Goal: Information Seeking & Learning: Learn about a topic

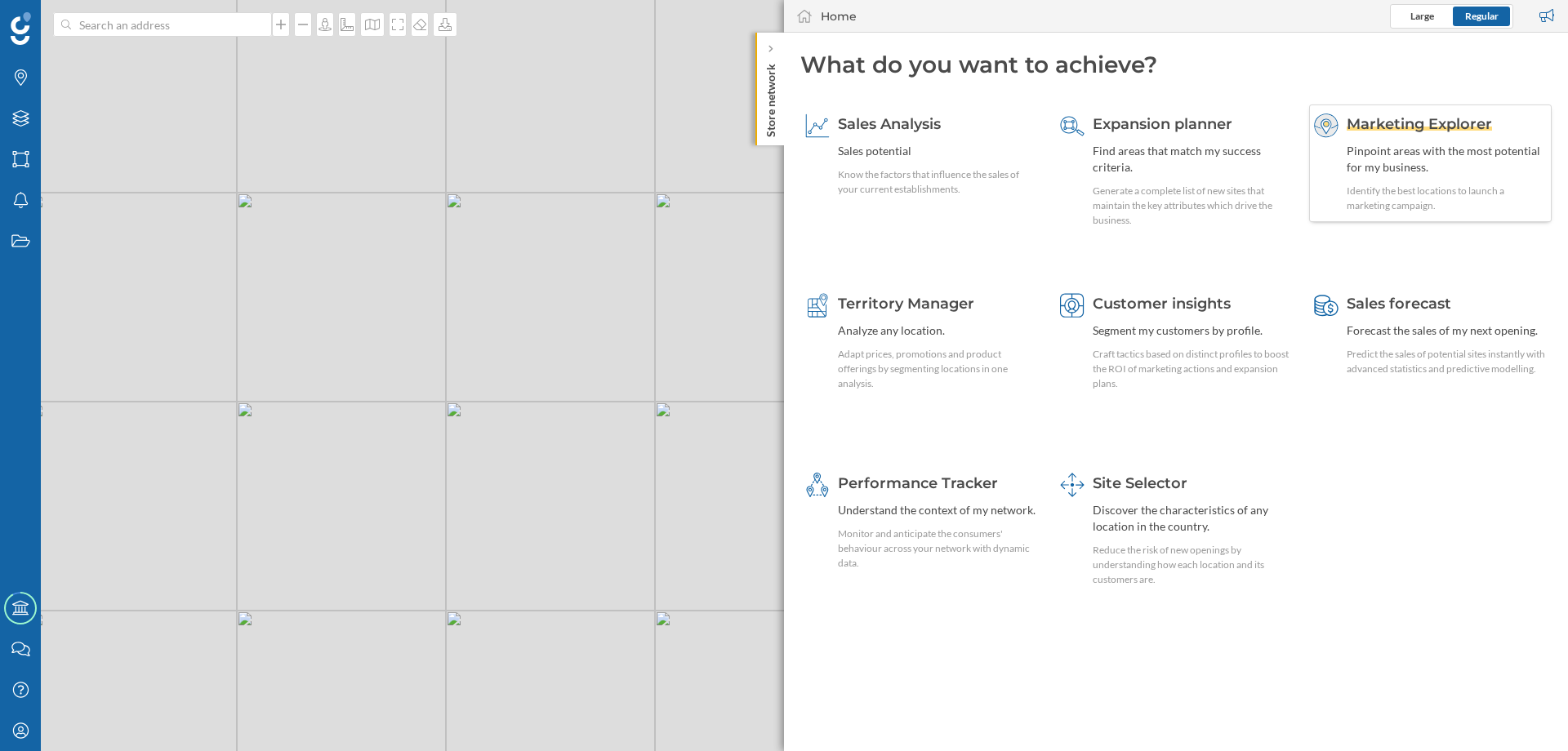
click at [1382, 135] on div "Marketing Explorer Pinpoint areas with the most potential for my business. Iden…" at bounding box center [1447, 164] width 200 height 100
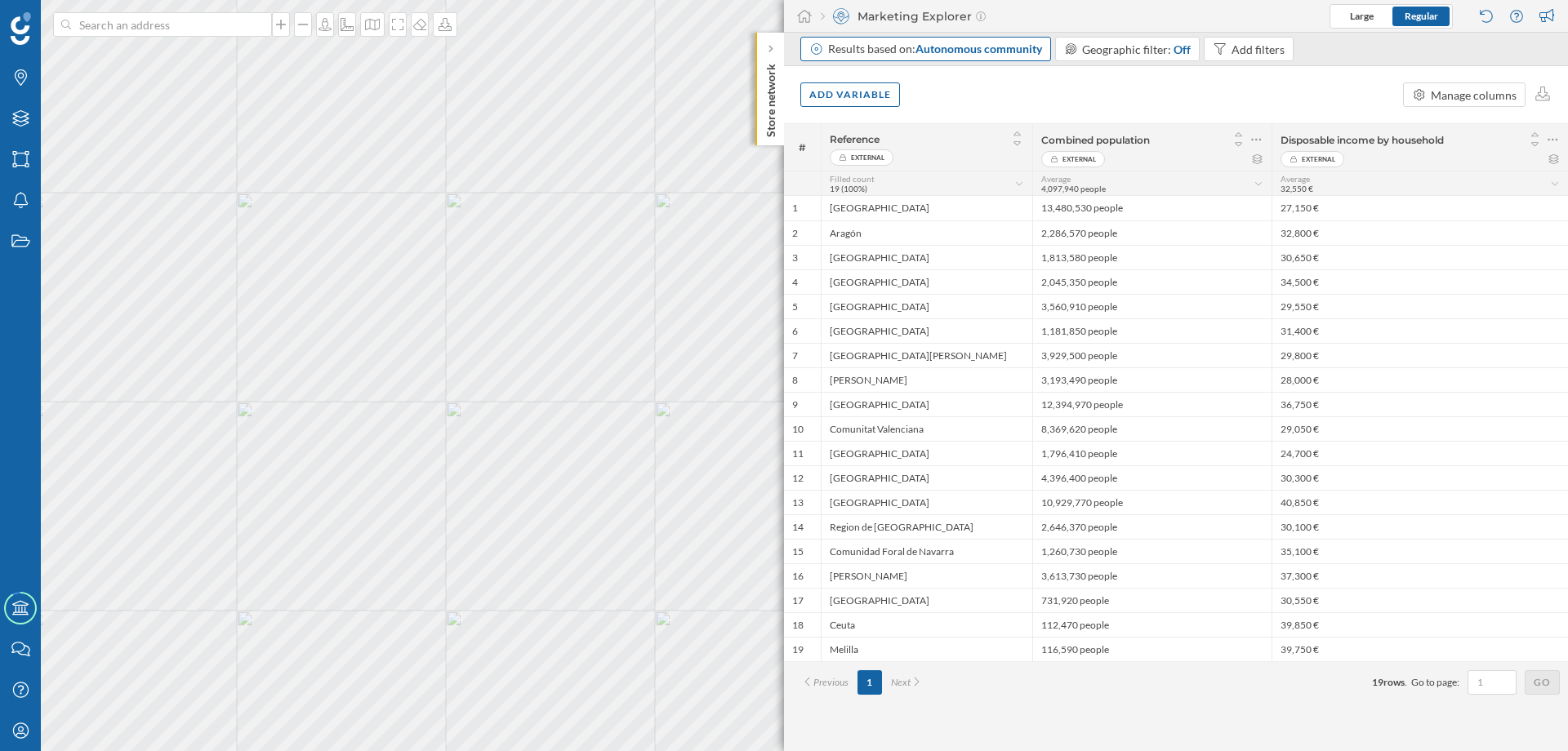
click at [898, 48] on div "Results based on: Autonomous community" at bounding box center [935, 48] width 214 height 16
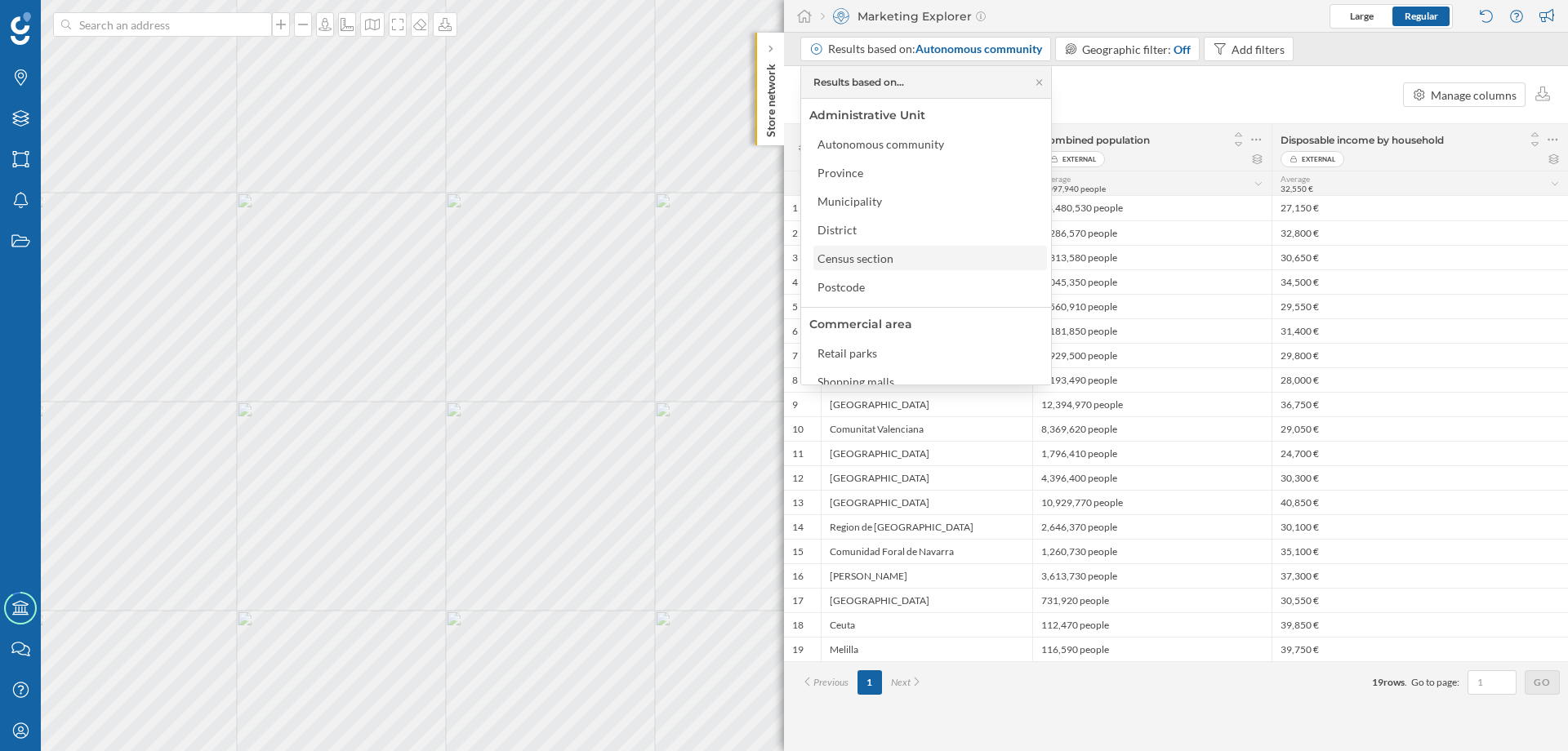
click at [865, 252] on div "Census section" at bounding box center [856, 259] width 76 height 14
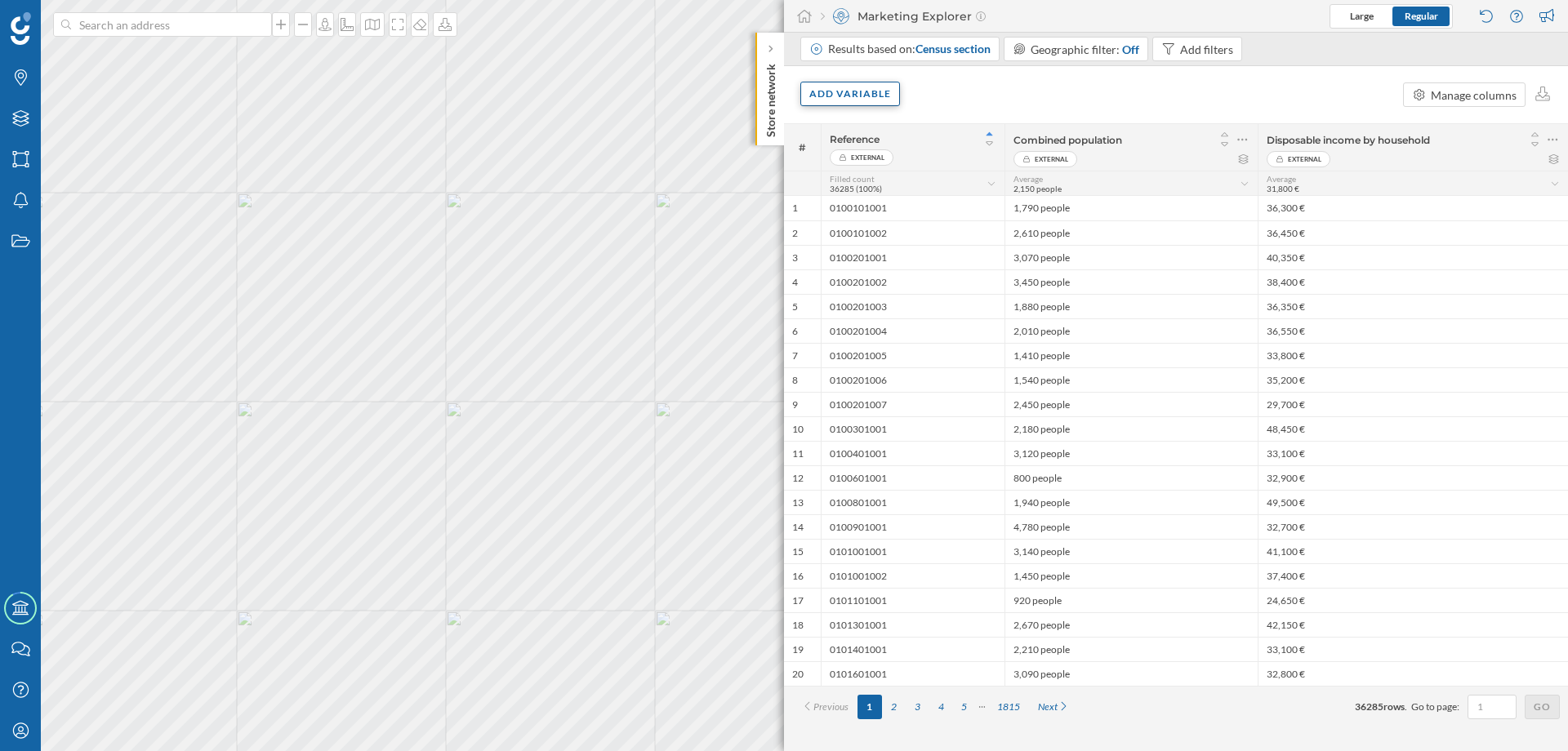
click at [859, 96] on div "Add variable" at bounding box center [850, 93] width 100 height 25
click at [870, 156] on div "External variables" at bounding box center [891, 161] width 163 height 17
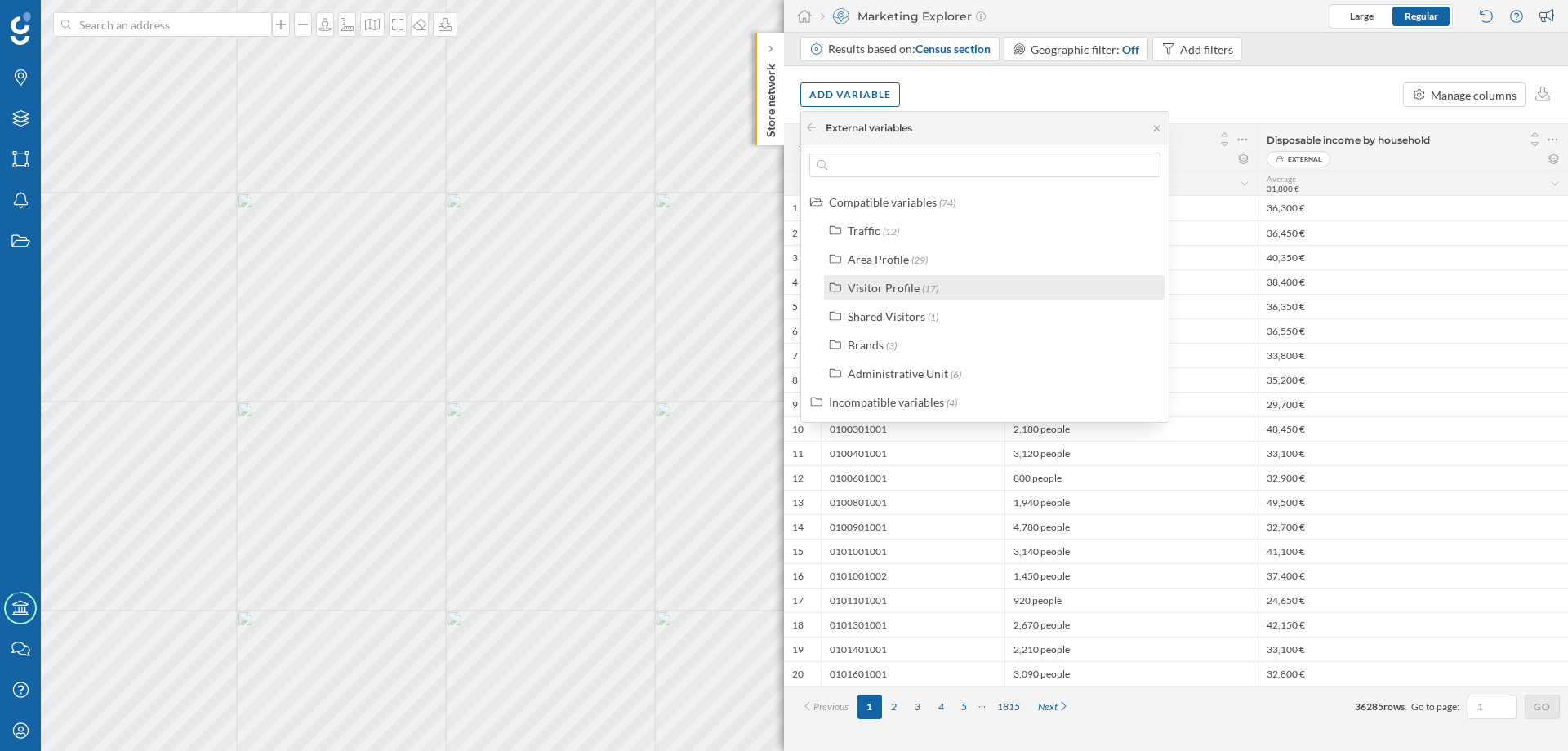
click at [904, 287] on div "Visitor Profile" at bounding box center [883, 287] width 72 height 14
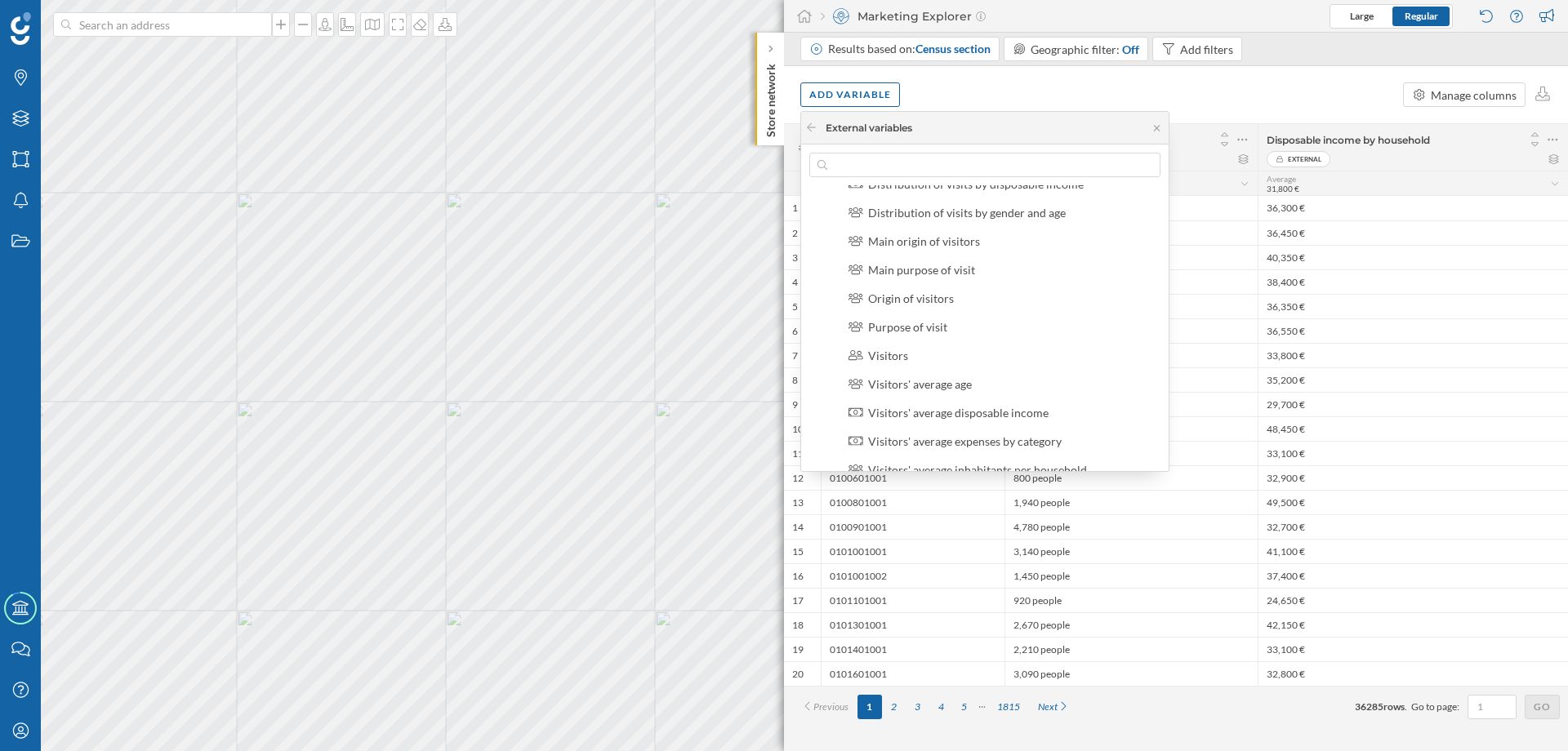
scroll to position [98, 0]
click at [934, 335] on div "Origin of visitors" at bounding box center [910, 332] width 86 height 14
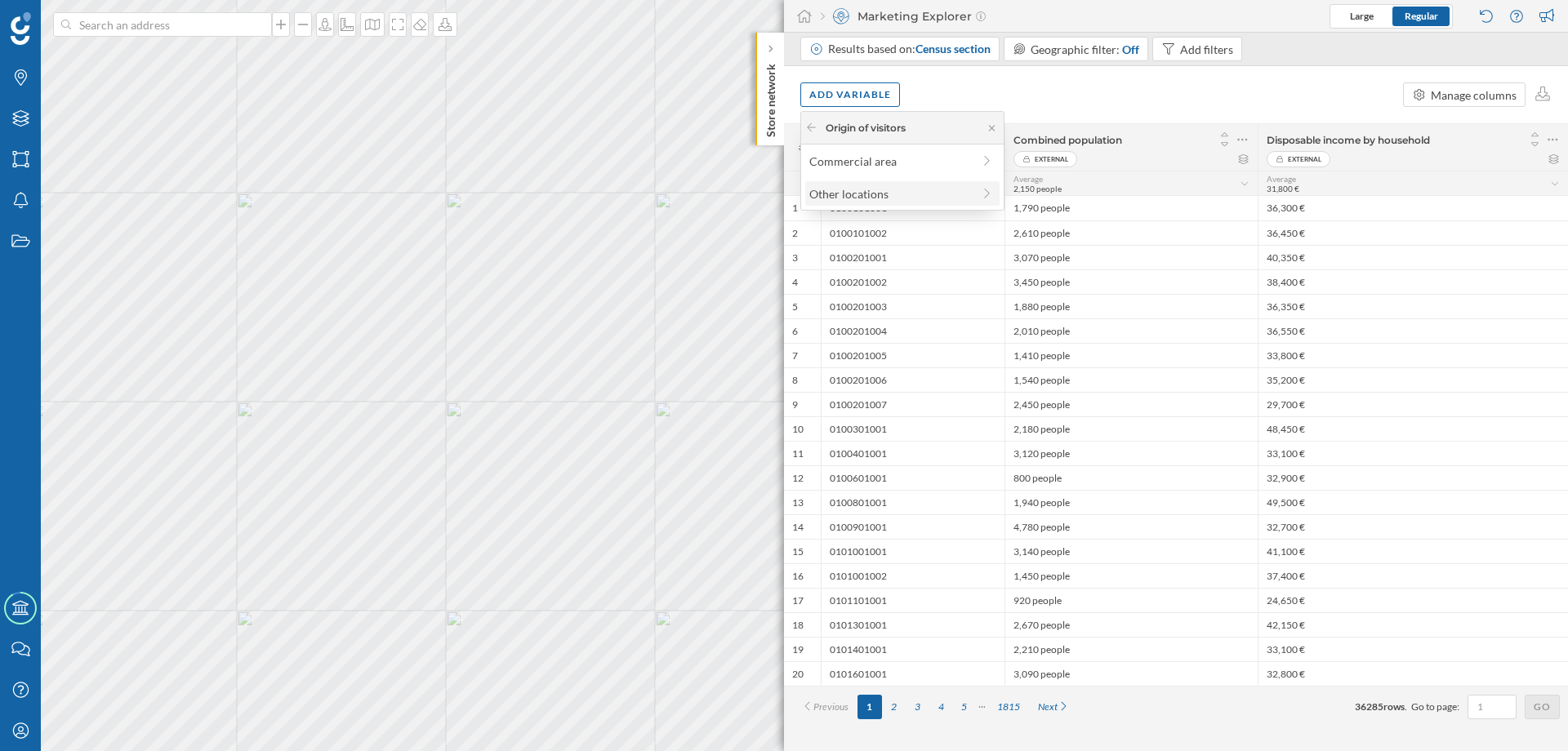
click at [920, 191] on div "Other locations" at bounding box center [891, 194] width 163 height 17
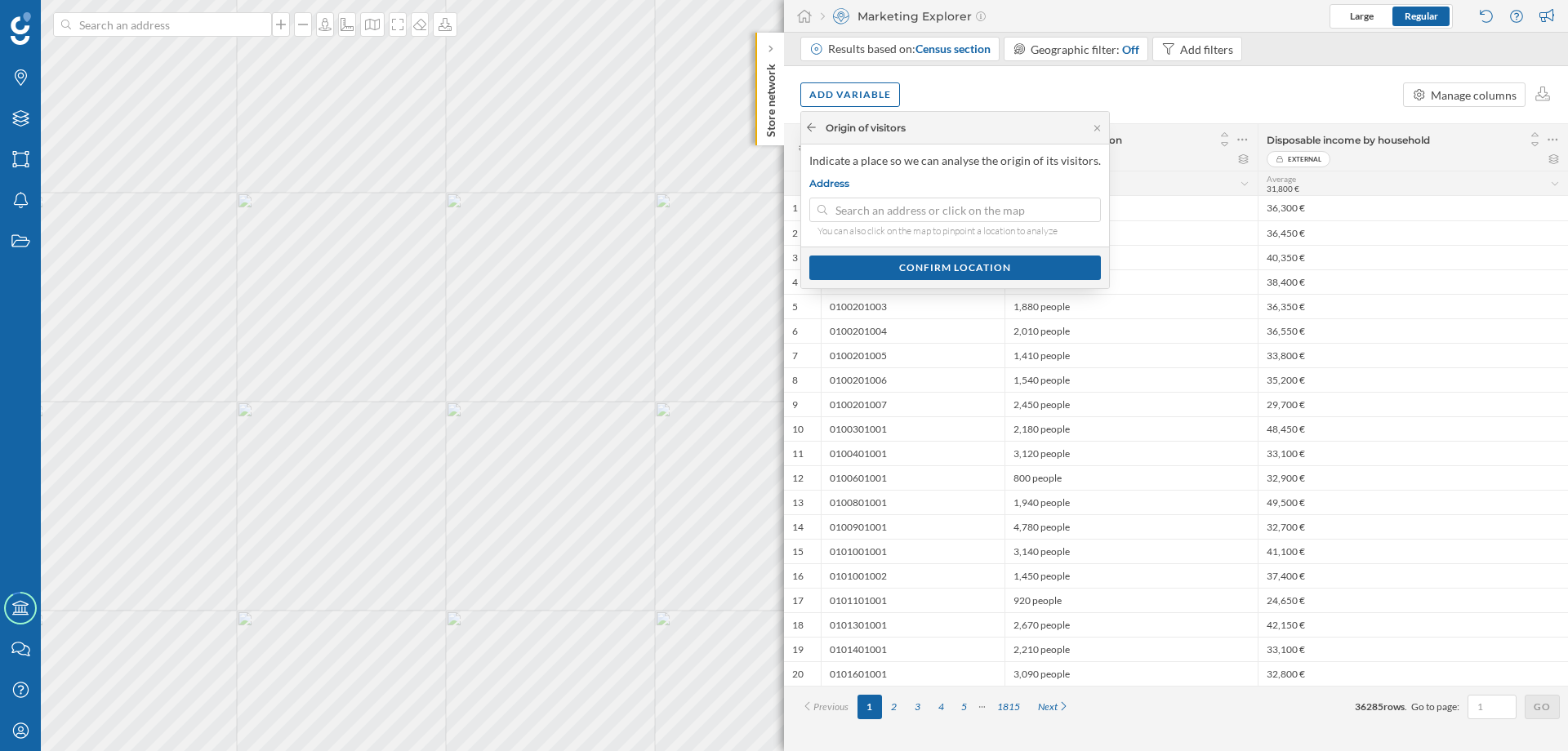
click at [817, 130] on icon at bounding box center [811, 128] width 12 height 10
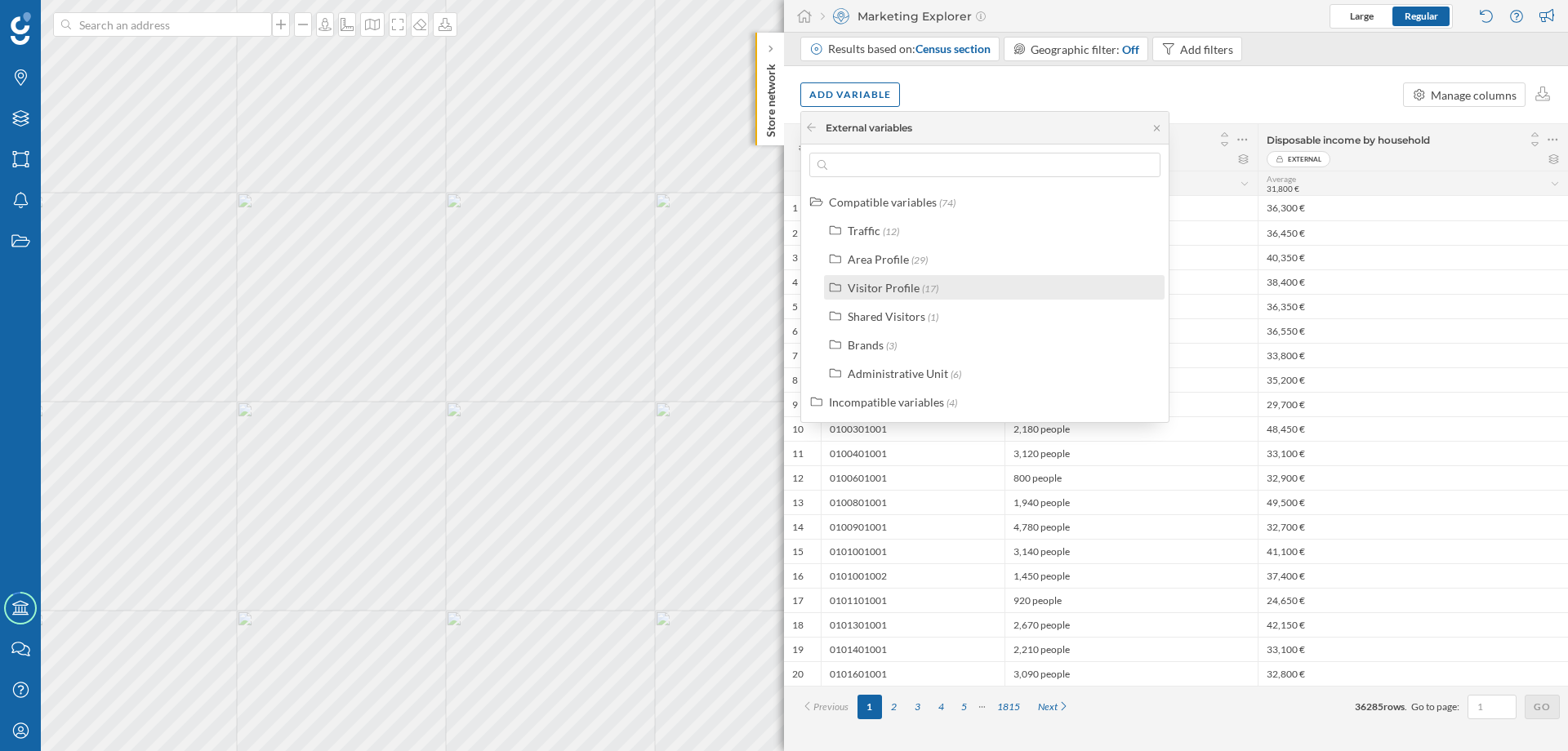
click at [892, 281] on div "Visitor Profile" at bounding box center [883, 287] width 72 height 14
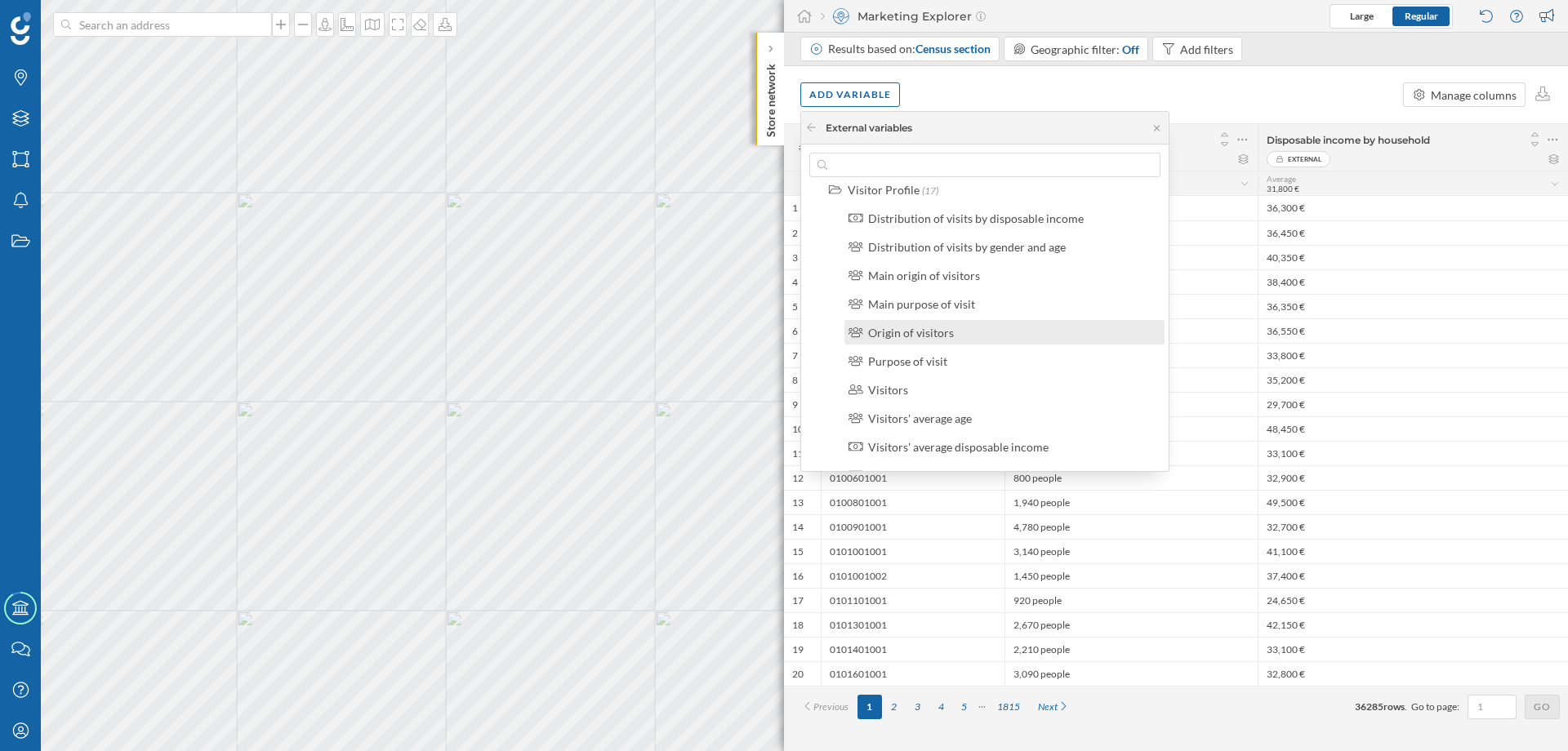
click at [941, 327] on div "Origin of visitors" at bounding box center [910, 332] width 86 height 14
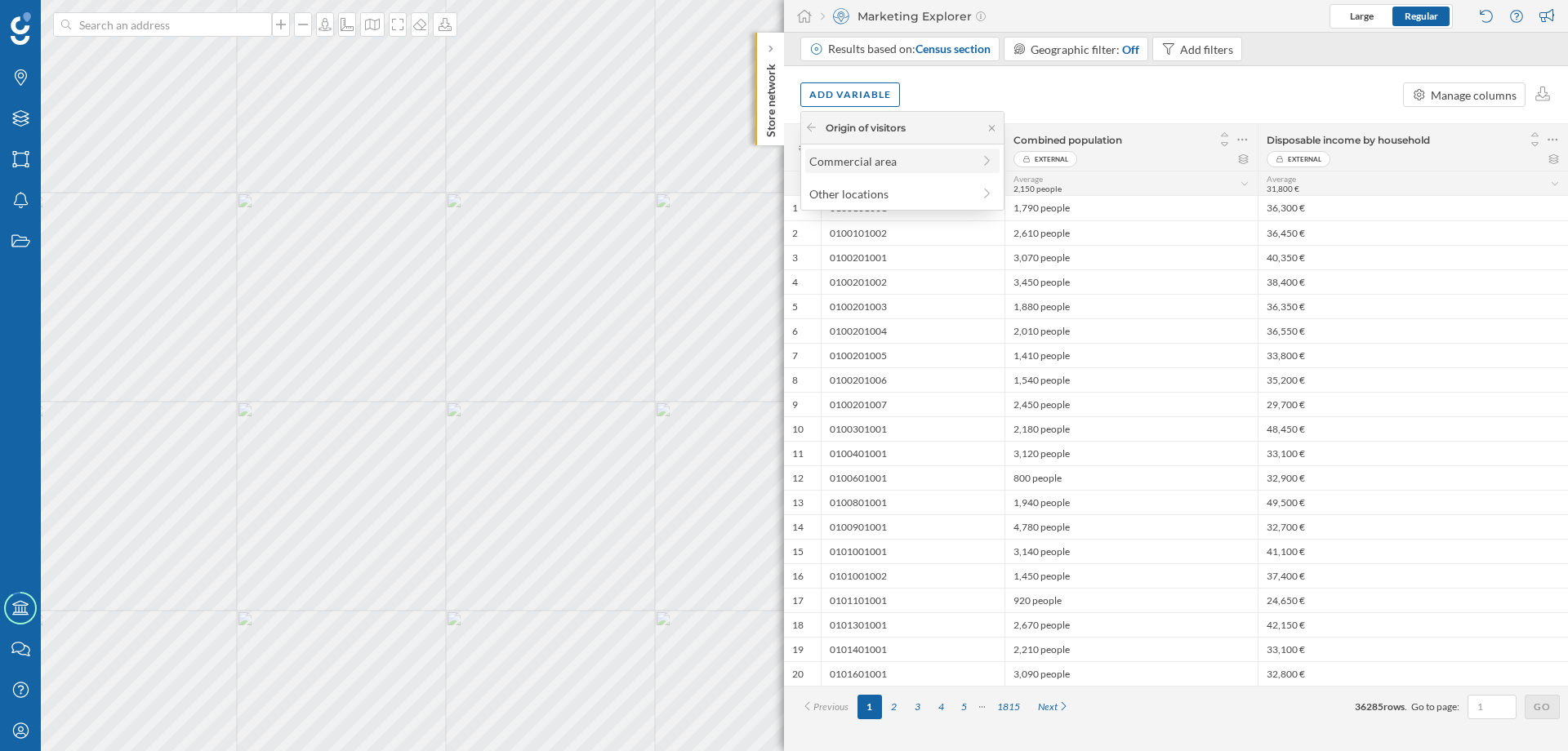
click at [856, 164] on span "Commercial area" at bounding box center [853, 161] width 87 height 14
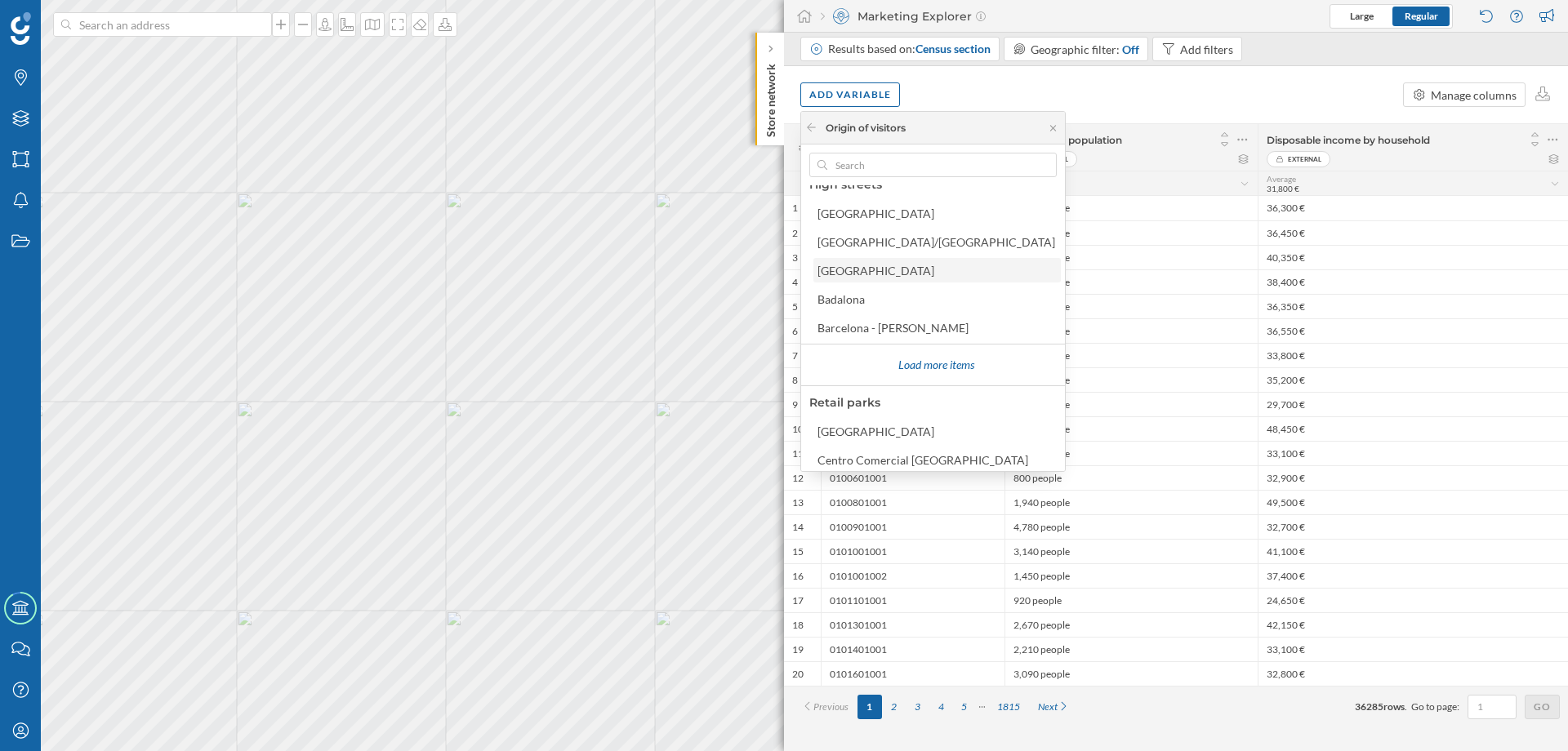
scroll to position [0, 0]
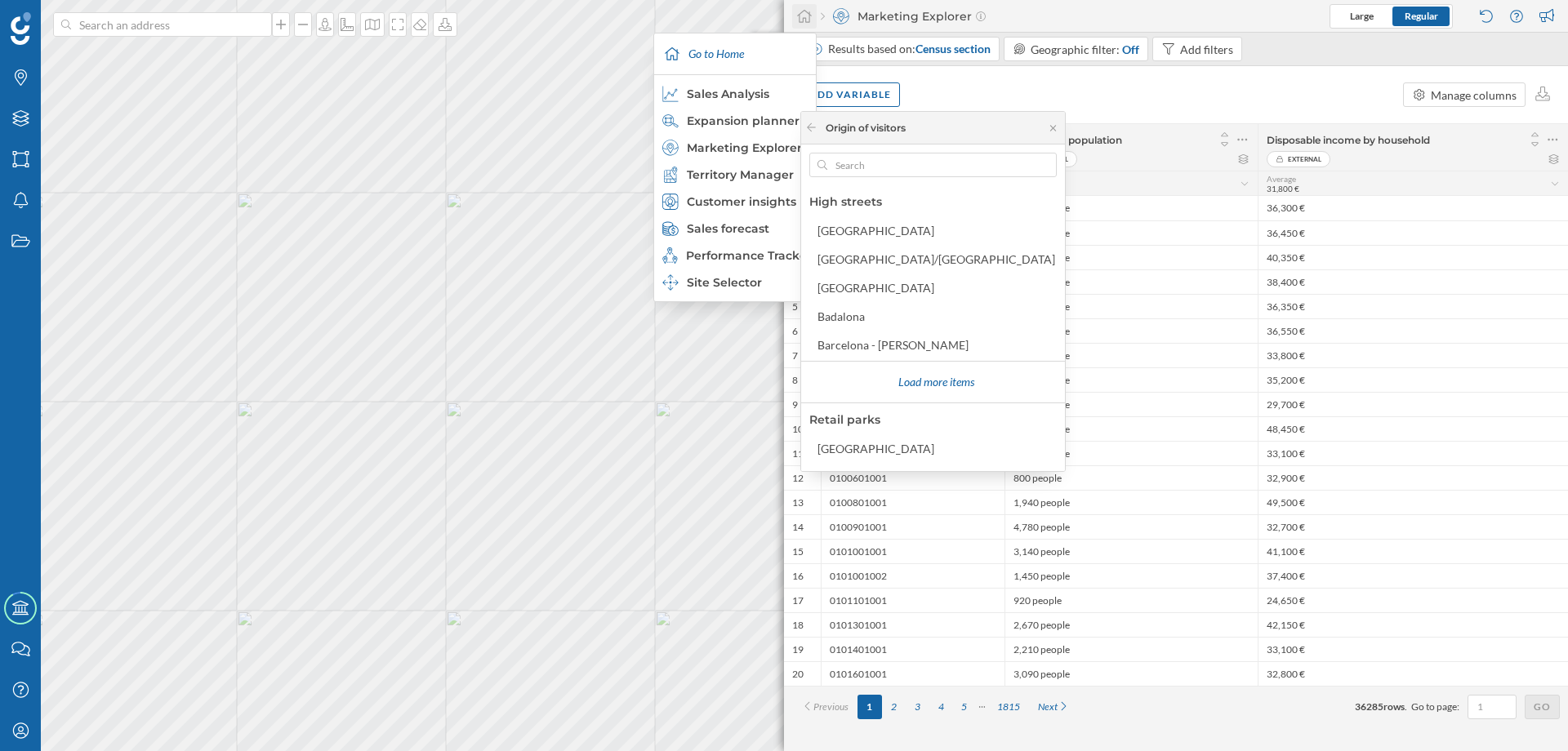
click at [801, 15] on icon at bounding box center [803, 16] width 16 height 14
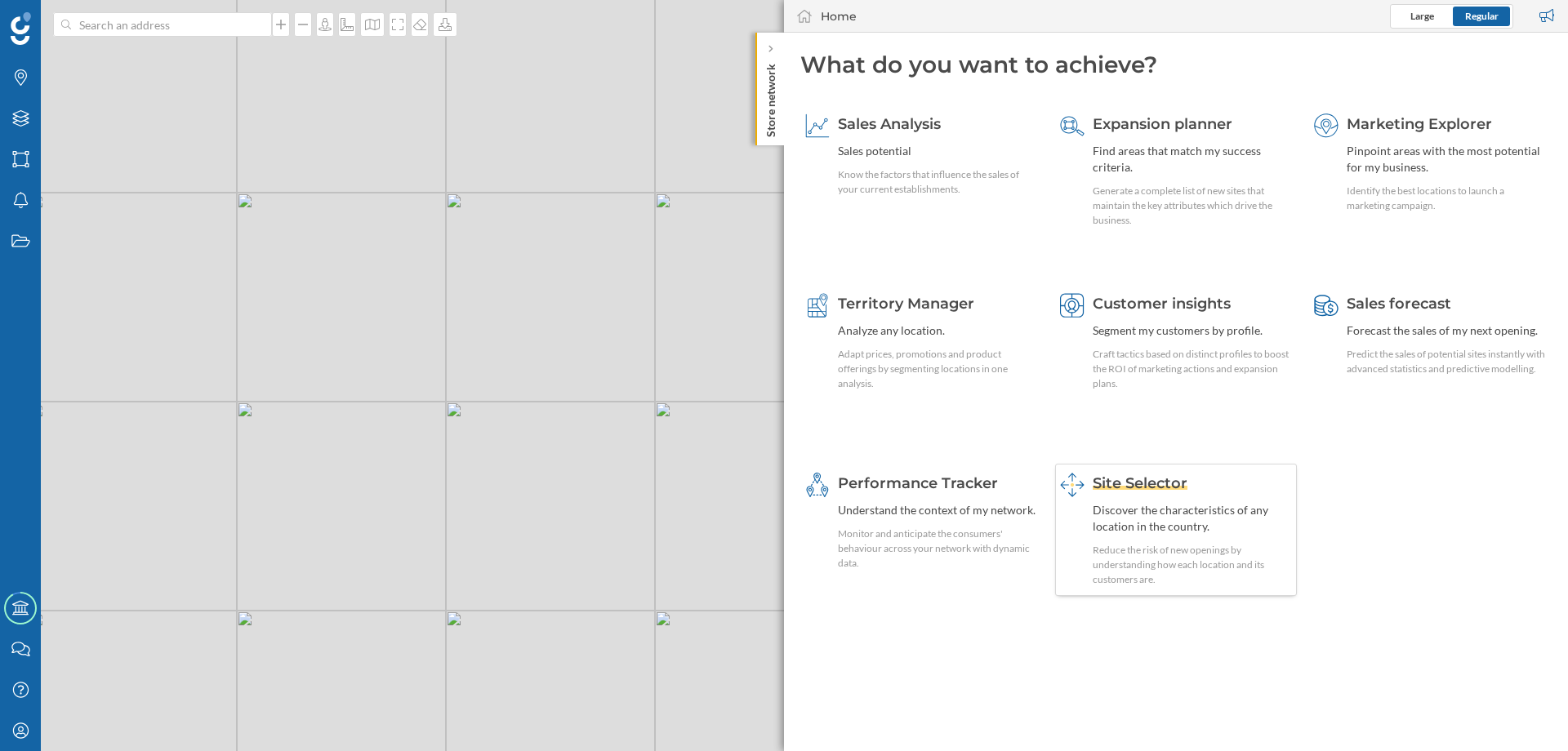
click at [1124, 487] on span "Site Selector" at bounding box center [1140, 483] width 95 height 18
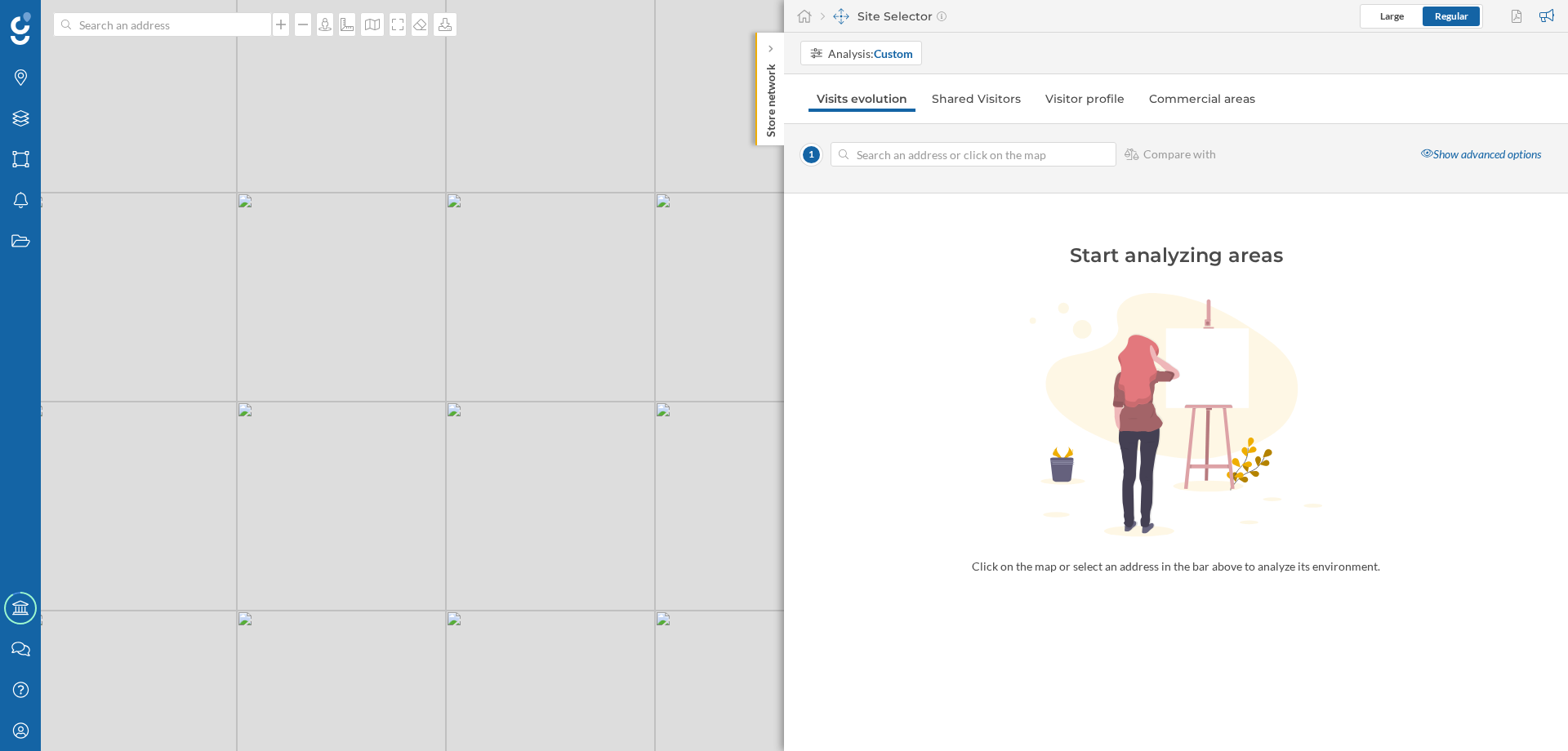
click at [483, 259] on div "© Mapbox © OpenStreetMap Improve this map" at bounding box center [784, 376] width 1568 height 751
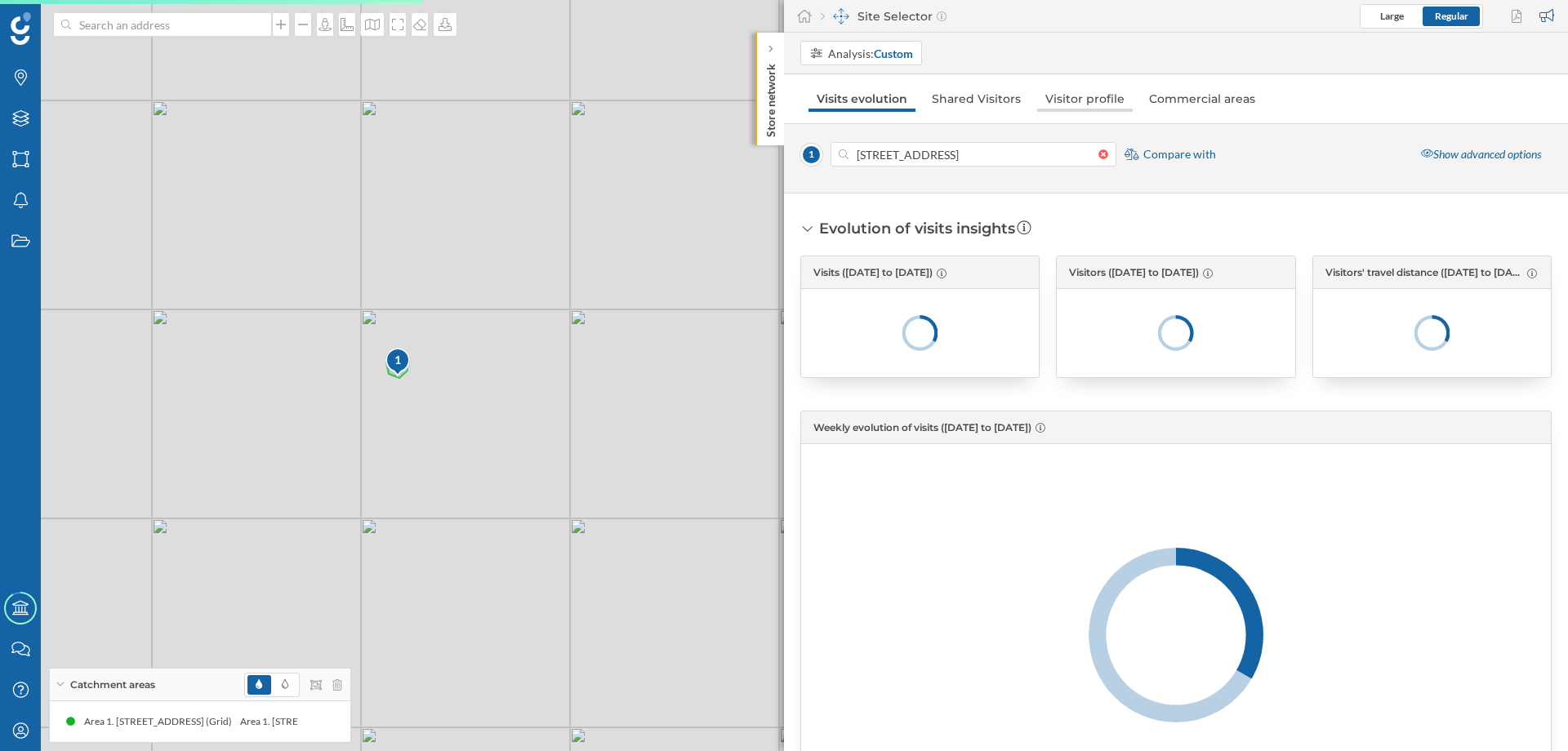
click at [1076, 104] on link "Visitor profile" at bounding box center [1085, 98] width 96 height 26
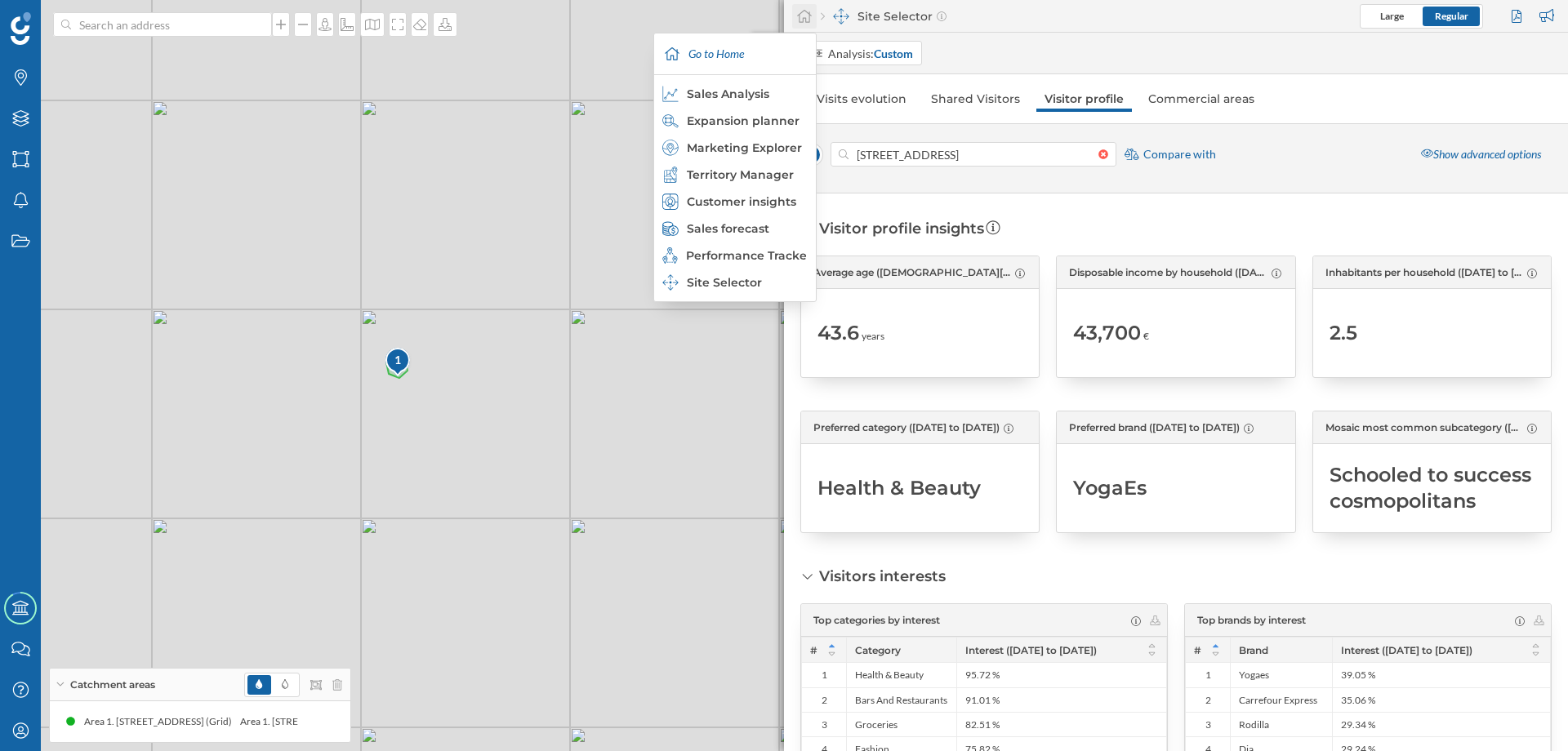
click at [803, 18] on icon at bounding box center [803, 16] width 14 height 13
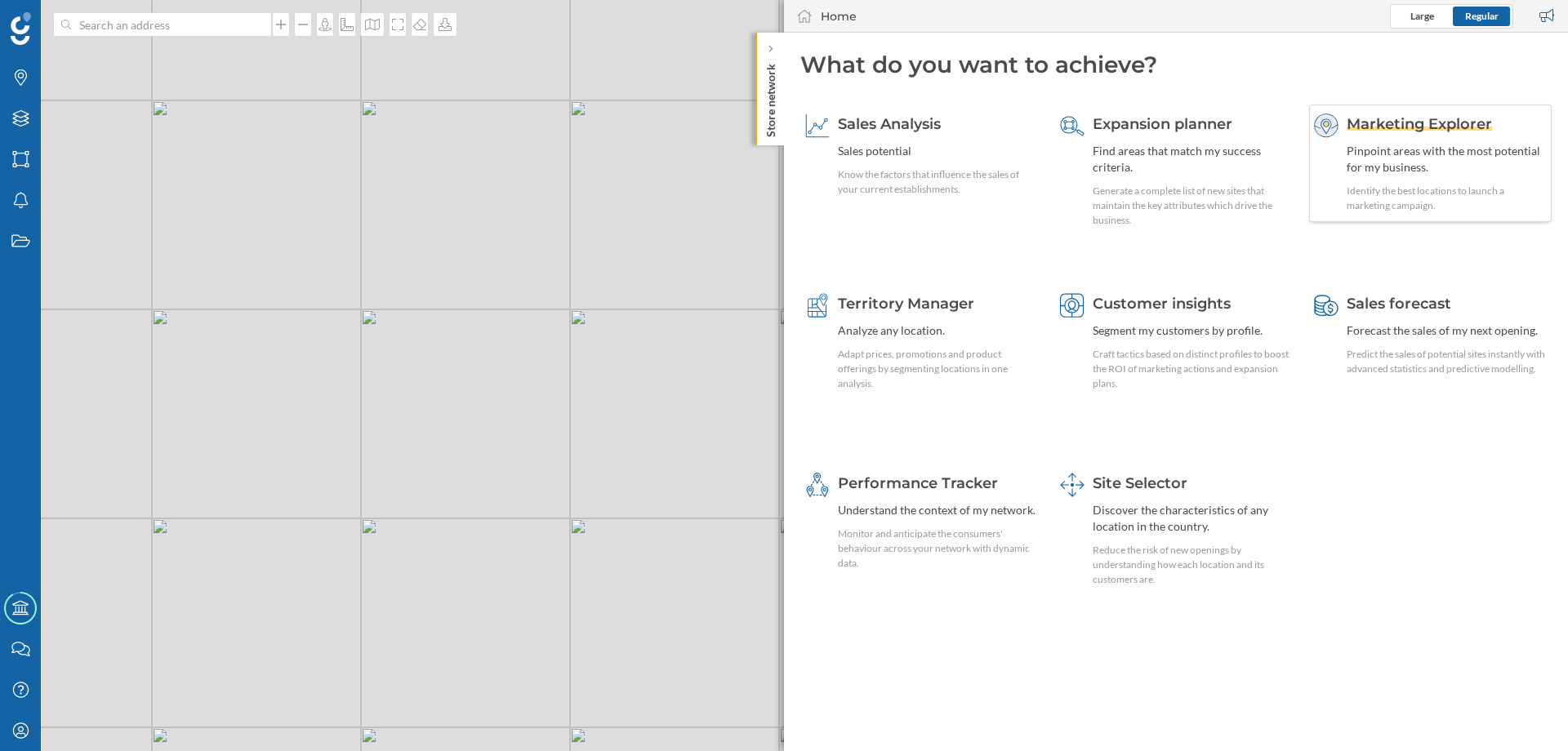
click at [1356, 135] on div "Marketing Explorer Pinpoint areas with the most potential for my business. Iden…" at bounding box center [1447, 164] width 200 height 100
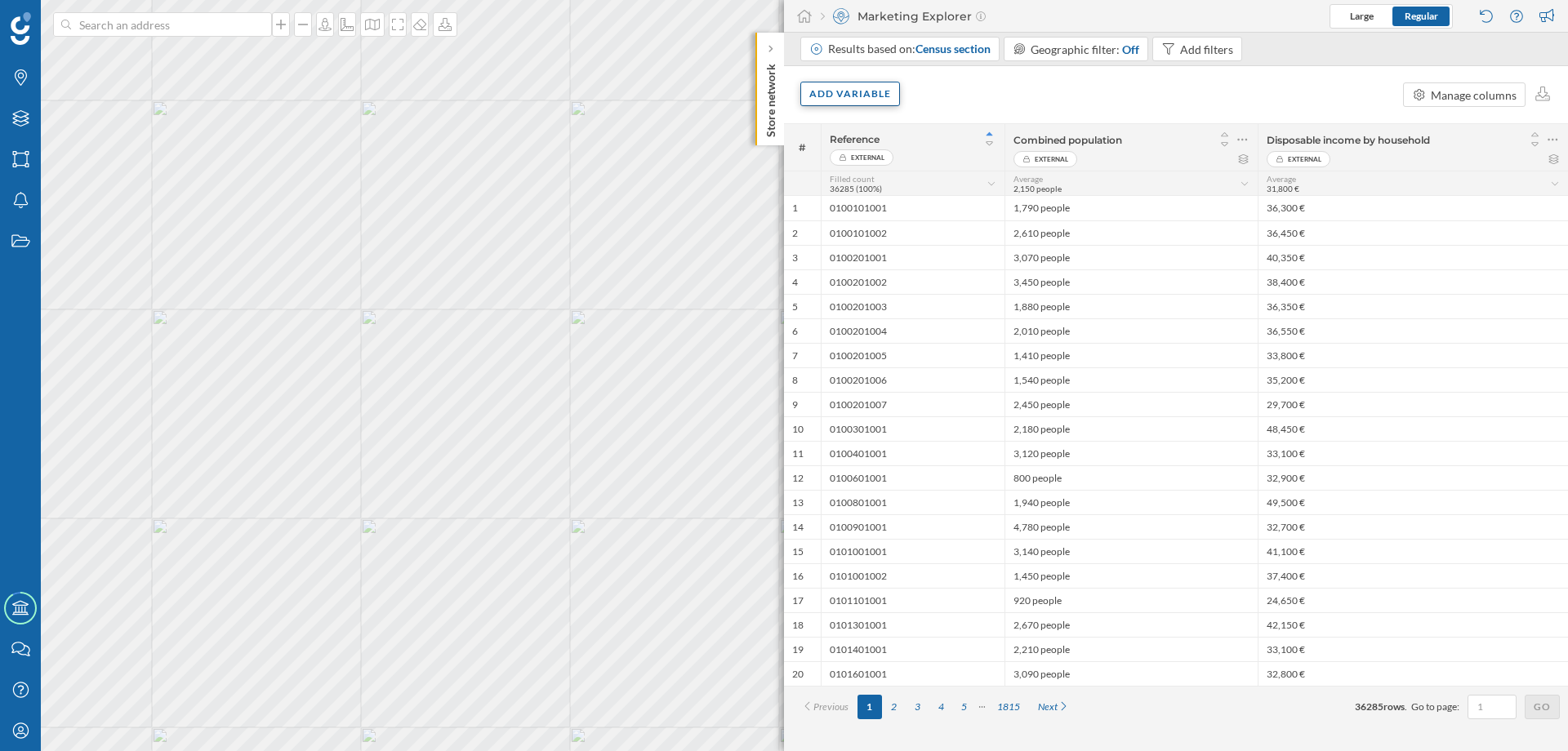
click at [880, 92] on div "Add variable" at bounding box center [850, 93] width 100 height 25
click at [897, 162] on div "External variables" at bounding box center [891, 161] width 163 height 17
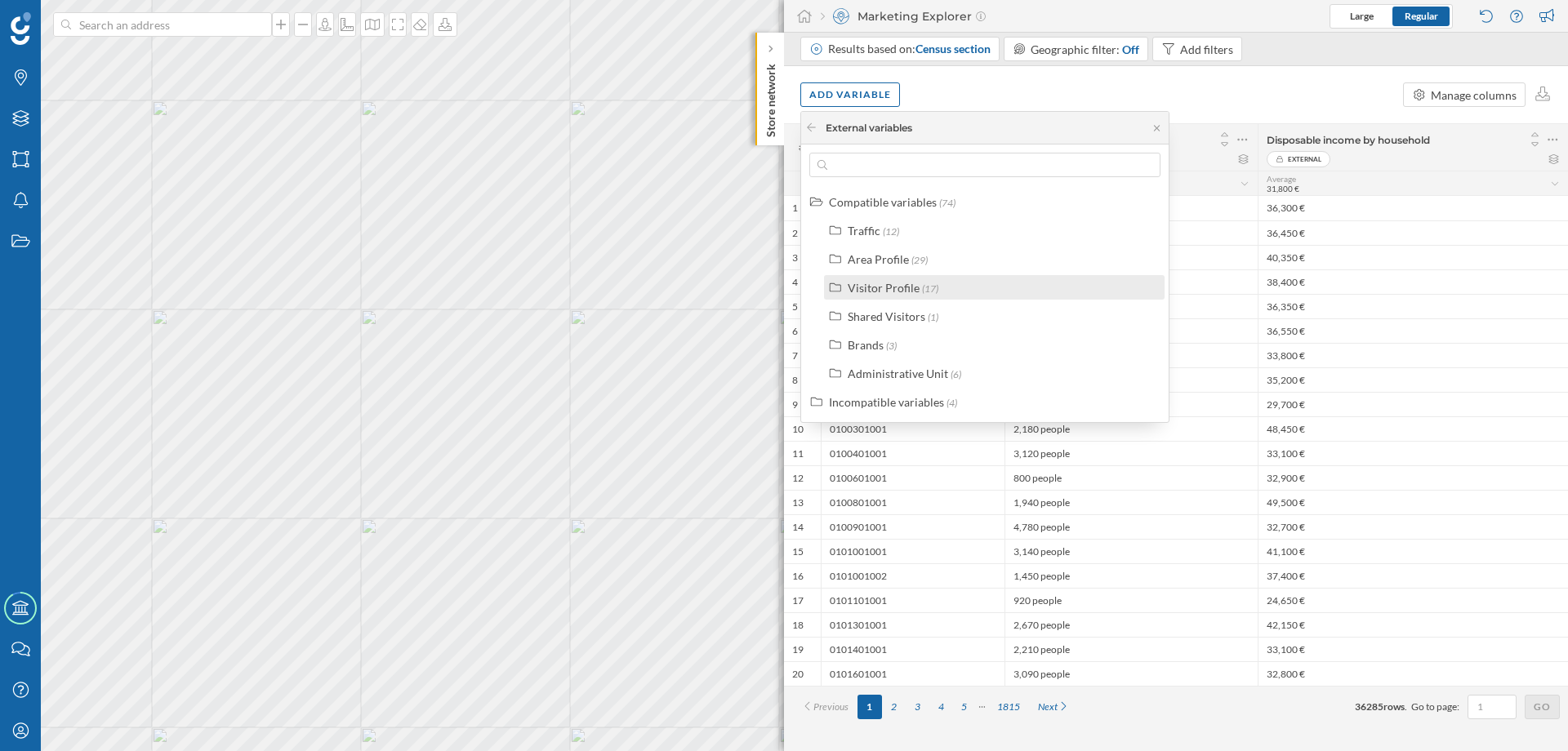
click at [923, 290] on span "(17)" at bounding box center [930, 288] width 16 height 12
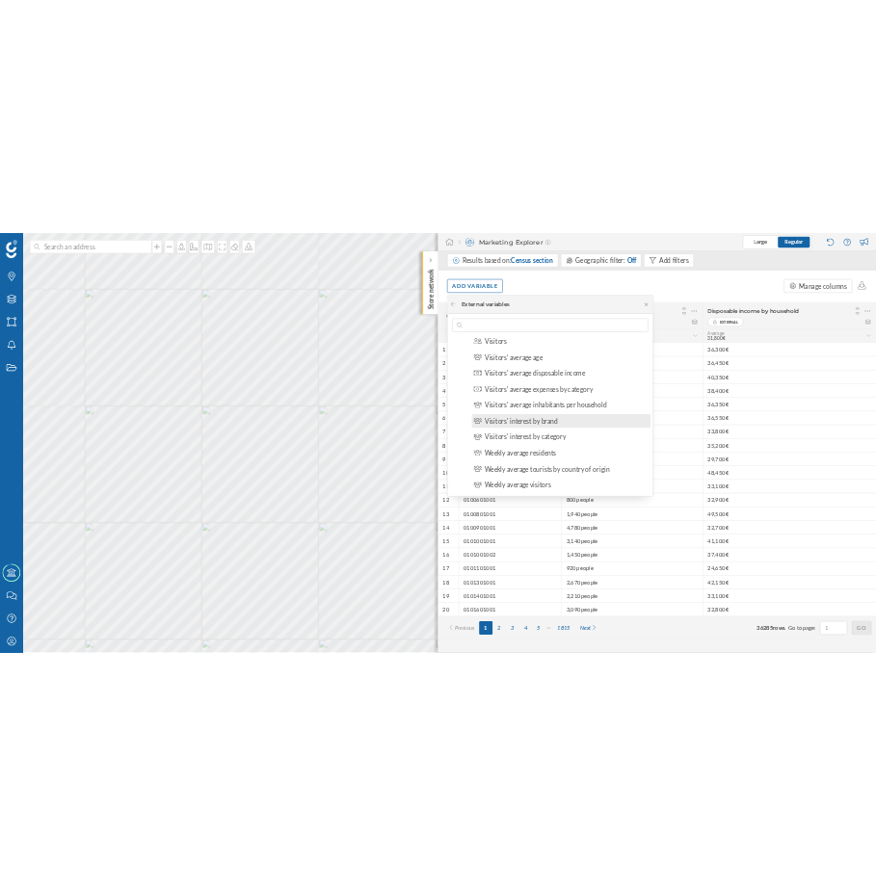
scroll to position [463, 0]
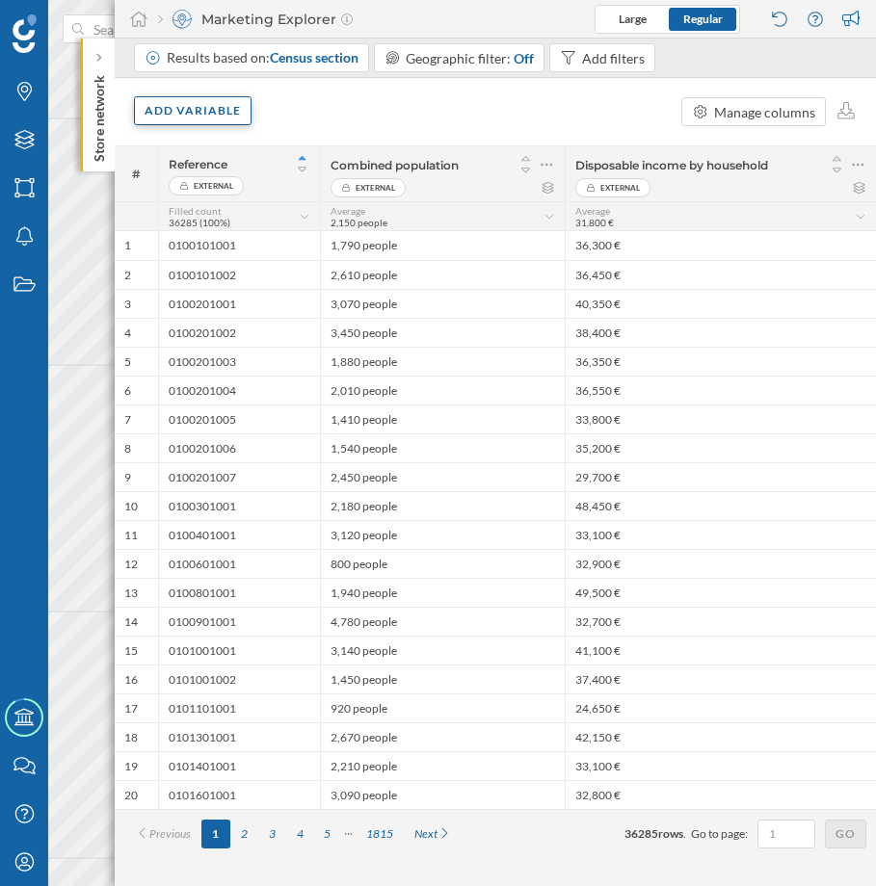
click at [173, 116] on div "Add variable" at bounding box center [193, 110] width 118 height 29
click at [205, 116] on div "Add variable" at bounding box center [193, 110] width 118 height 29
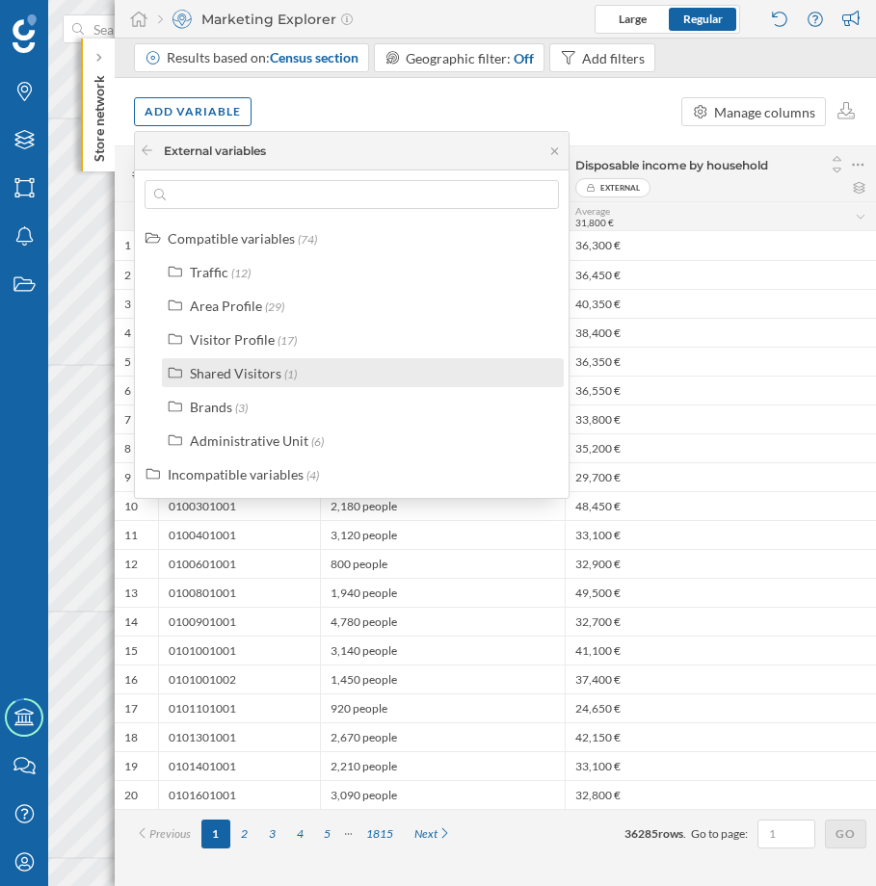
click at [243, 380] on div "Shared Visitors" at bounding box center [236, 373] width 92 height 16
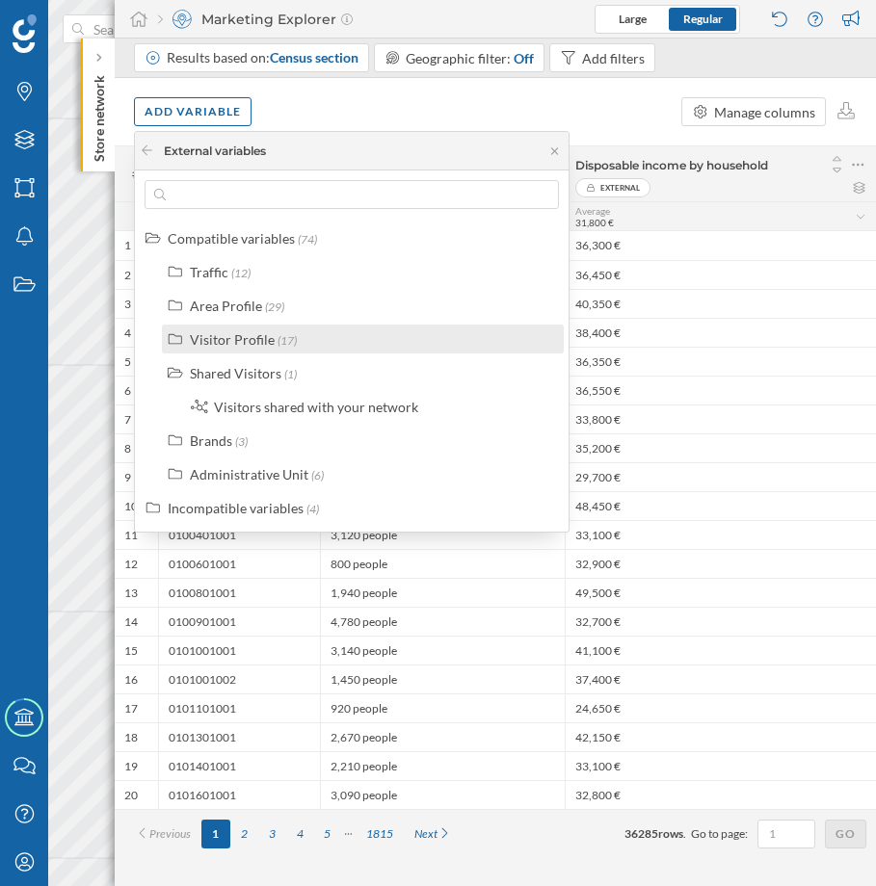
click at [236, 336] on div "Visitor Profile" at bounding box center [232, 339] width 85 height 16
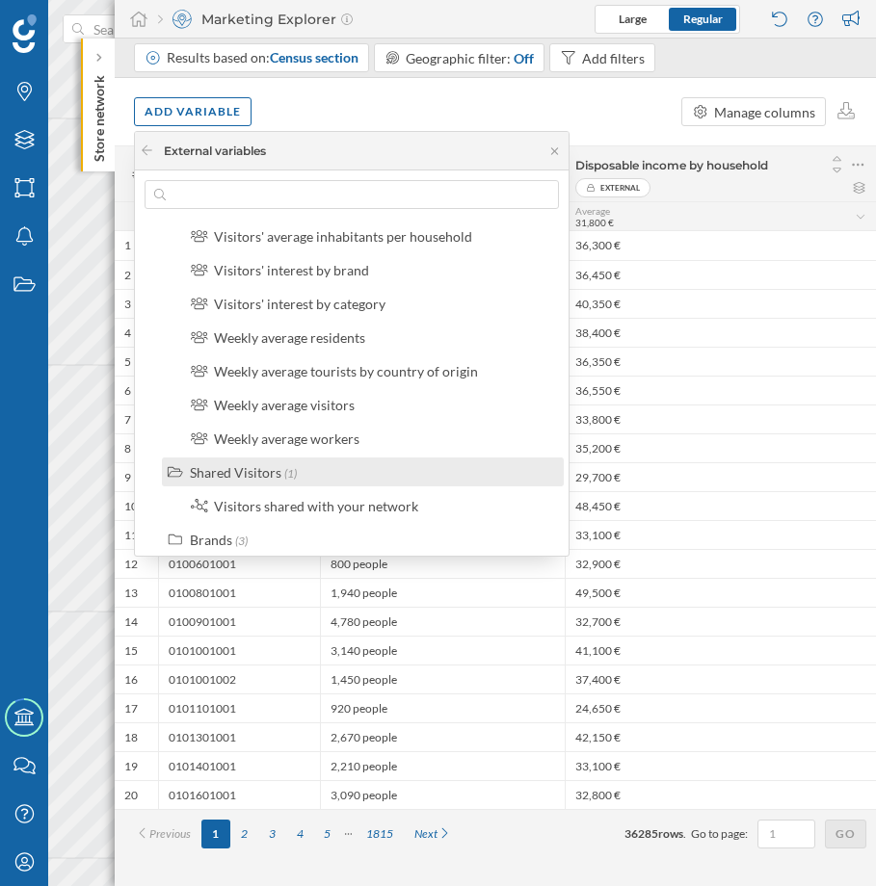
scroll to position [434, 0]
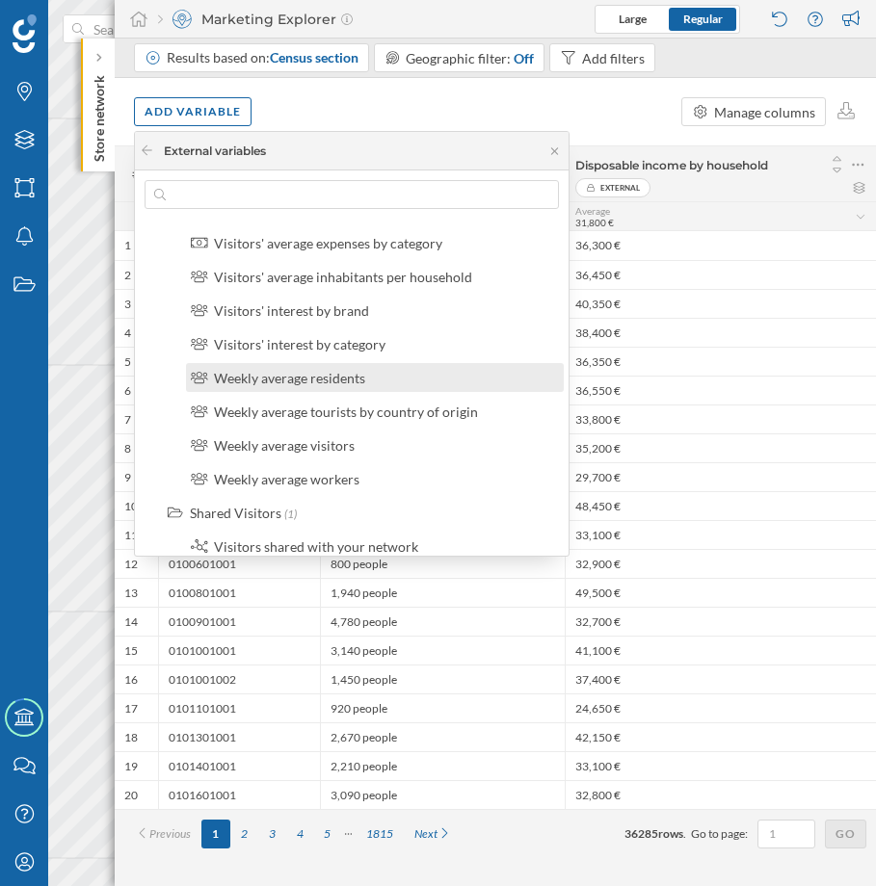
click at [301, 381] on div "Weekly average residents" at bounding box center [289, 378] width 151 height 16
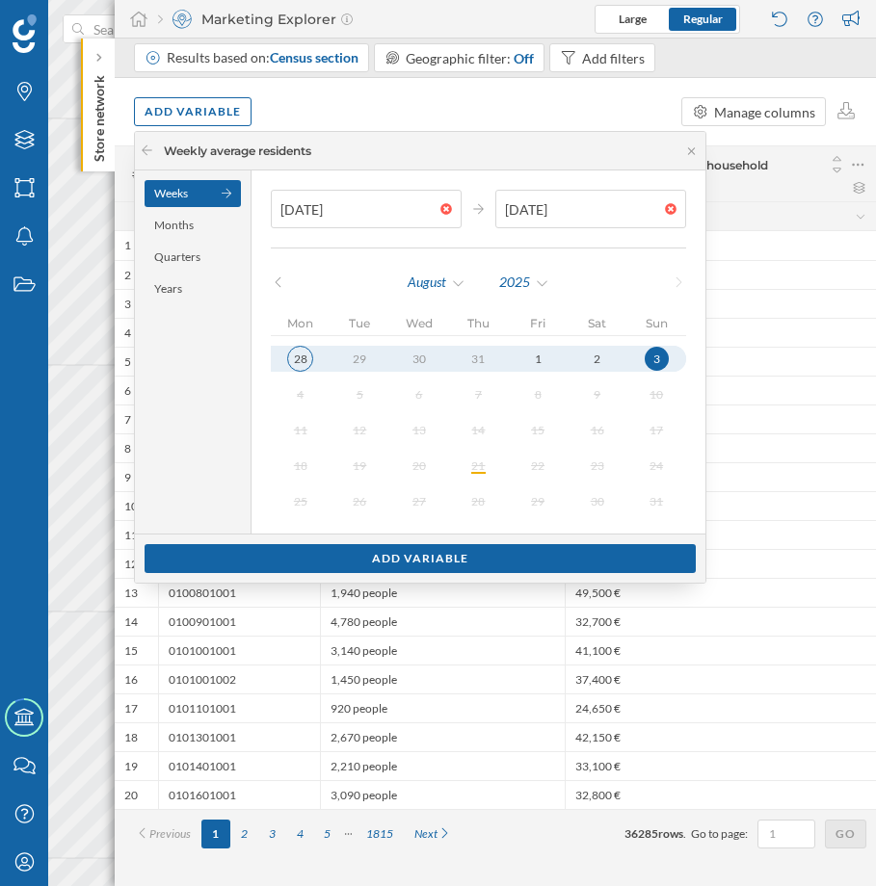
click at [294, 355] on div "28" at bounding box center [300, 359] width 26 height 26
click at [176, 287] on div "Years" at bounding box center [193, 289] width 96 height 27
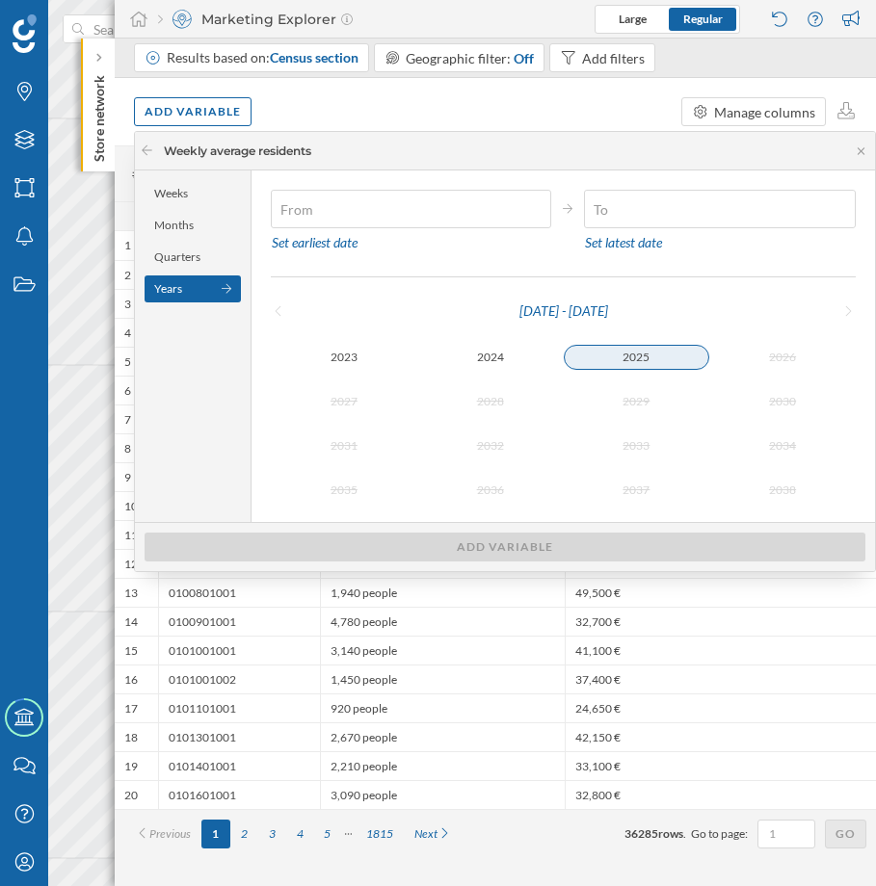
type input "[DATE]"
click at [623, 362] on div "2025" at bounding box center [637, 357] width 146 height 23
click at [621, 249] on div "Set latest date" at bounding box center [623, 242] width 79 height 29
type input "[DATE]"
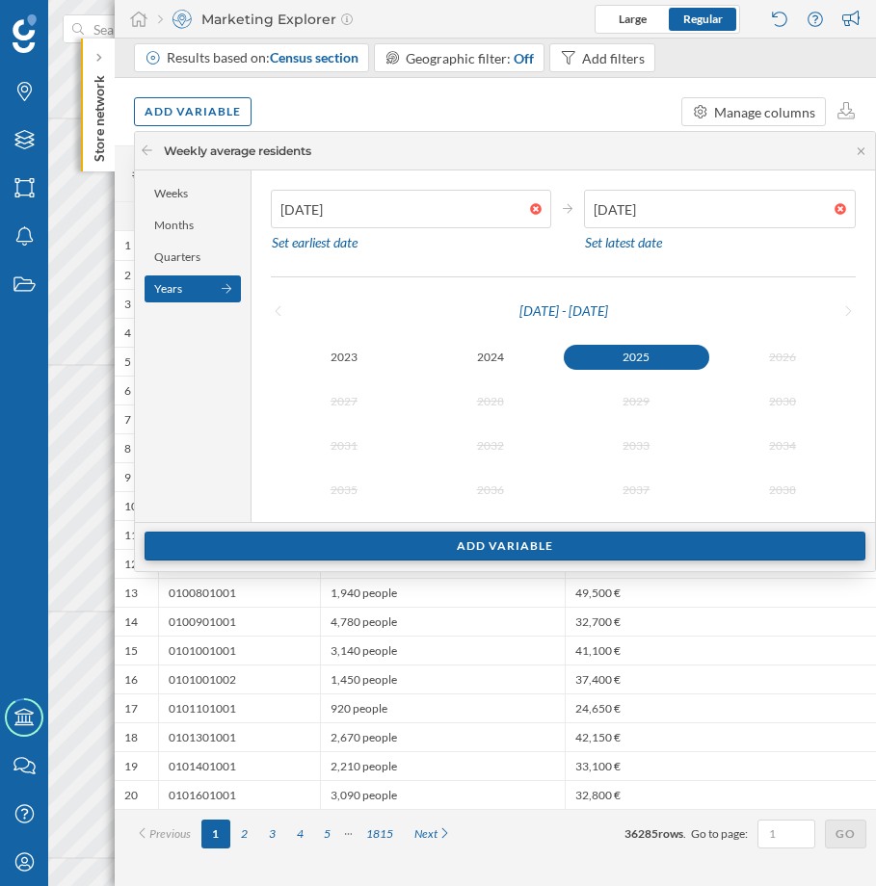
click at [510, 549] on div "Add variable" at bounding box center [505, 546] width 721 height 29
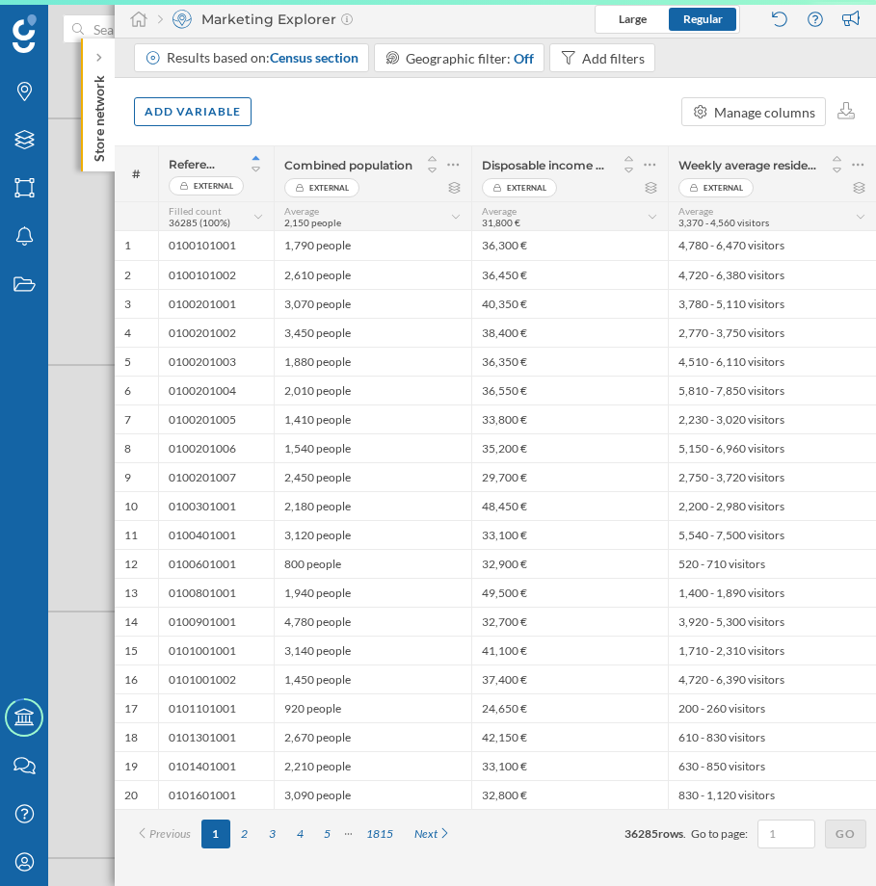
scroll to position [0, 0]
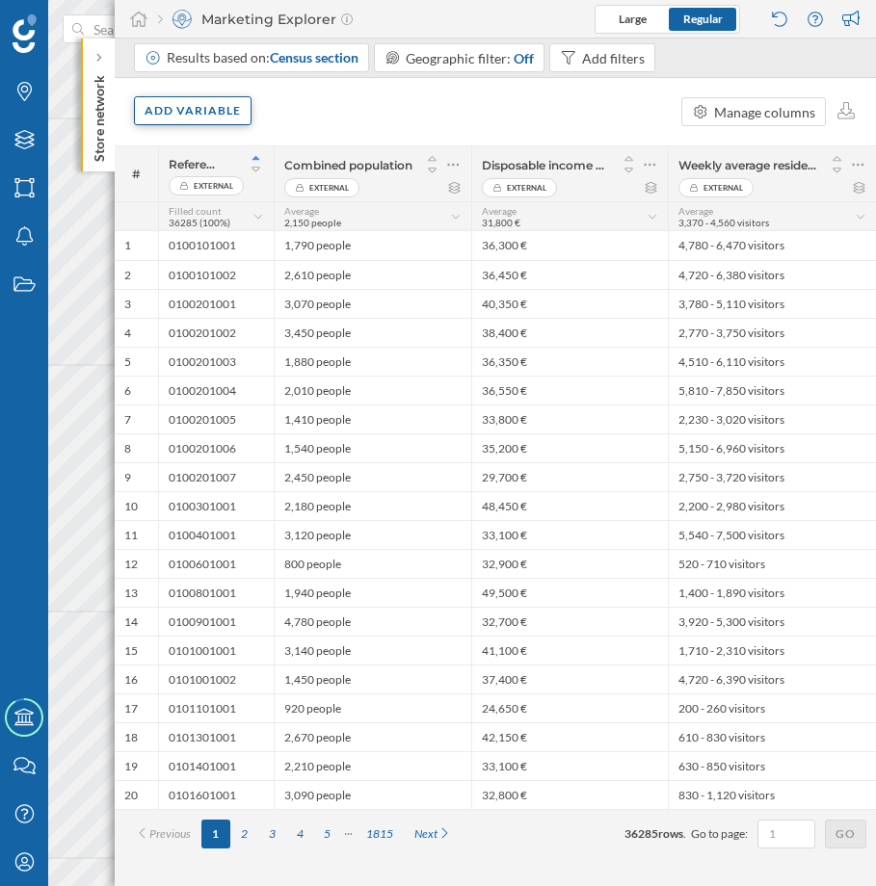
click at [217, 119] on div "Add variable" at bounding box center [193, 110] width 118 height 29
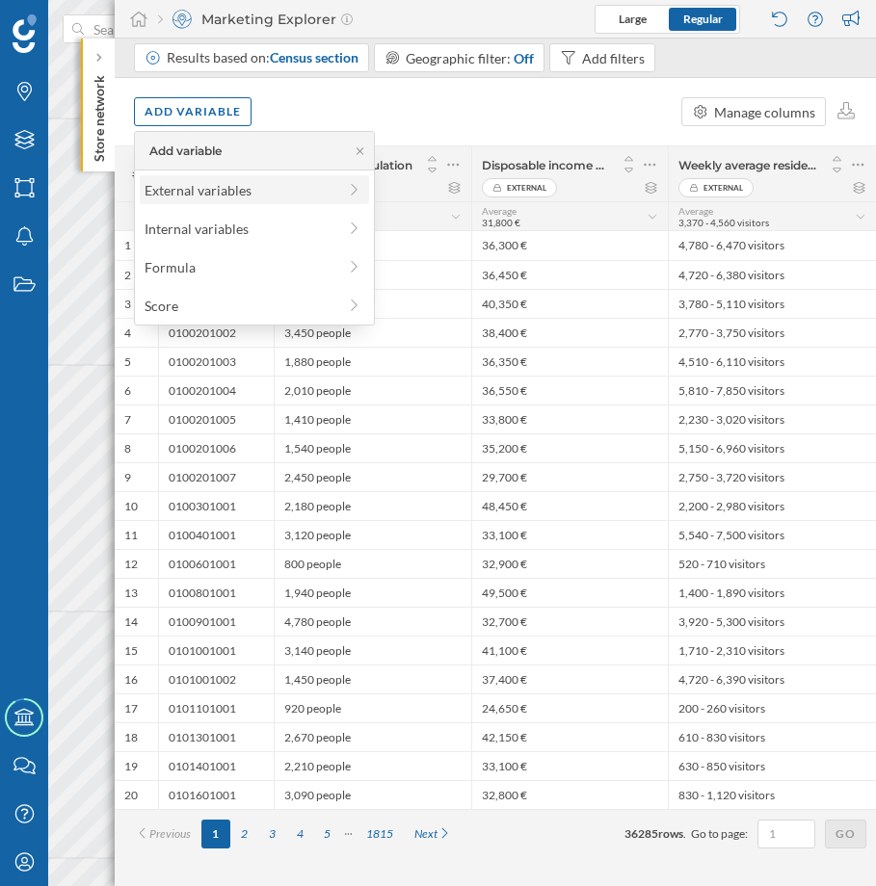
click at [226, 199] on div "External variables" at bounding box center [241, 190] width 192 height 20
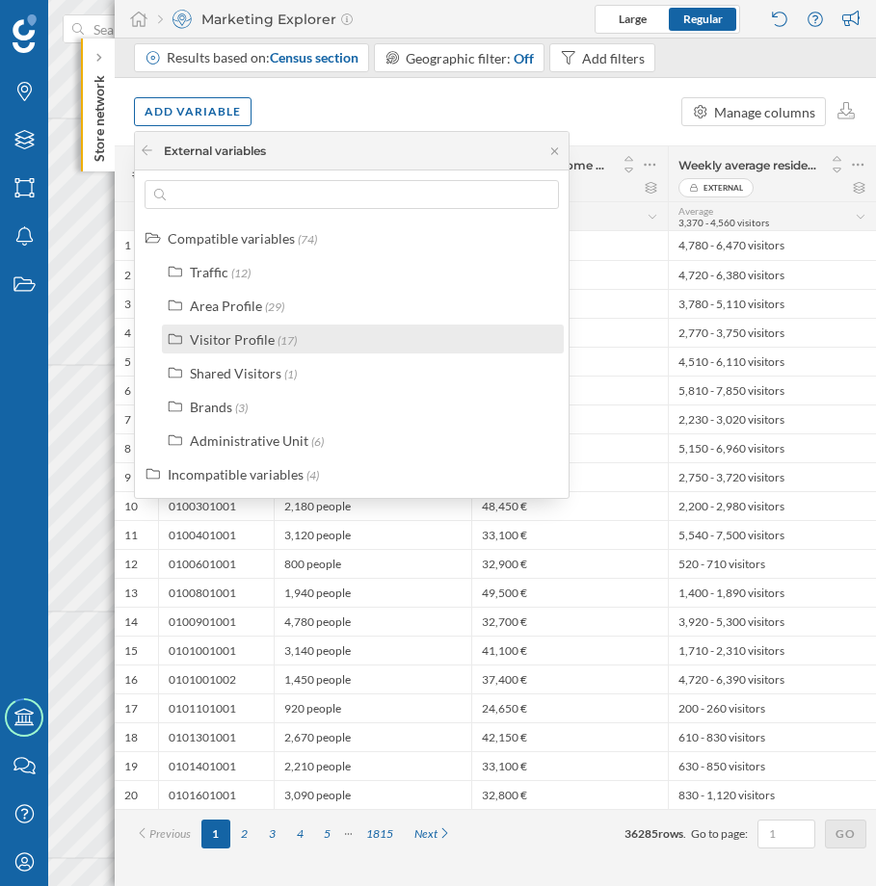
click at [224, 344] on div "Visitor Profile" at bounding box center [232, 339] width 85 height 16
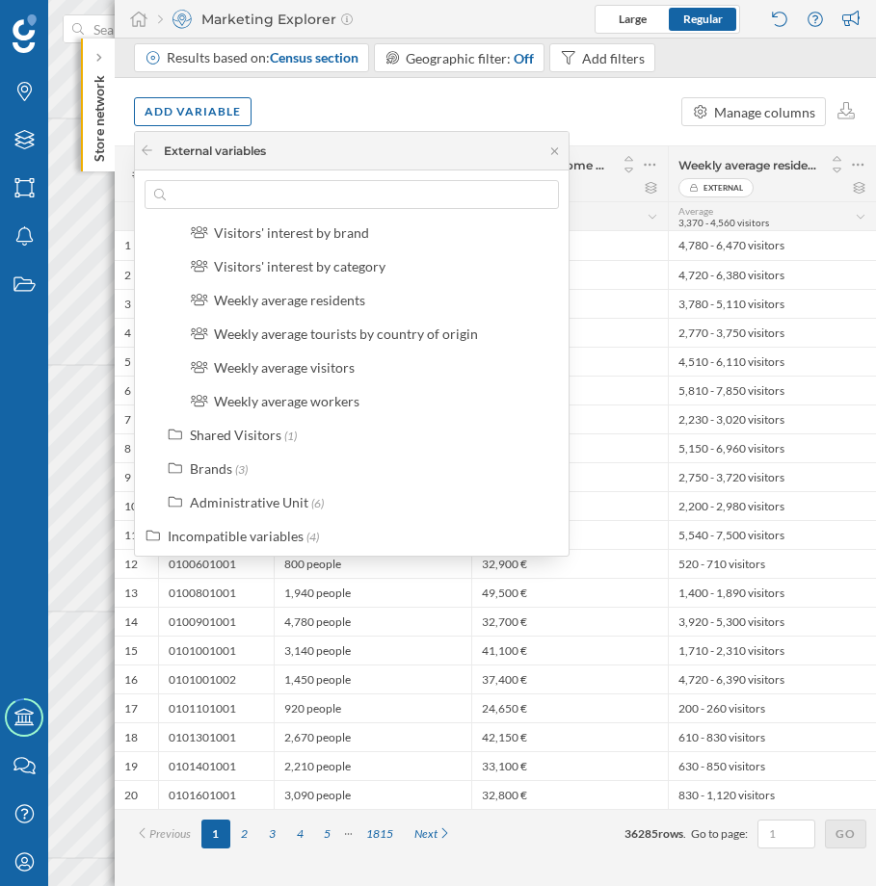
scroll to position [516, 0]
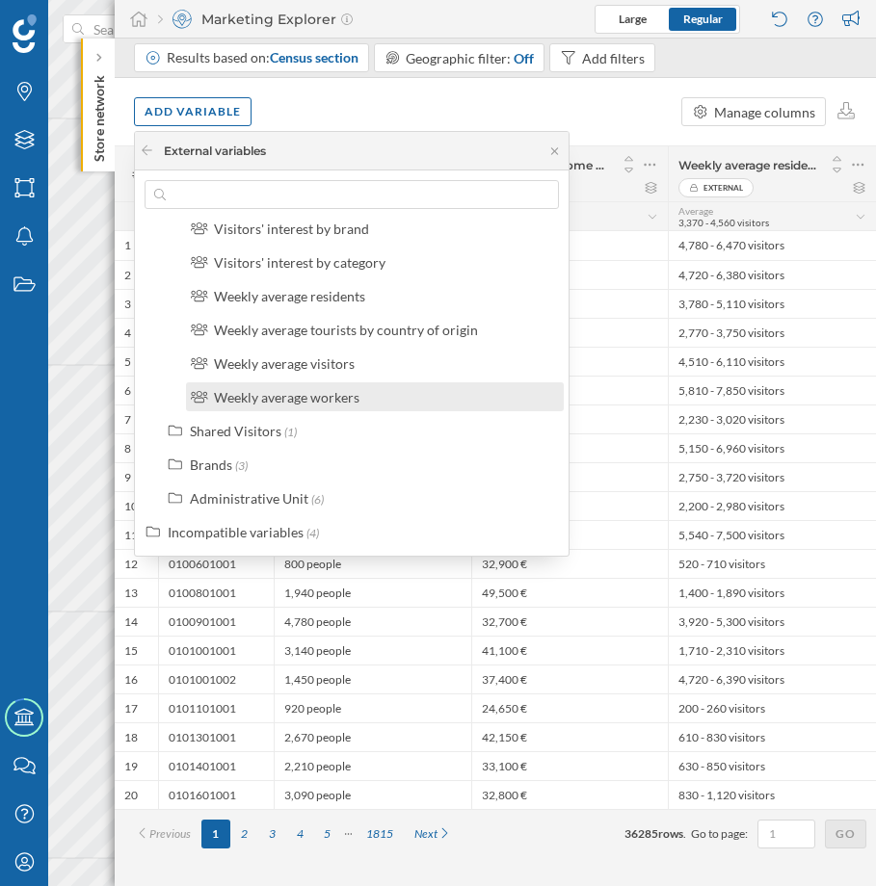
click at [253, 399] on div "Weekly average workers" at bounding box center [286, 397] width 145 height 16
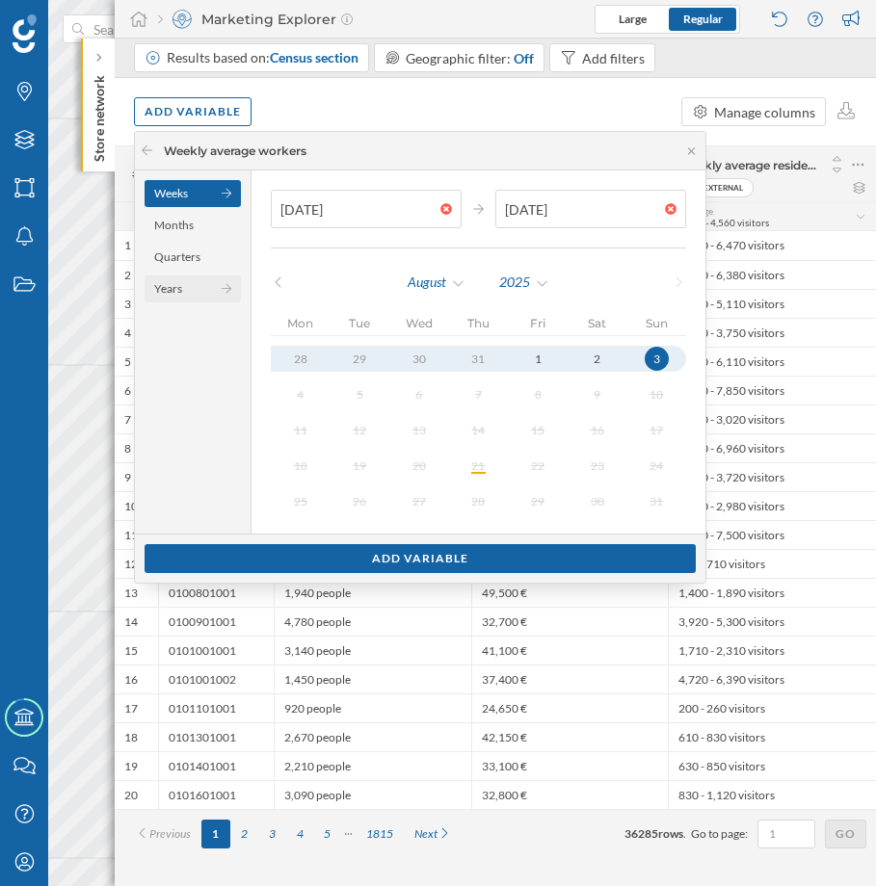
click at [183, 299] on div "Years" at bounding box center [193, 289] width 96 height 27
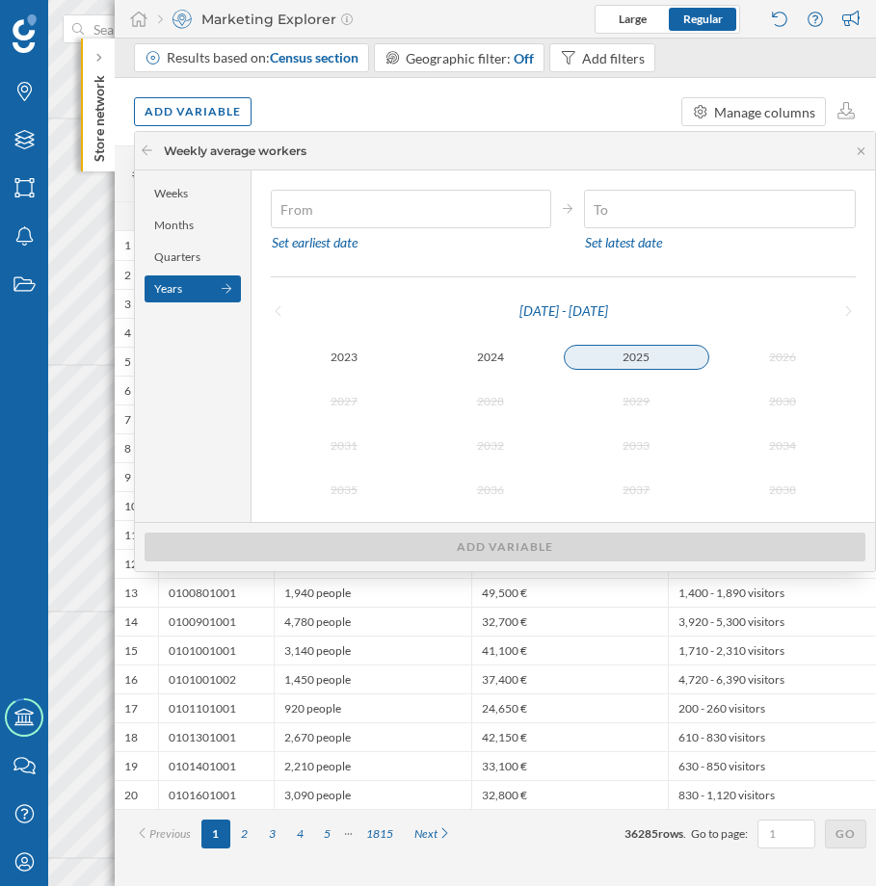
type input "[DATE]"
click at [614, 362] on div "2025" at bounding box center [637, 357] width 146 height 23
click at [645, 235] on div "Set latest date" at bounding box center [623, 242] width 79 height 29
type input "[DATE]"
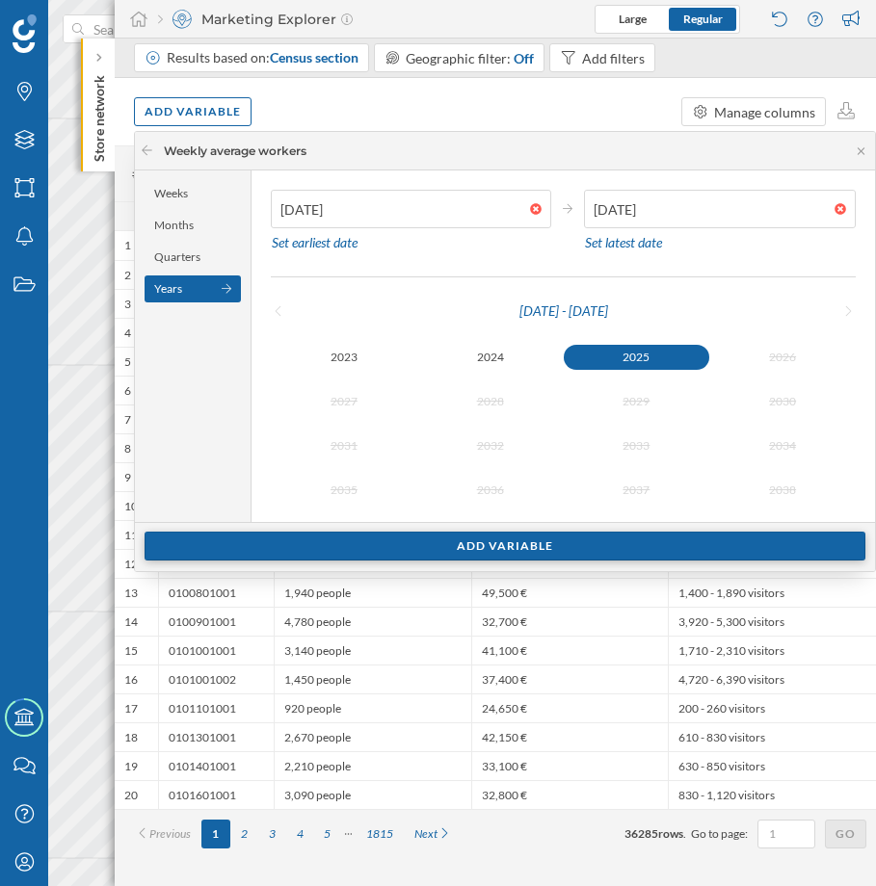
click at [537, 553] on div "Add variable" at bounding box center [505, 546] width 721 height 29
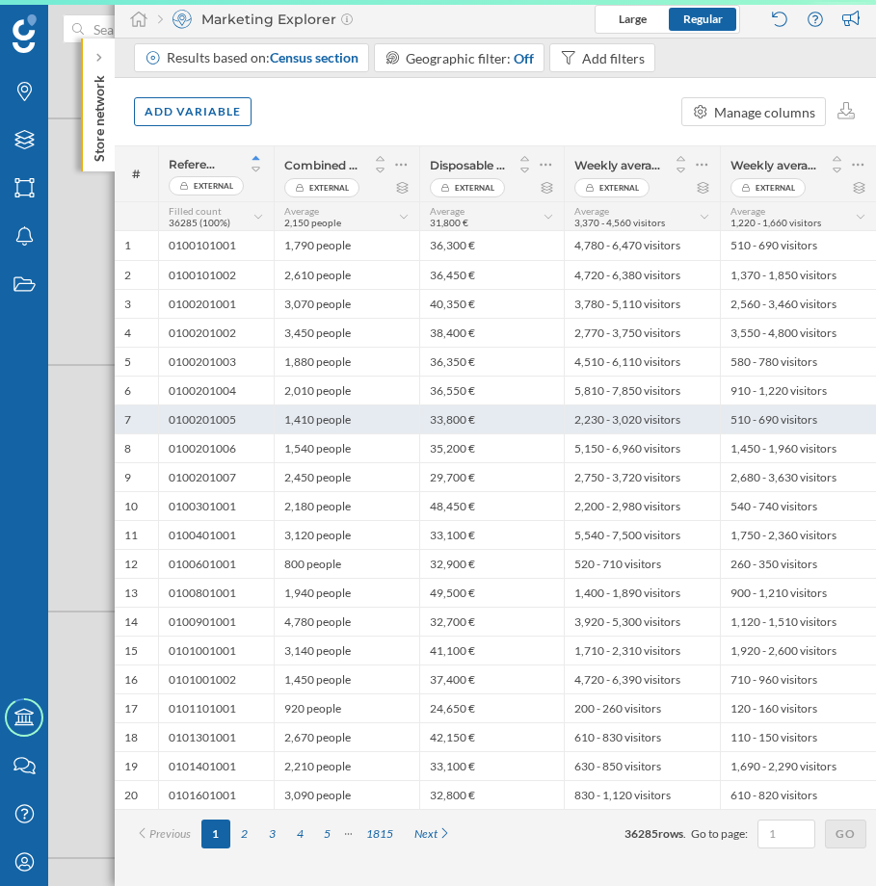
scroll to position [0, 0]
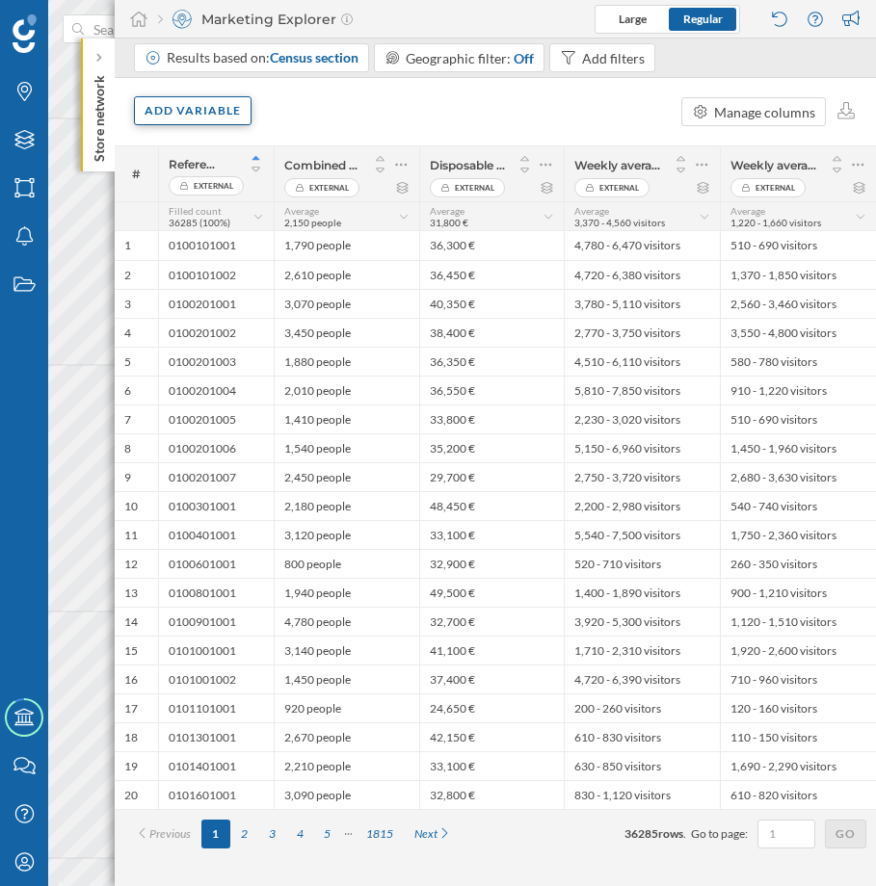
click at [205, 111] on div "Add variable" at bounding box center [193, 110] width 118 height 29
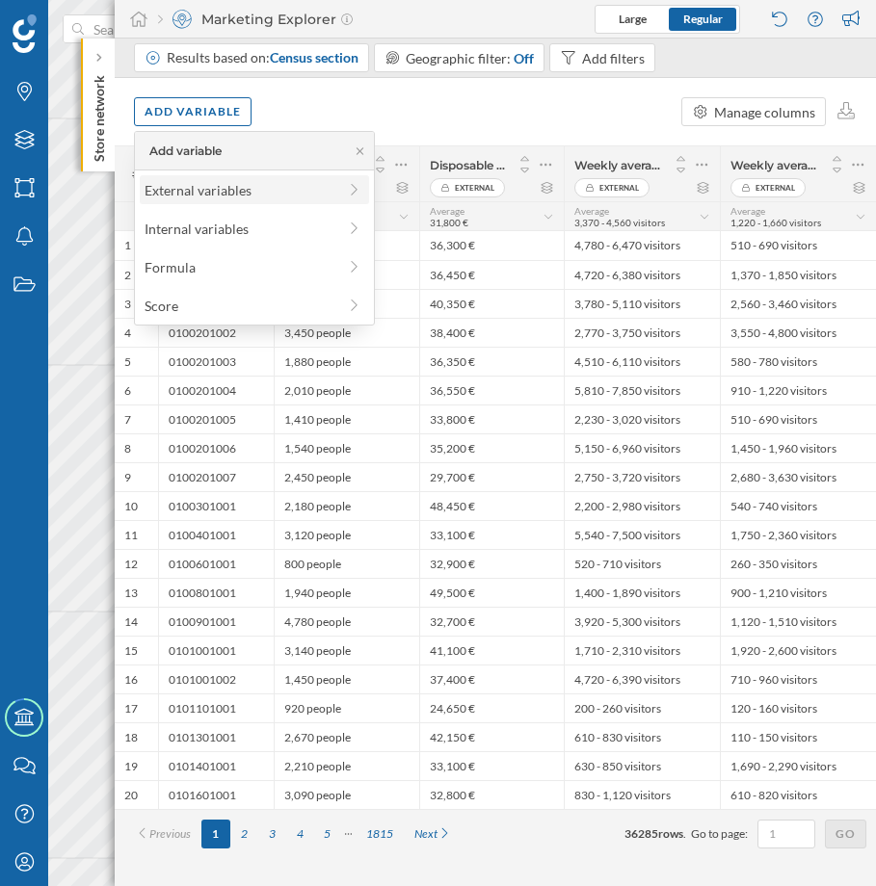
click at [235, 189] on div "External variables" at bounding box center [241, 190] width 192 height 20
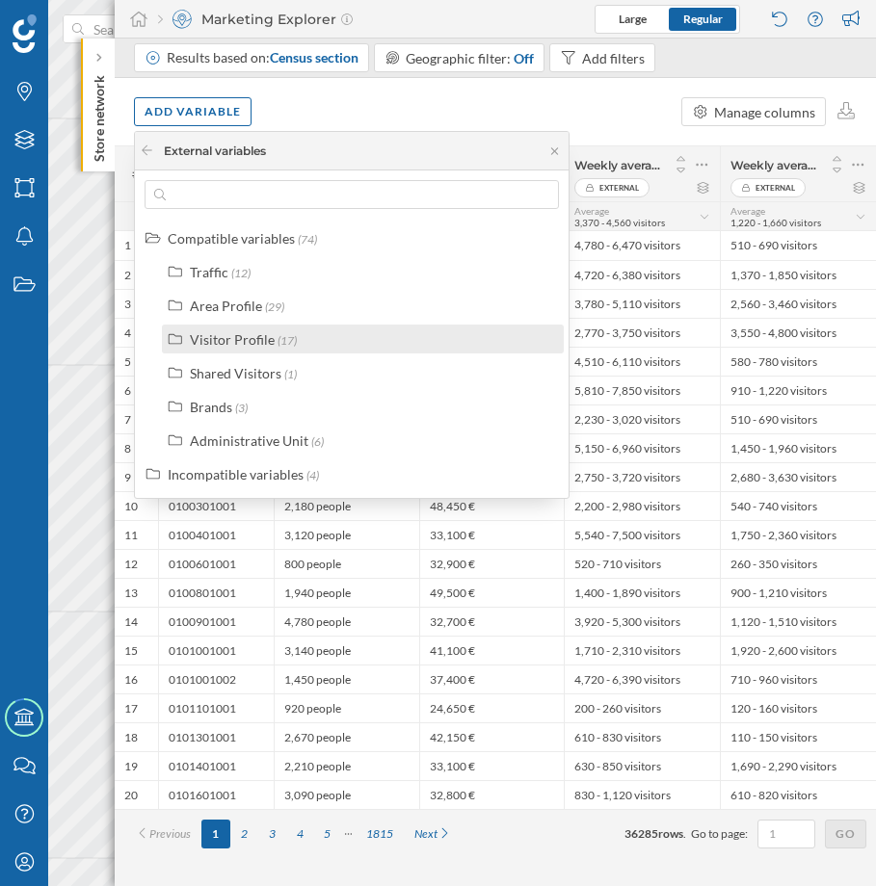
click at [247, 347] on div "Visitor Profile" at bounding box center [232, 339] width 85 height 16
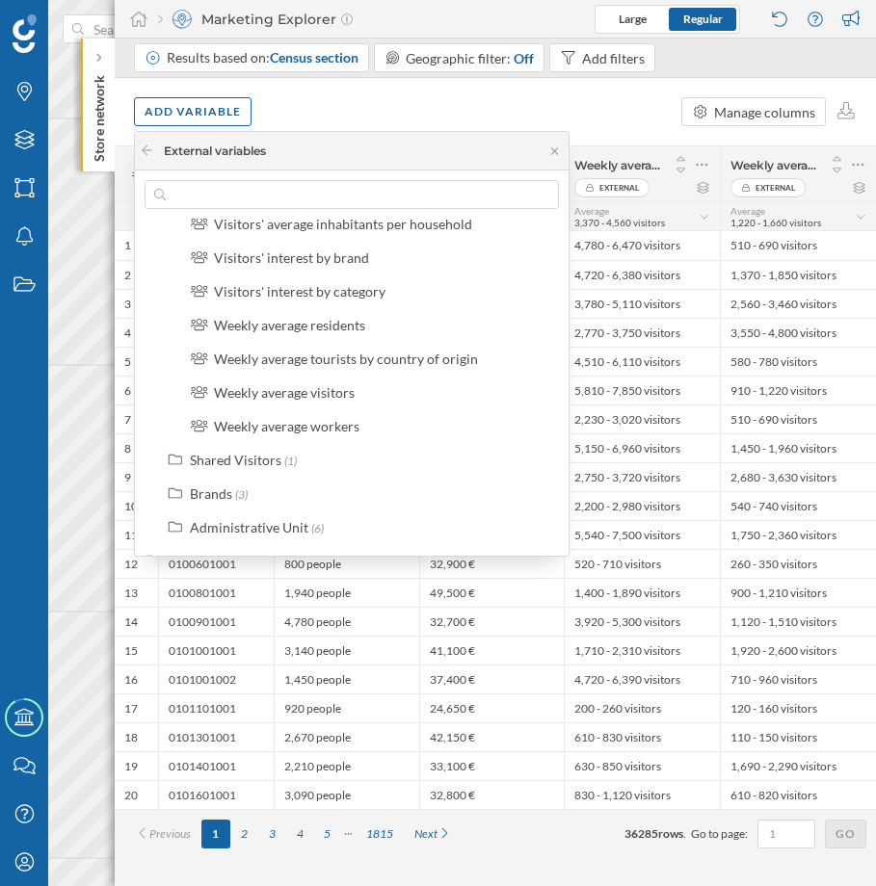
scroll to position [516, 0]
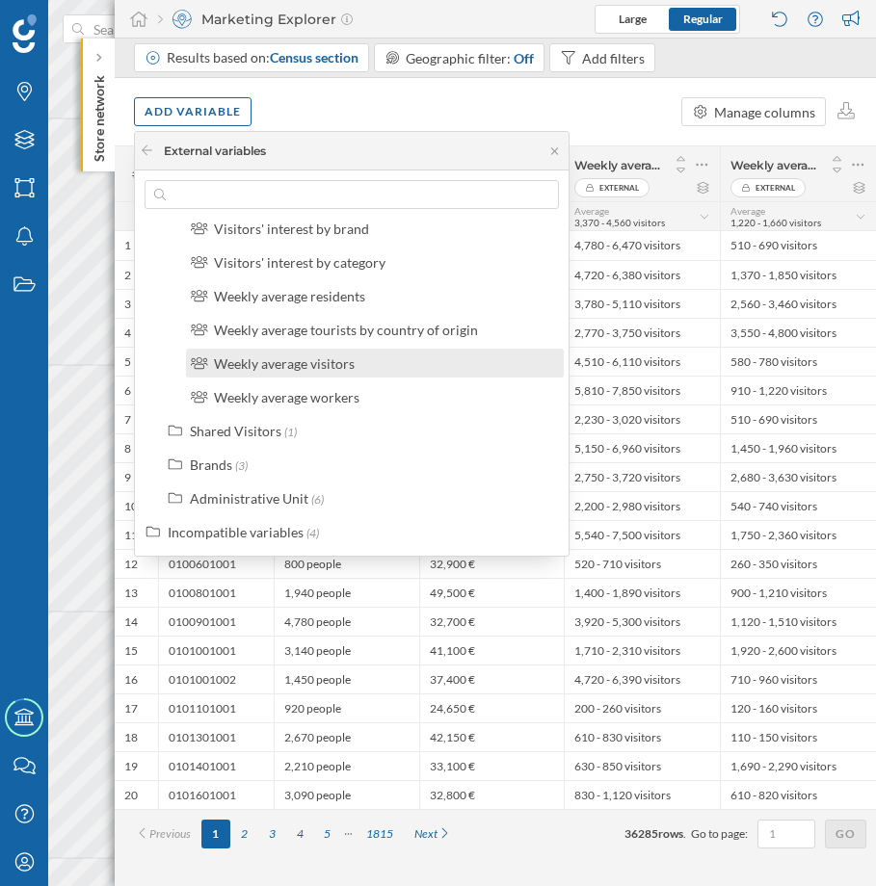
click at [292, 368] on div "Weekly average visitors" at bounding box center [284, 364] width 141 height 16
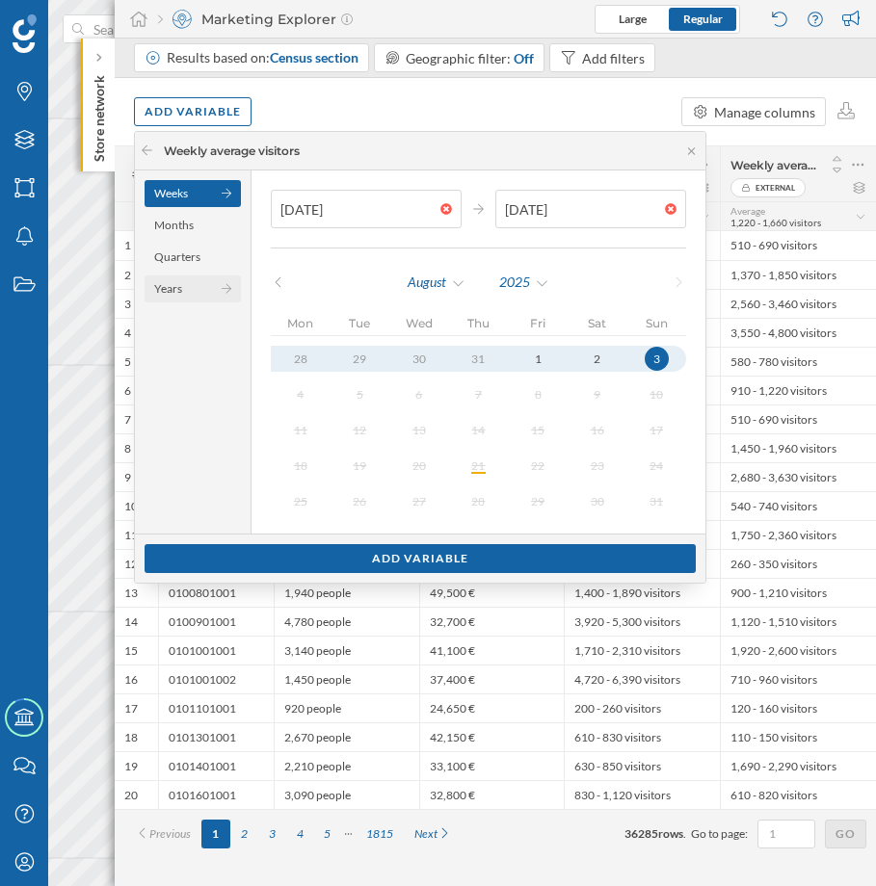
click at [186, 280] on div "Years" at bounding box center [193, 289] width 96 height 27
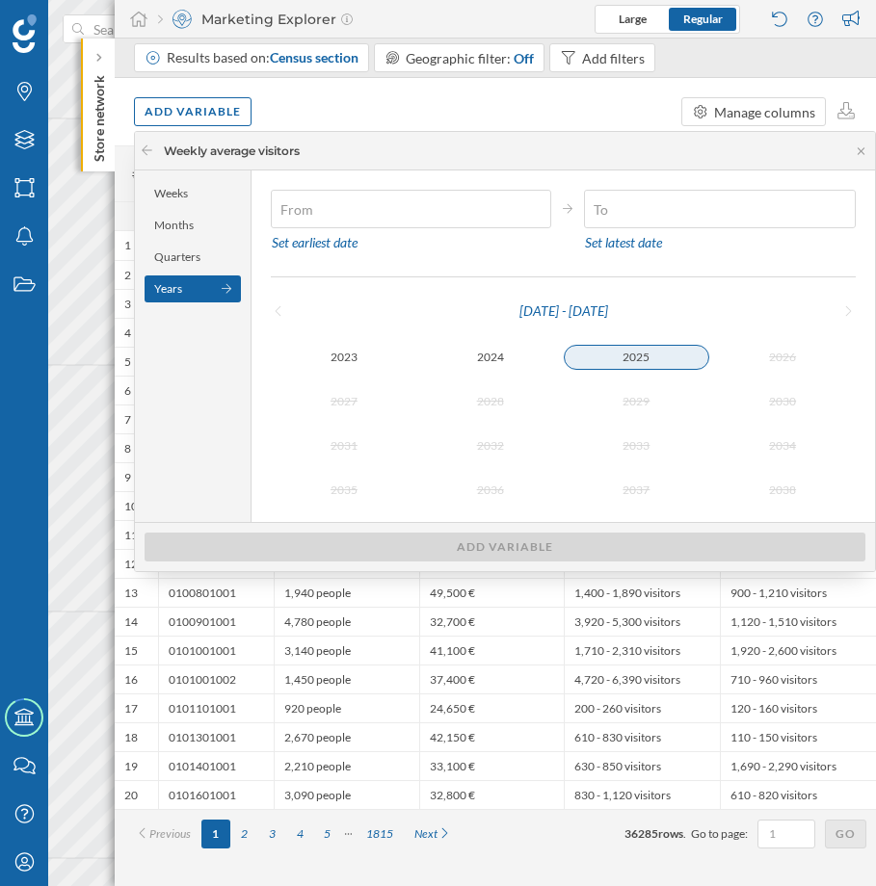
type input "[DATE]"
click at [635, 350] on div "2025" at bounding box center [637, 357] width 146 height 23
click at [627, 241] on div "Set latest date" at bounding box center [623, 242] width 79 height 29
type input "[DATE]"
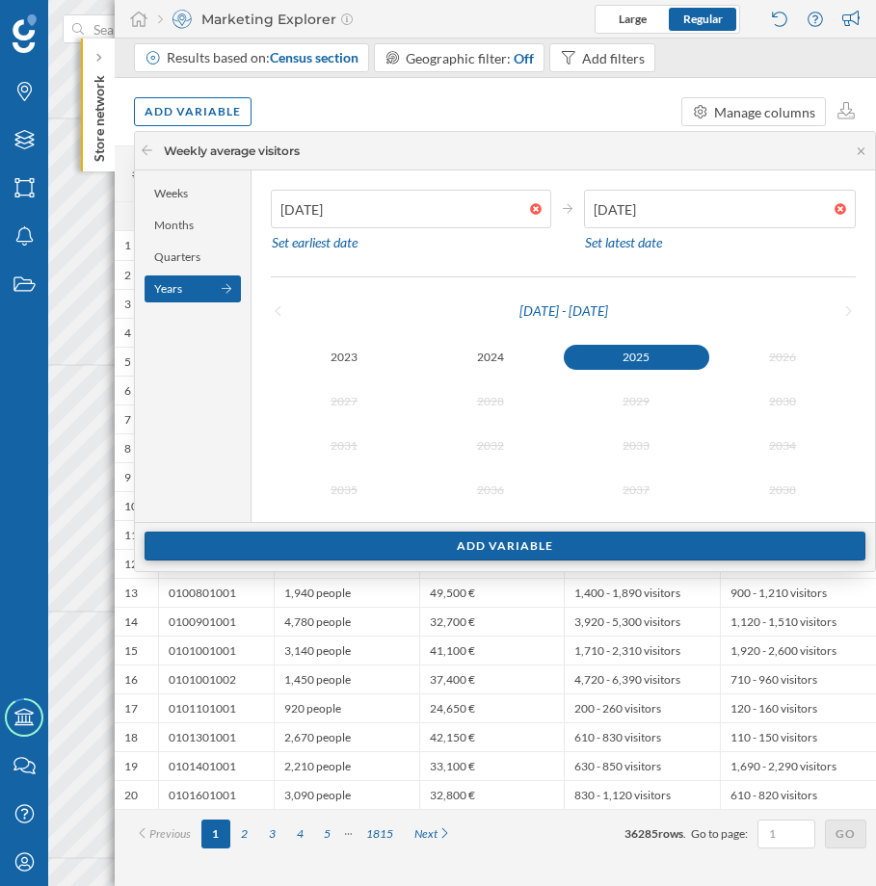
click at [553, 543] on div "Add variable" at bounding box center [505, 546] width 721 height 29
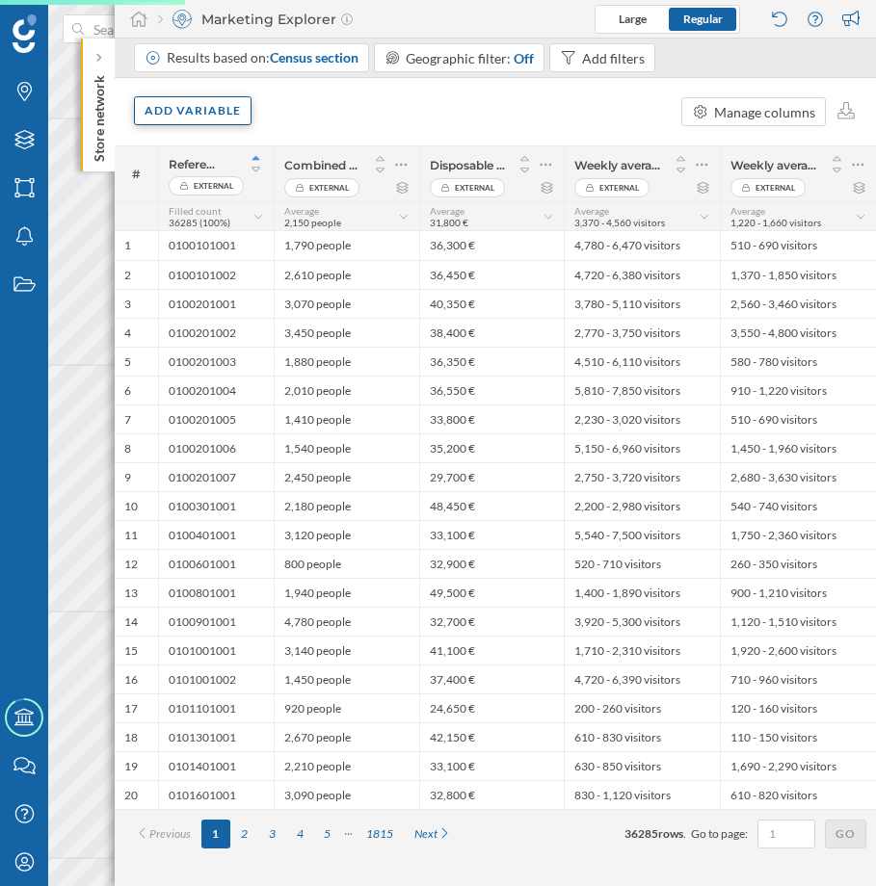
click at [203, 115] on div "Add variable" at bounding box center [193, 110] width 118 height 29
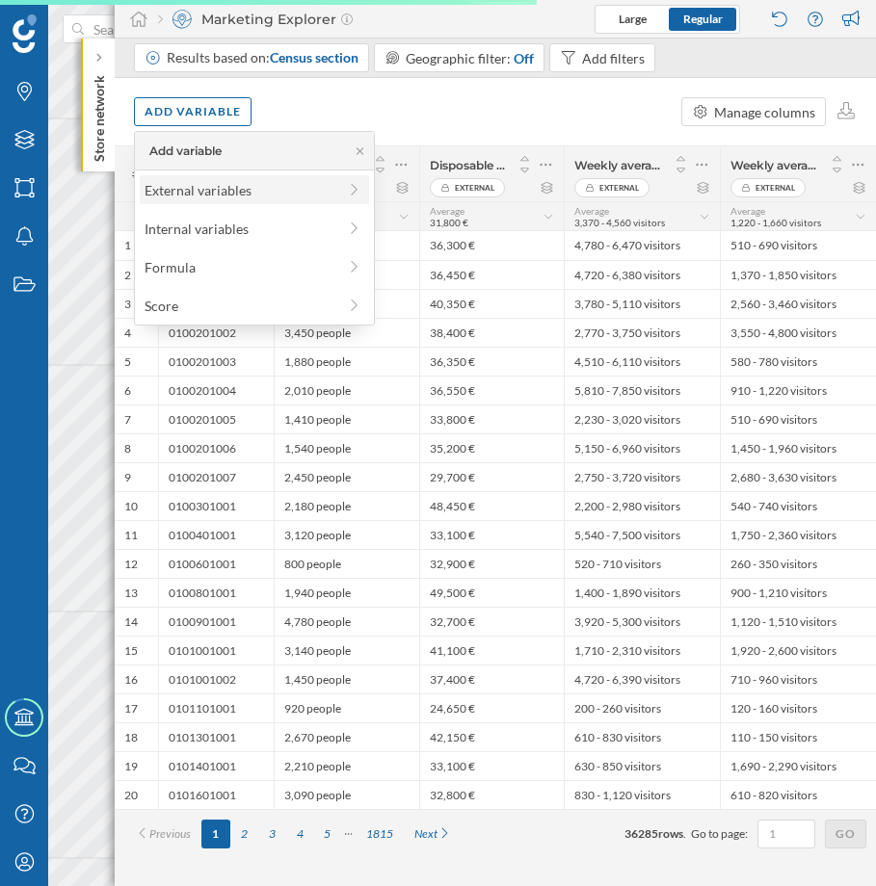
click at [237, 189] on div "External variables" at bounding box center [241, 190] width 192 height 20
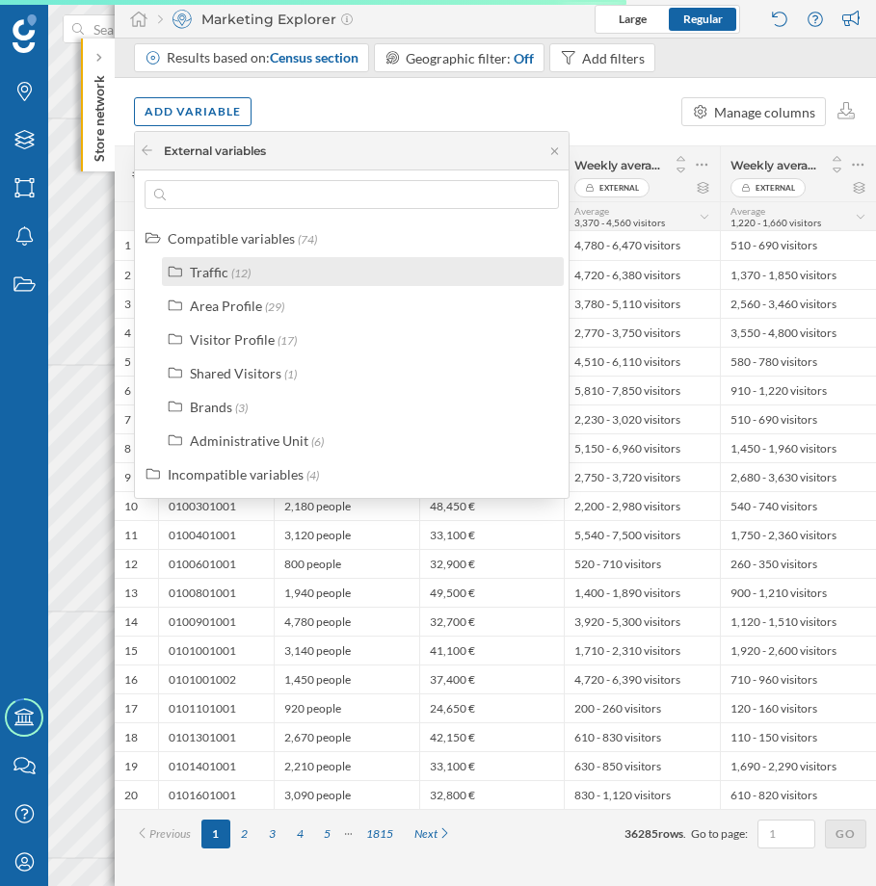
click at [209, 273] on div "Traffic" at bounding box center [209, 272] width 39 height 16
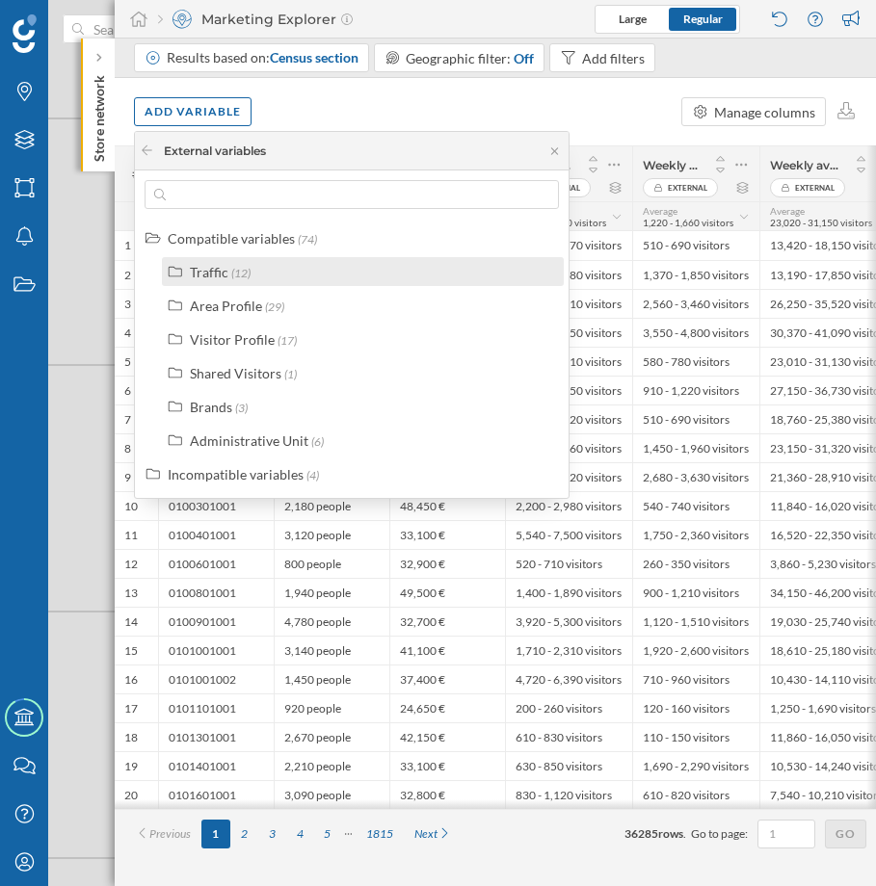
scroll to position [0, 0]
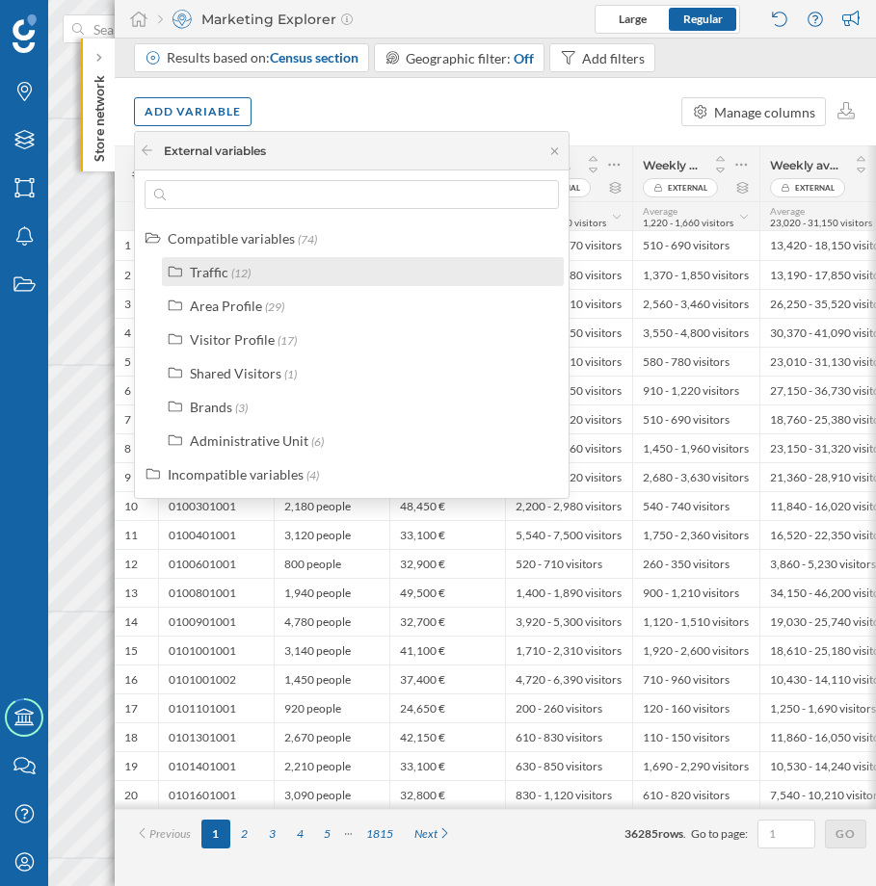
click at [211, 273] on div "Traffic" at bounding box center [209, 272] width 39 height 16
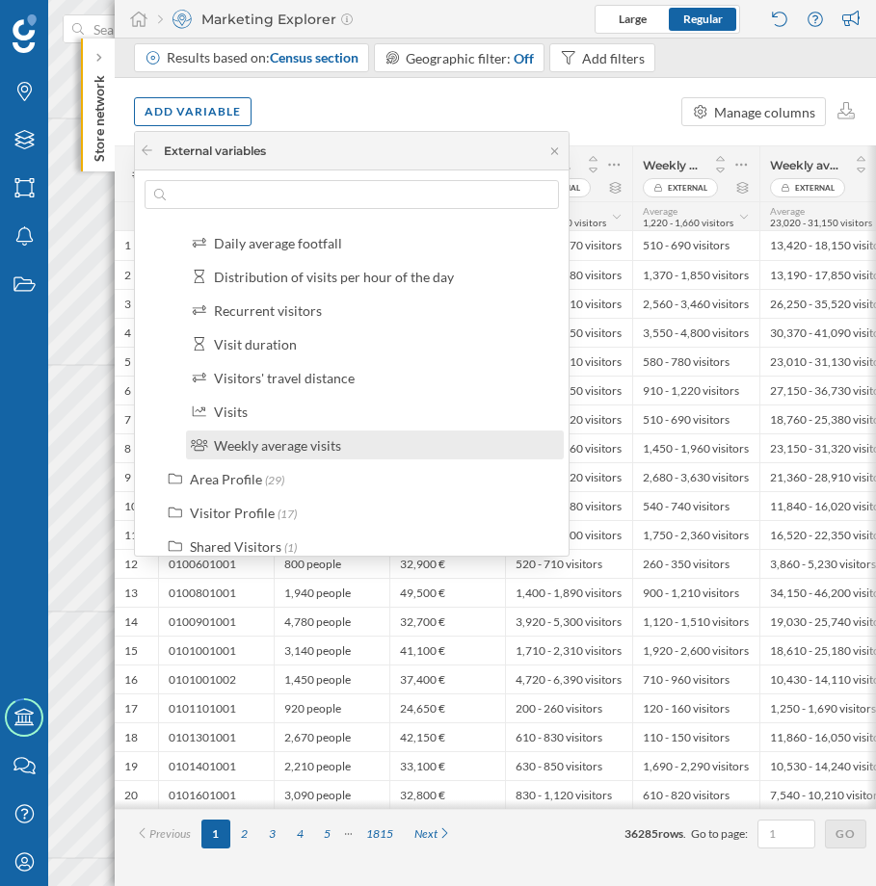
scroll to position [347, 0]
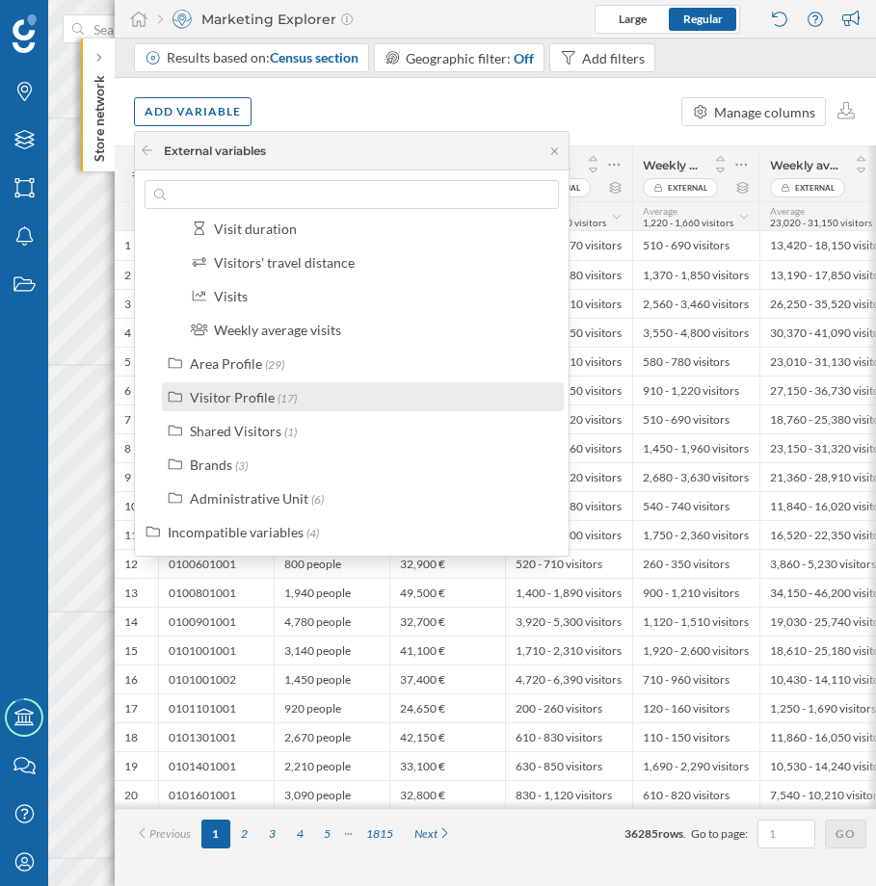
click at [361, 385] on div "Visitor Profile (17)" at bounding box center [363, 397] width 402 height 29
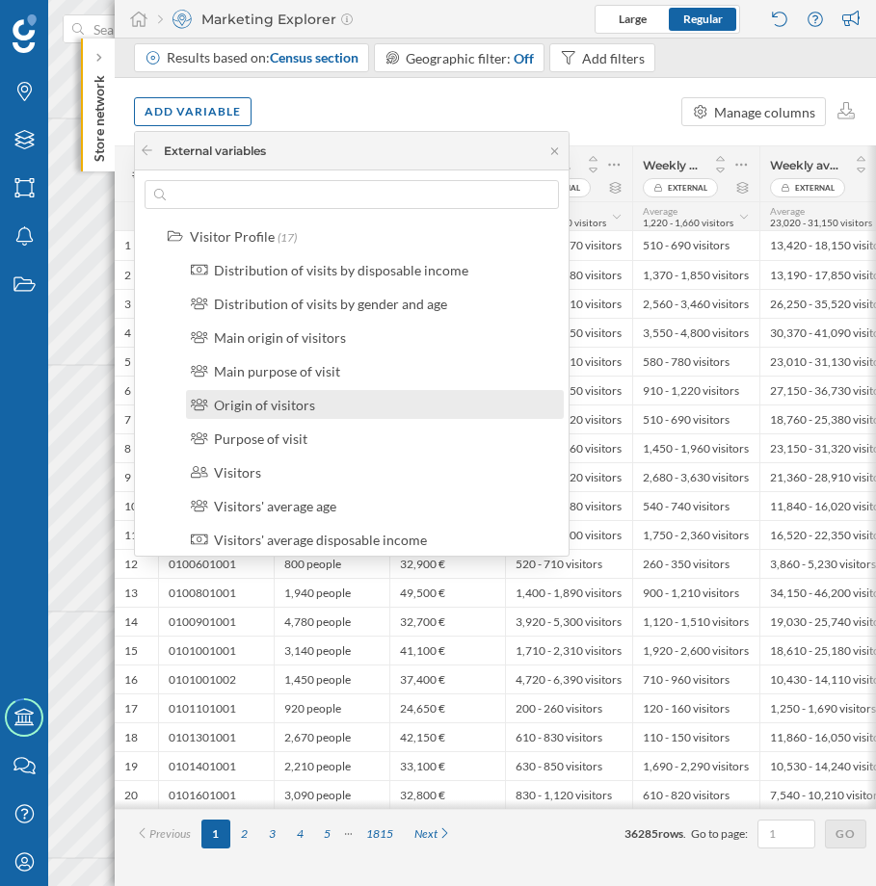
scroll to position [578, 0]
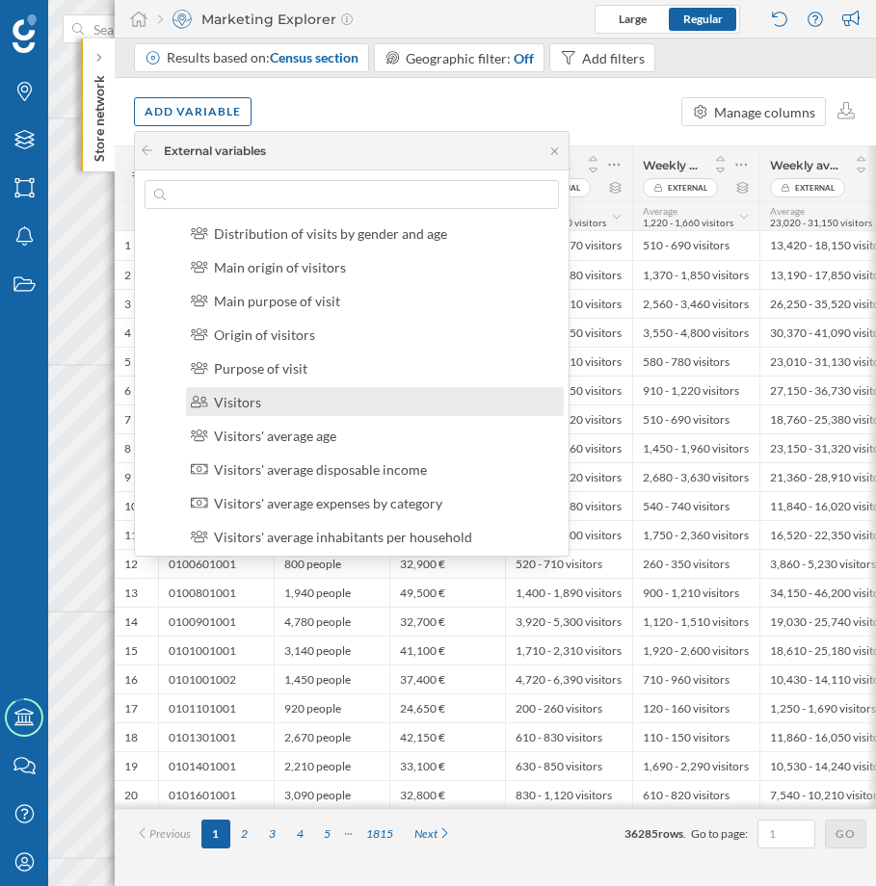
click at [383, 399] on div "Visitors" at bounding box center [383, 402] width 338 height 20
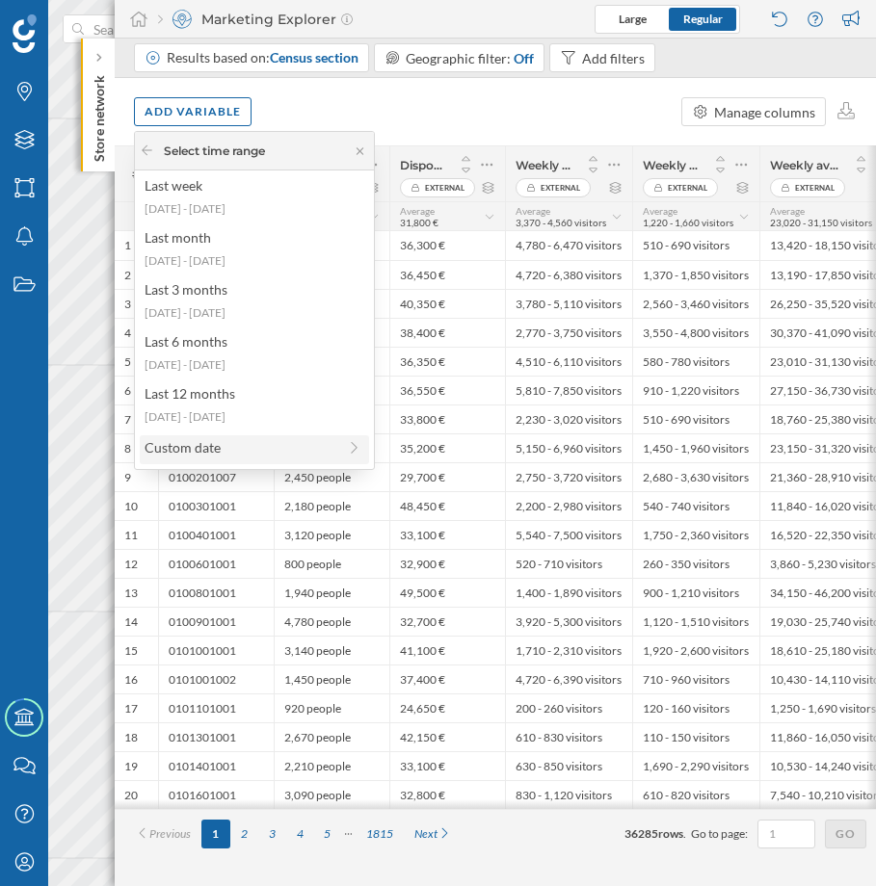
click at [196, 438] on div "Custom date" at bounding box center [241, 447] width 192 height 20
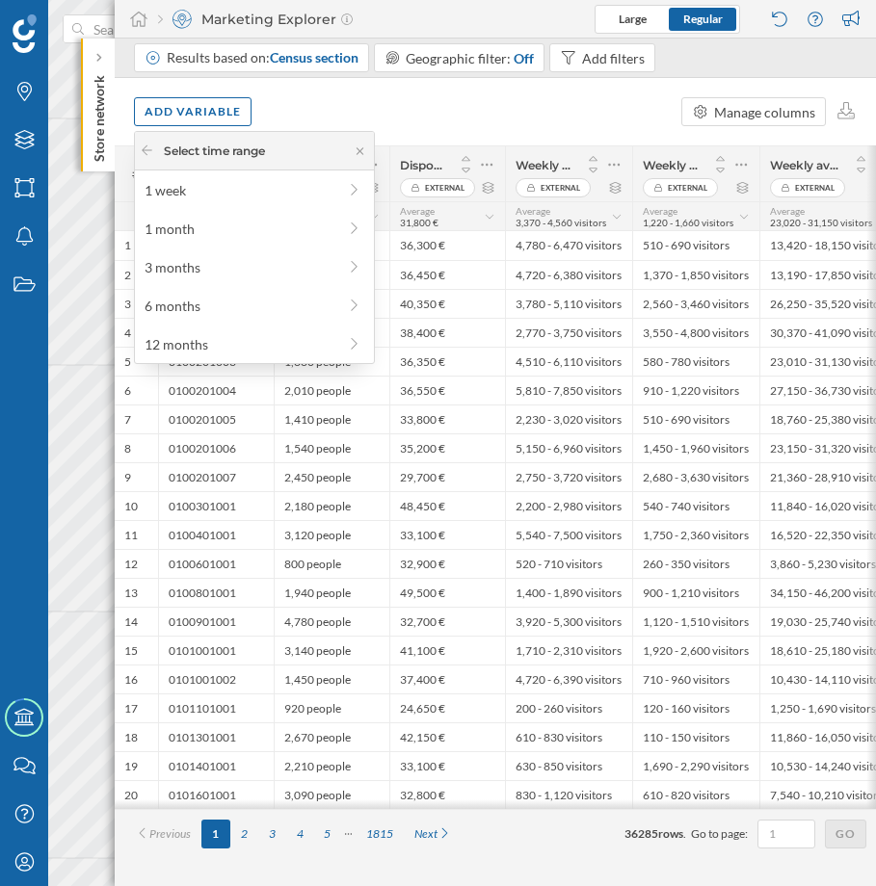
click at [157, 141] on div "Select time range" at bounding box center [254, 151] width 239 height 39
click at [152, 148] on icon at bounding box center [147, 151] width 14 height 12
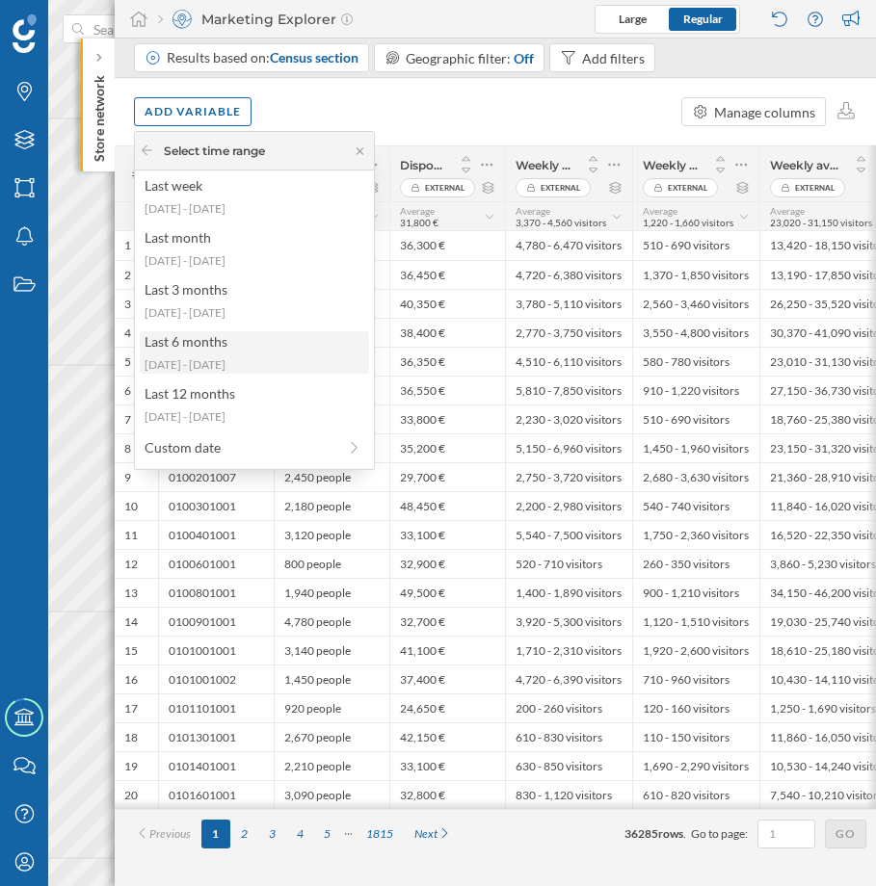
click at [220, 353] on div "Last 6 months [DATE] - [DATE]" at bounding box center [254, 352] width 229 height 42
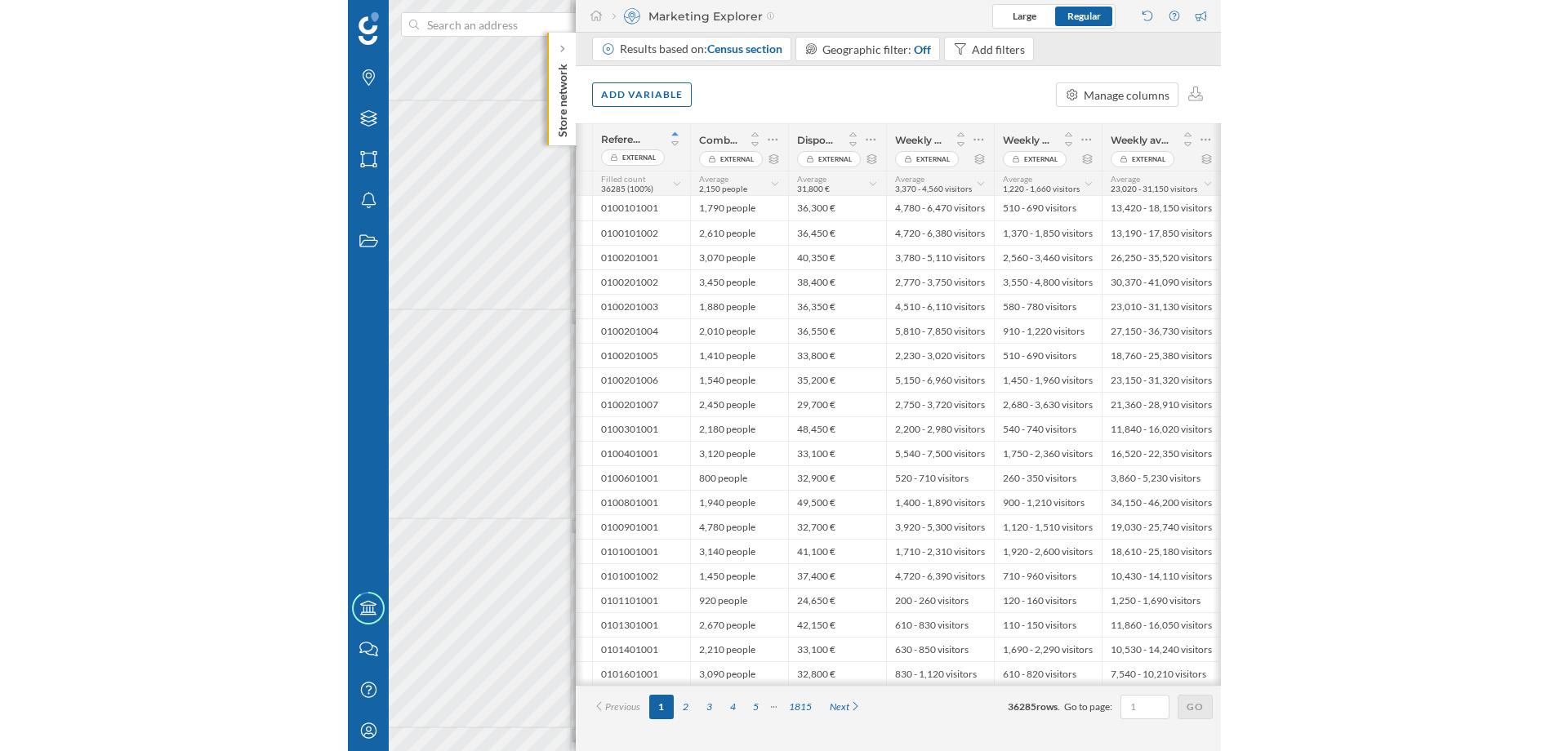
scroll to position [0, 12]
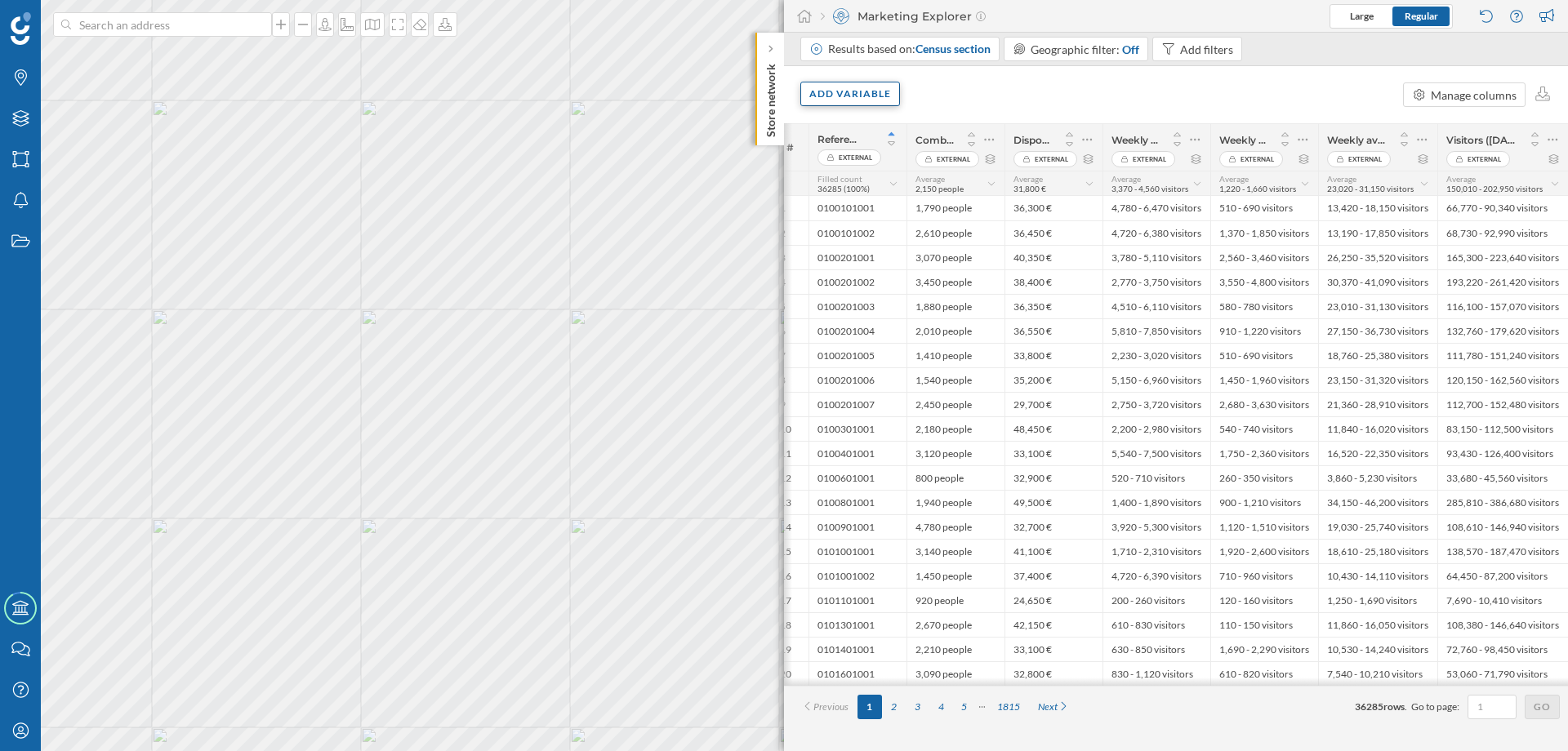
click at [880, 87] on div "Add variable" at bounding box center [850, 93] width 100 height 25
click at [881, 159] on div "External variables" at bounding box center [891, 161] width 163 height 17
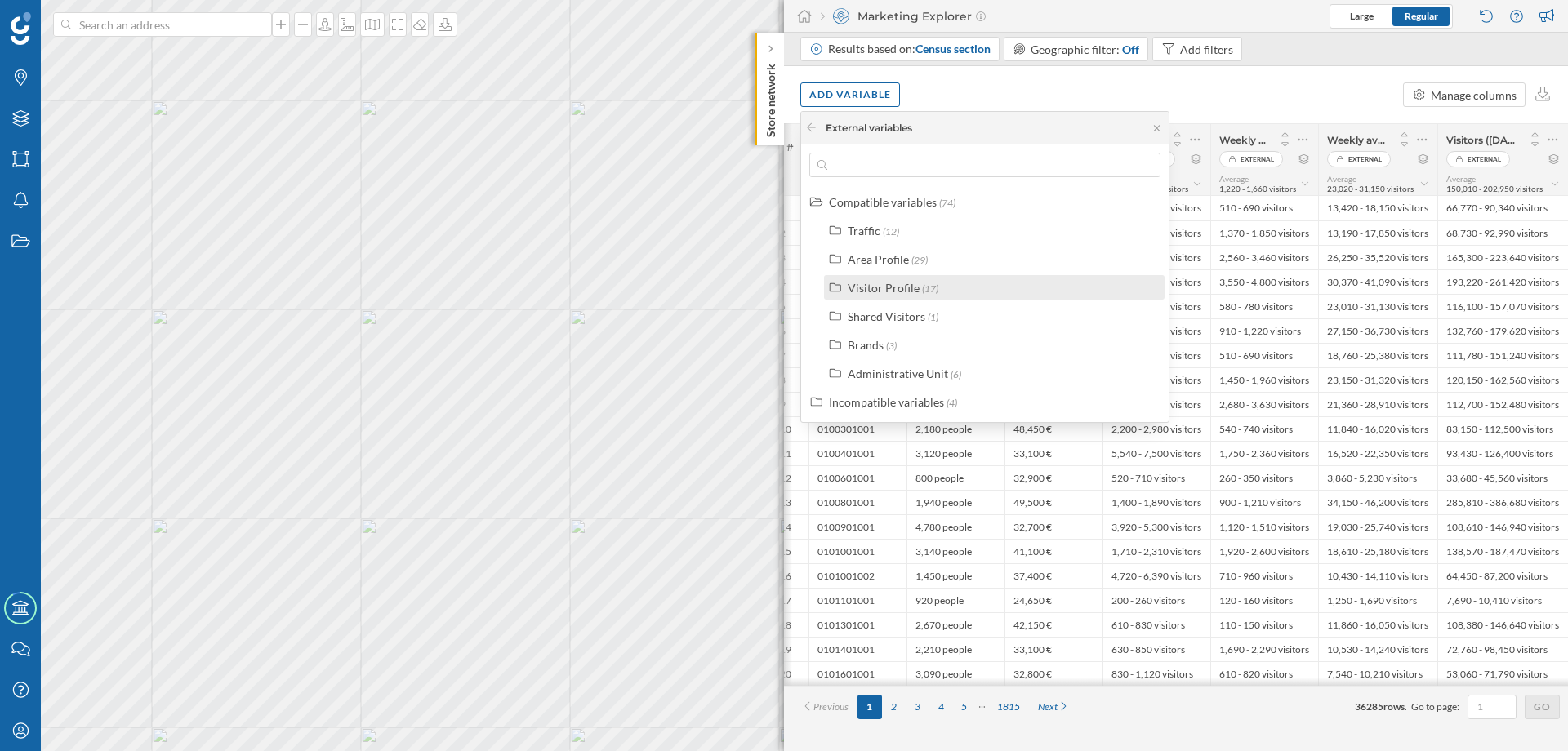
click at [902, 287] on div "Visitor Profile" at bounding box center [883, 287] width 72 height 14
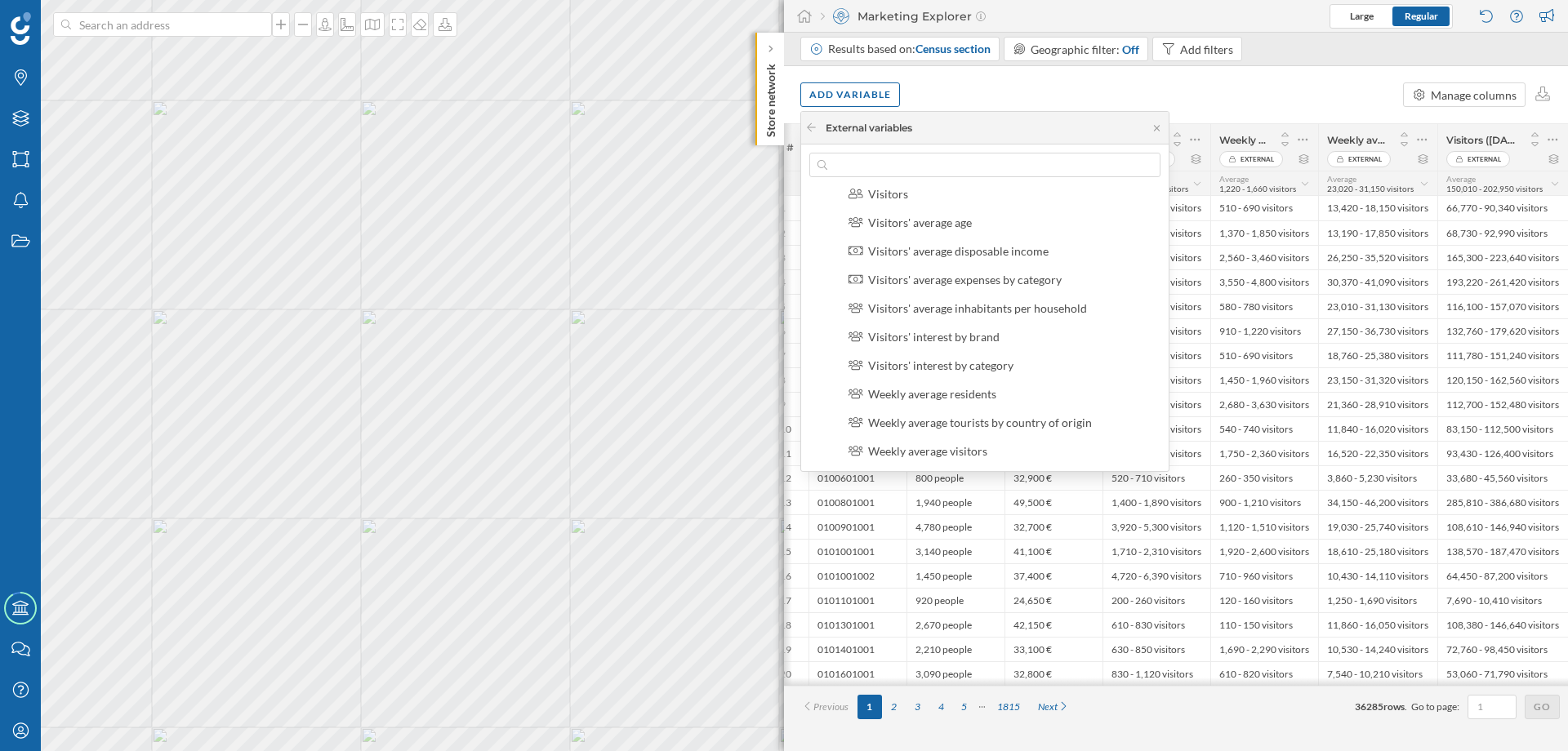
scroll to position [392, 0]
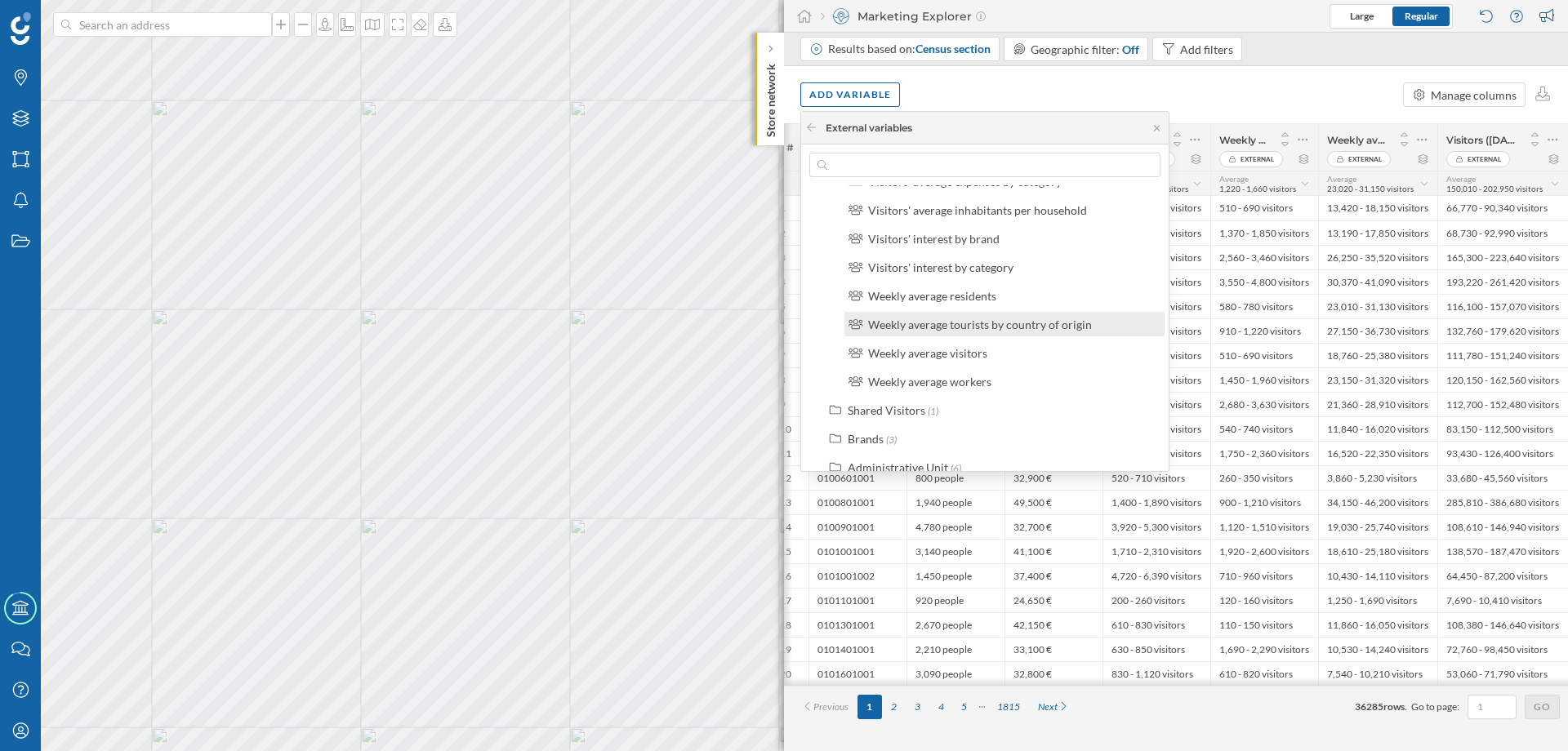
click at [963, 328] on div "Weekly average tourists by country of origin" at bounding box center [980, 325] width 224 height 14
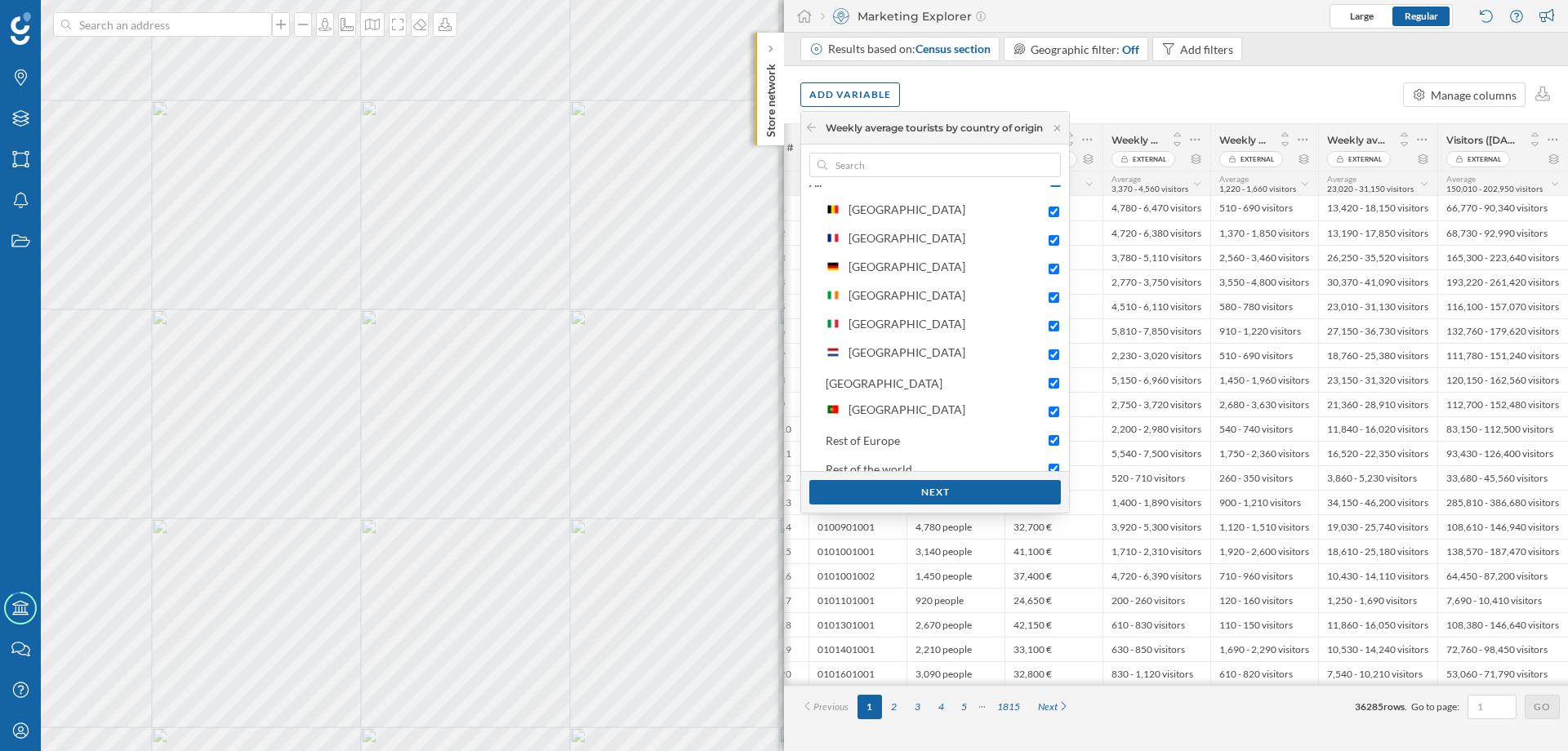
scroll to position [0, 0]
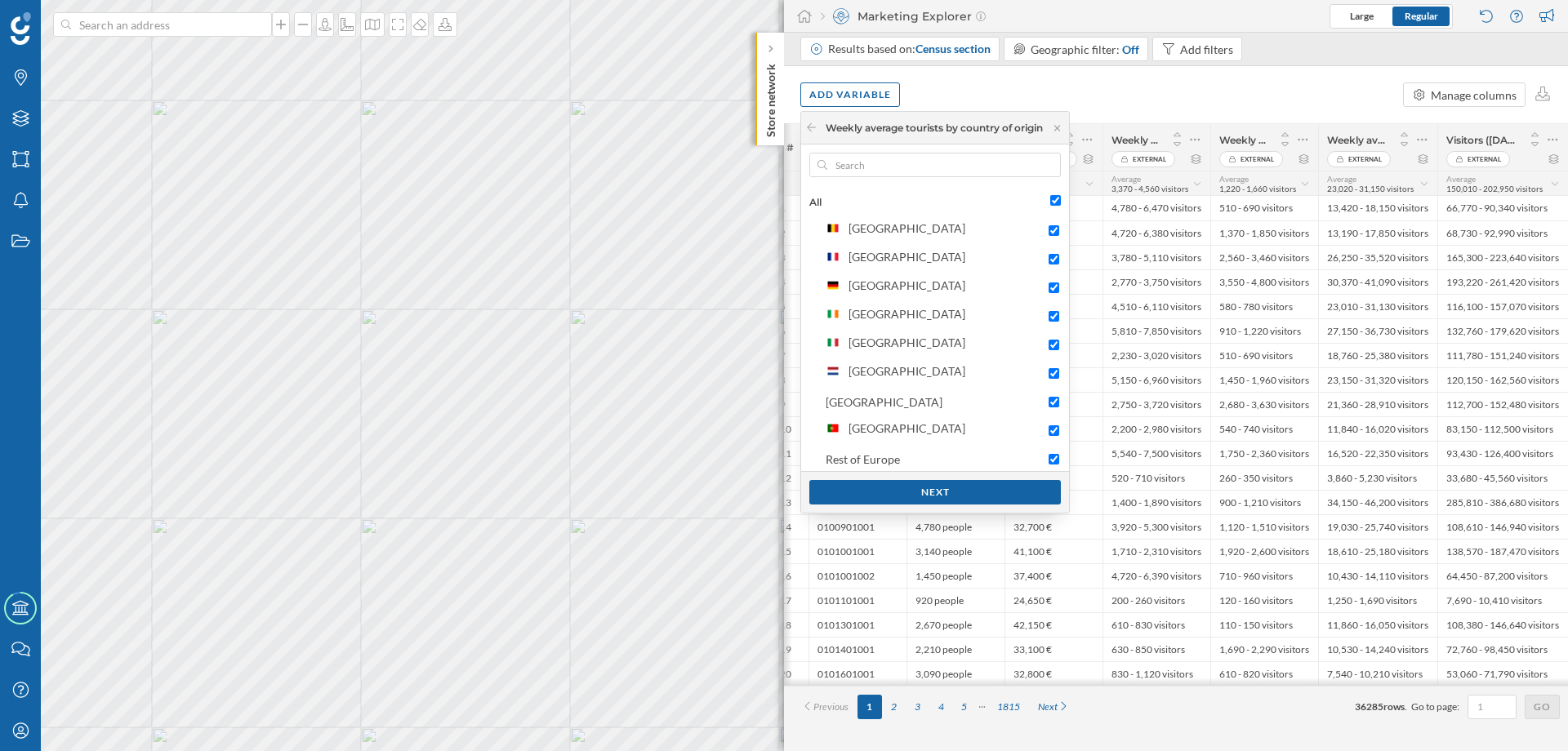
click at [1059, 196] on input "All" at bounding box center [1055, 200] width 11 height 11
checkbox input "false"
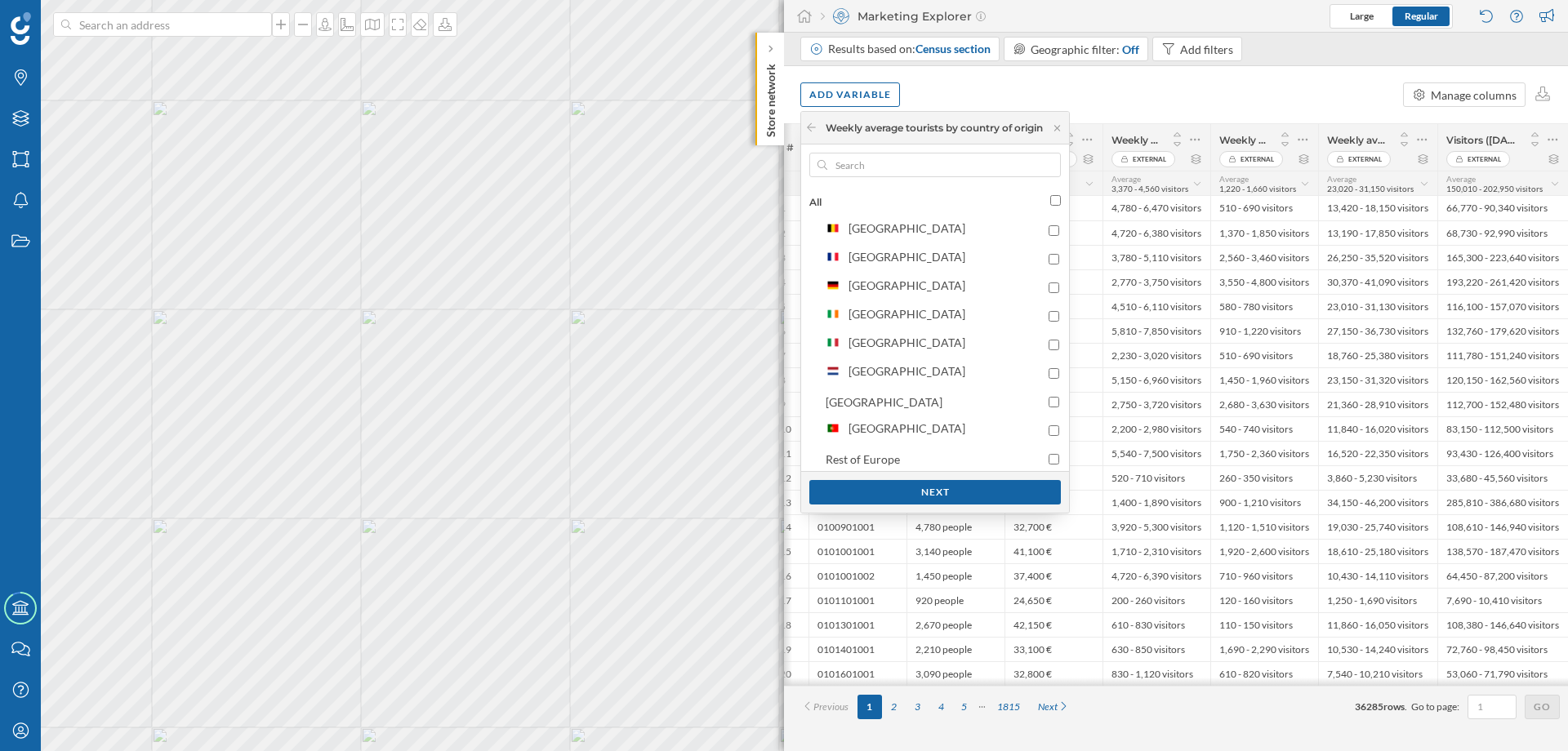
checkbox input "false"
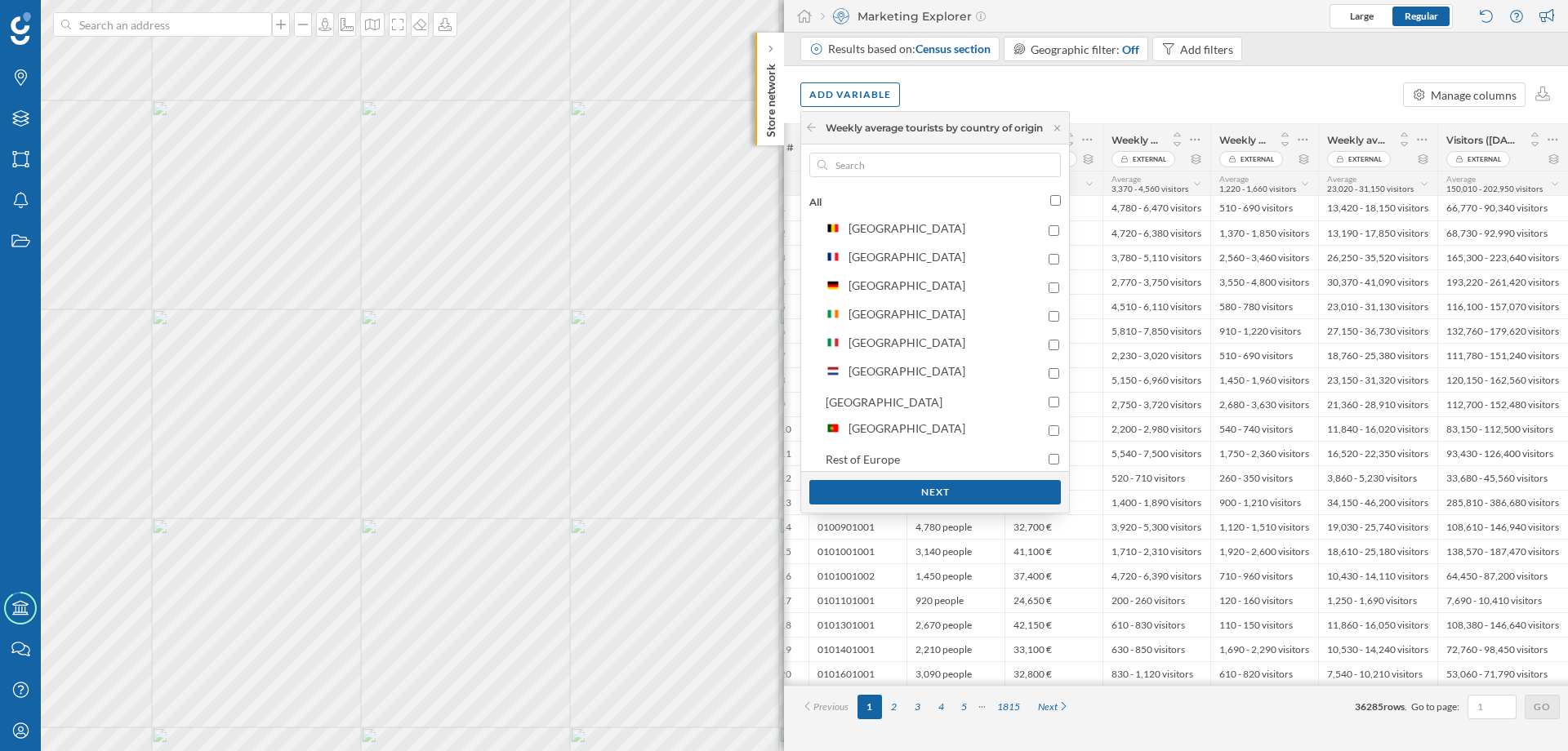
checkbox input "false"
click at [1059, 196] on input "All" at bounding box center [1055, 200] width 11 height 11
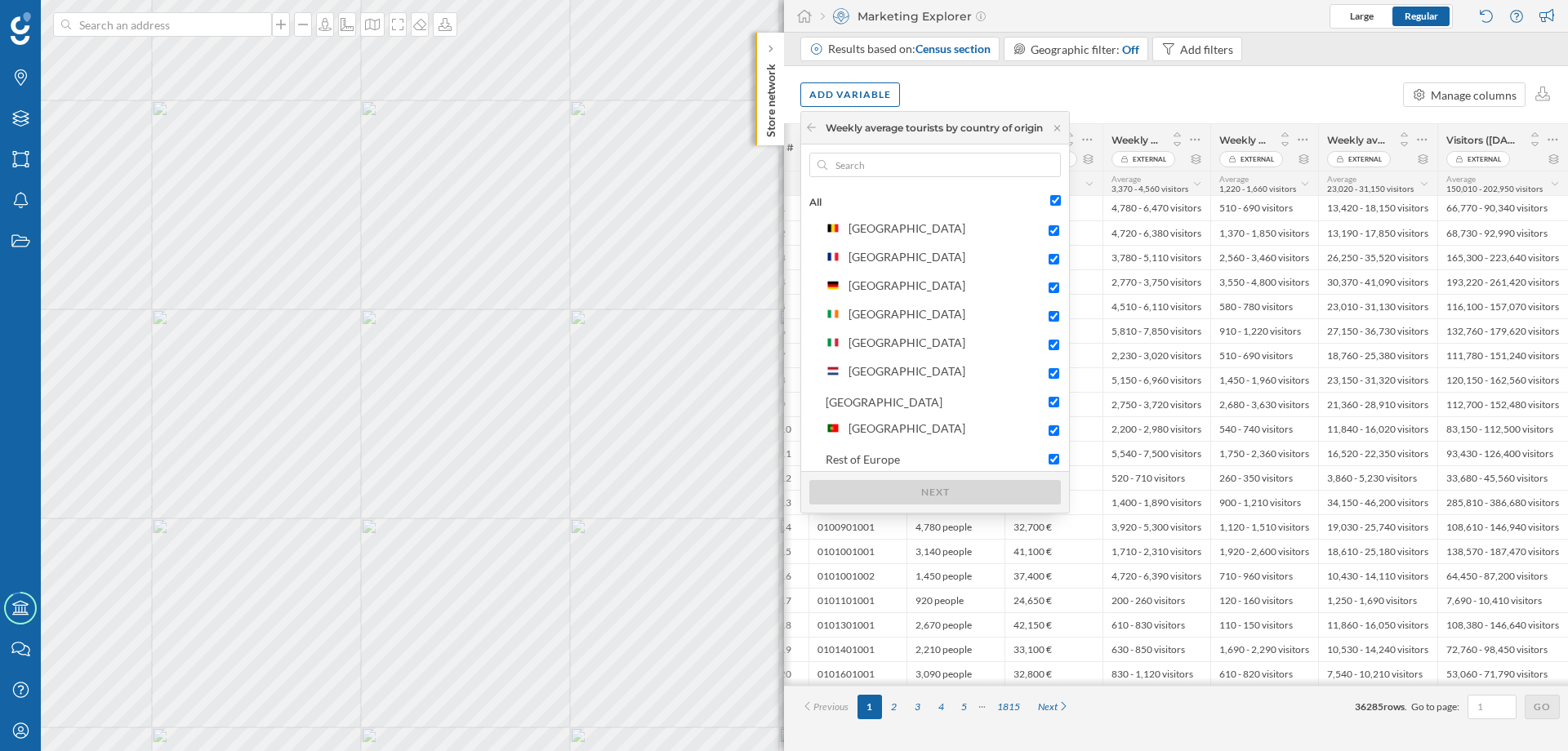
checkbox input "true"
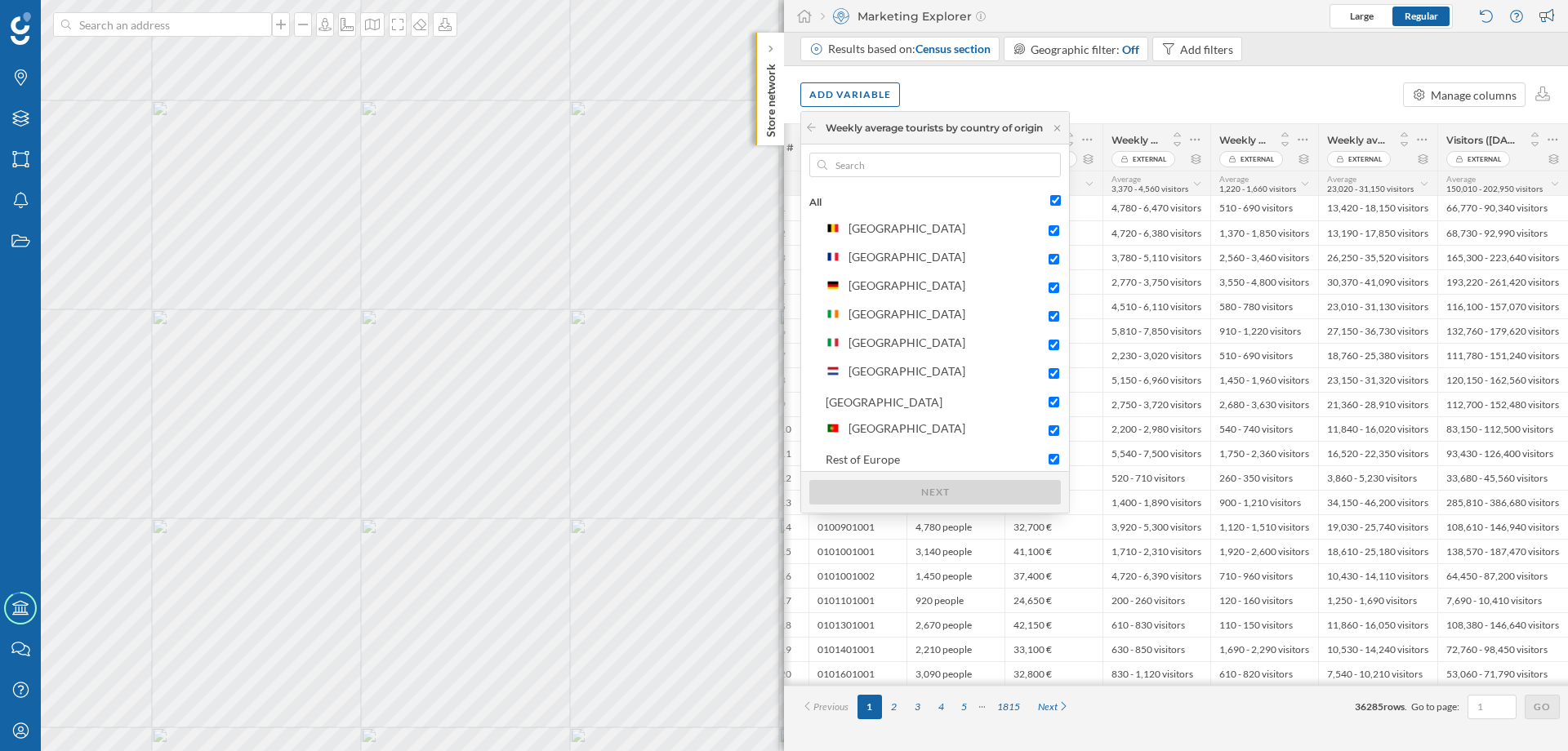
checkbox input "true"
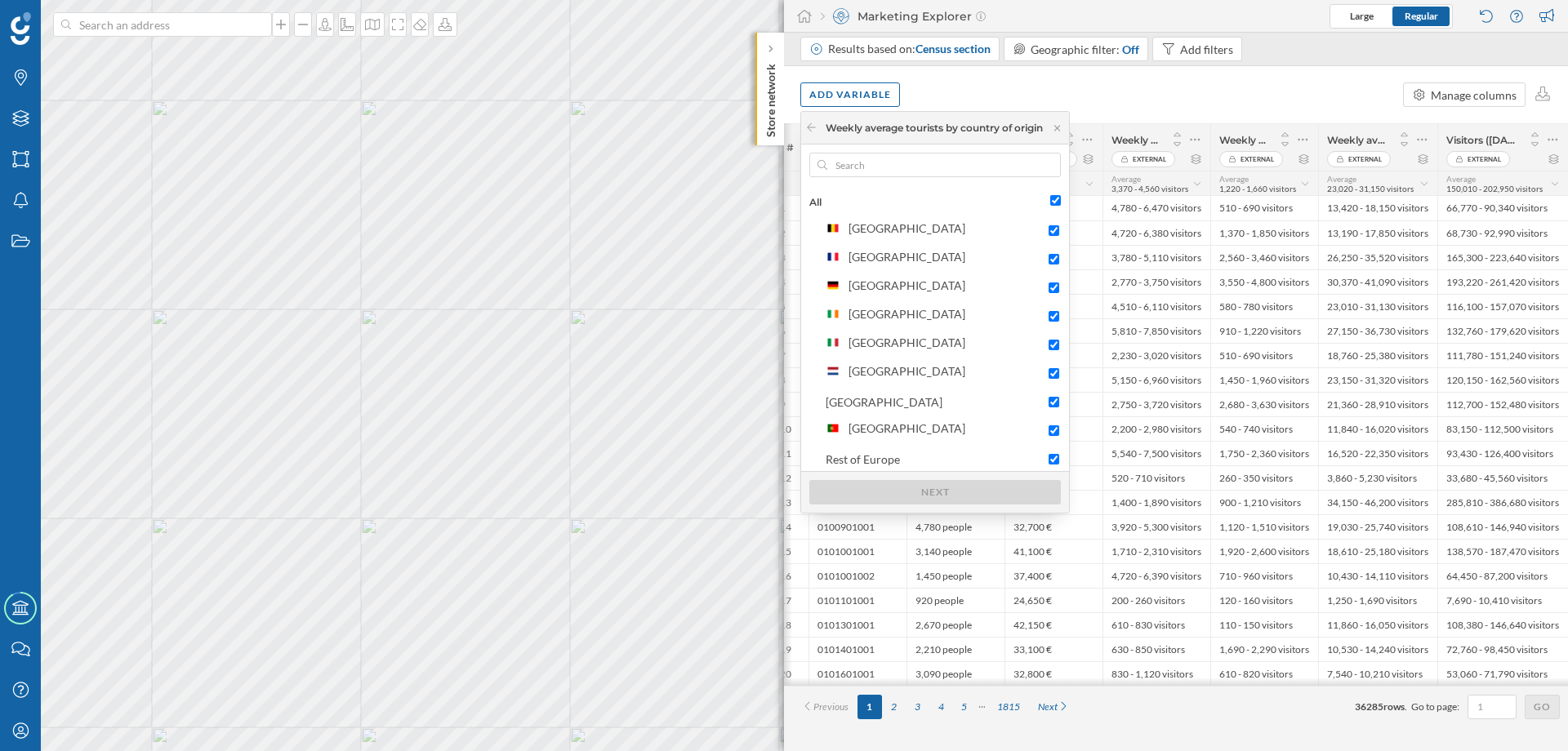
checkbox input "true"
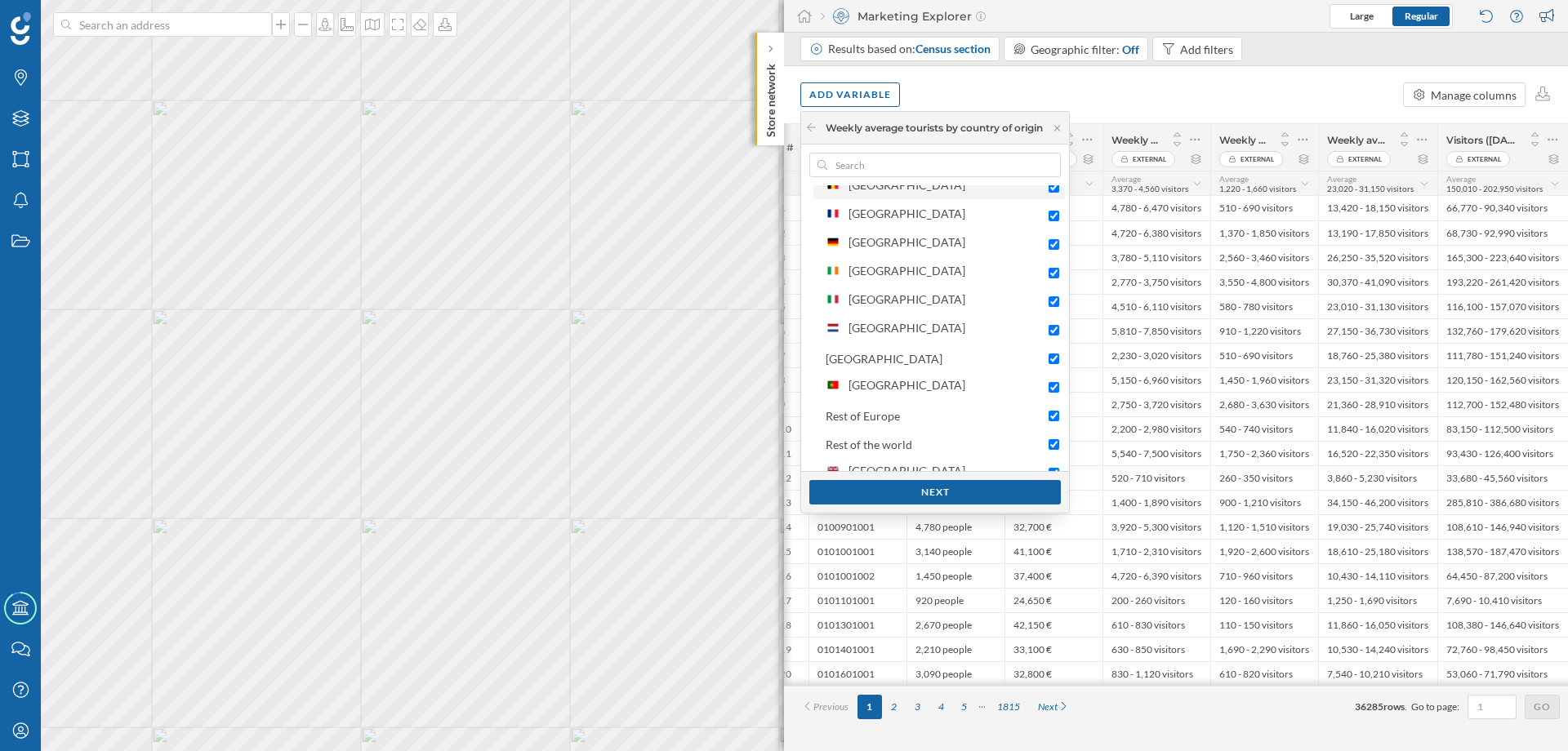
scroll to position [61, 0]
click at [1008, 490] on div "Next" at bounding box center [935, 492] width 252 height 25
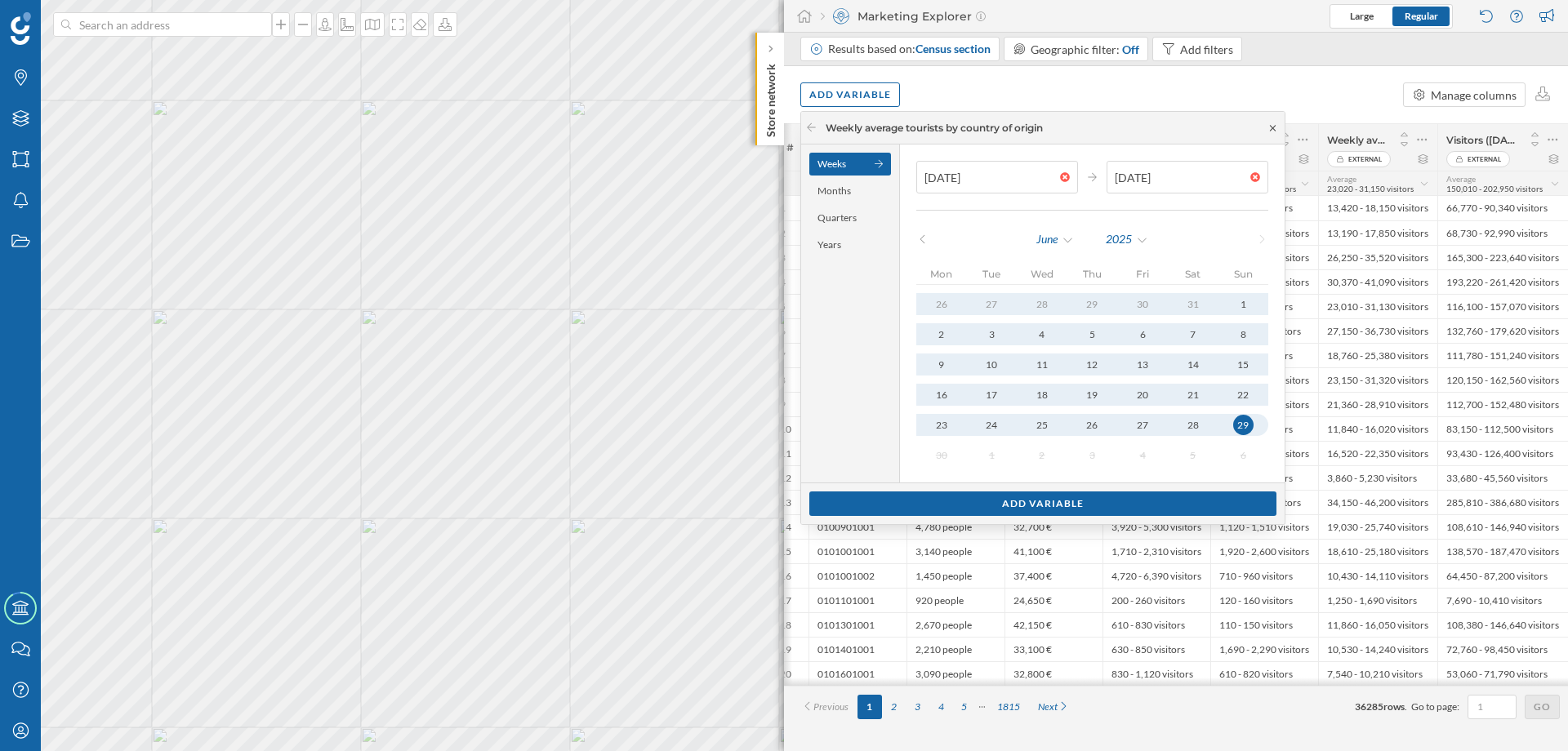
click at [1276, 123] on icon at bounding box center [1272, 128] width 12 height 10
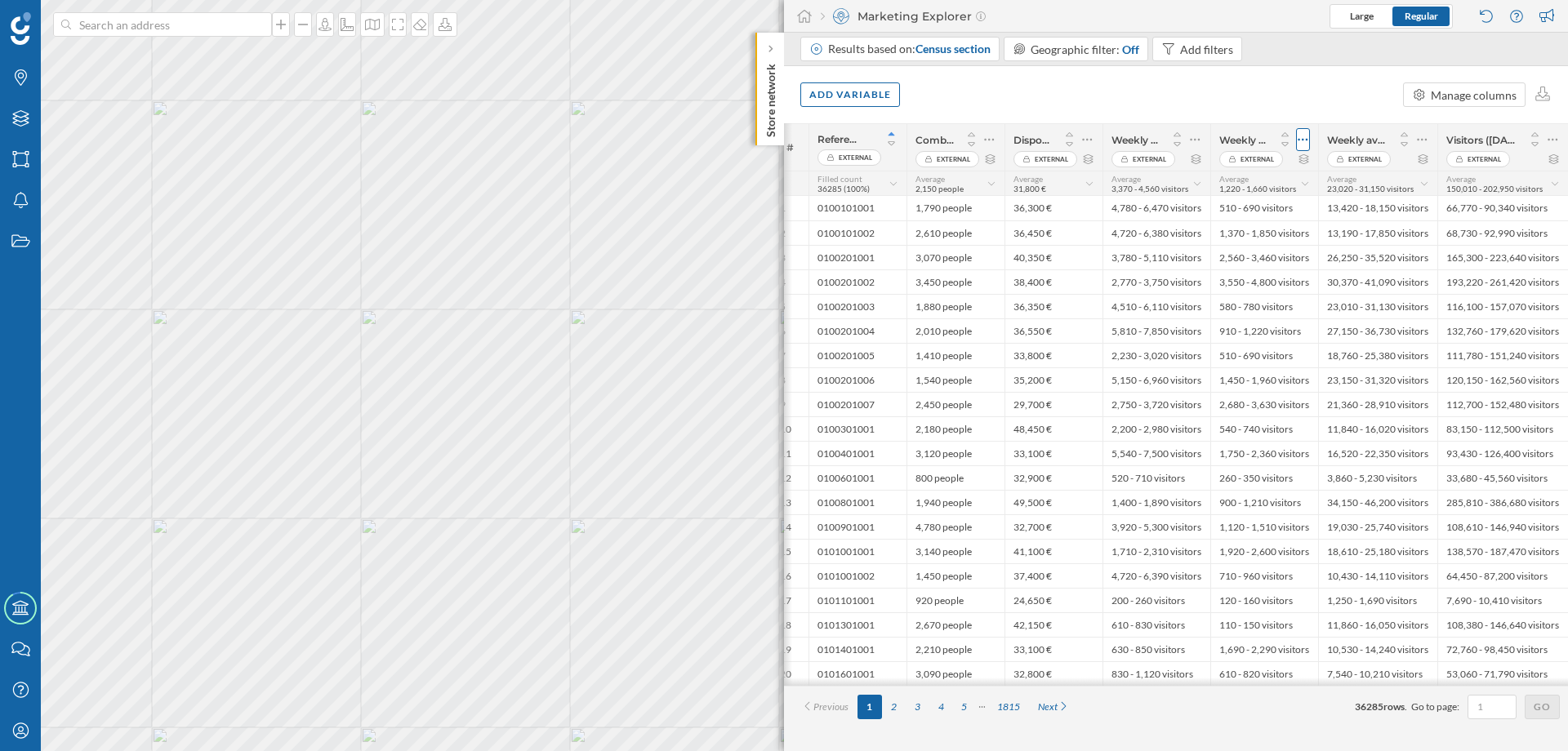
click at [1305, 141] on icon at bounding box center [1303, 139] width 11 height 16
click at [1252, 206] on div "Remove column" at bounding box center [1226, 205] width 148 height 17
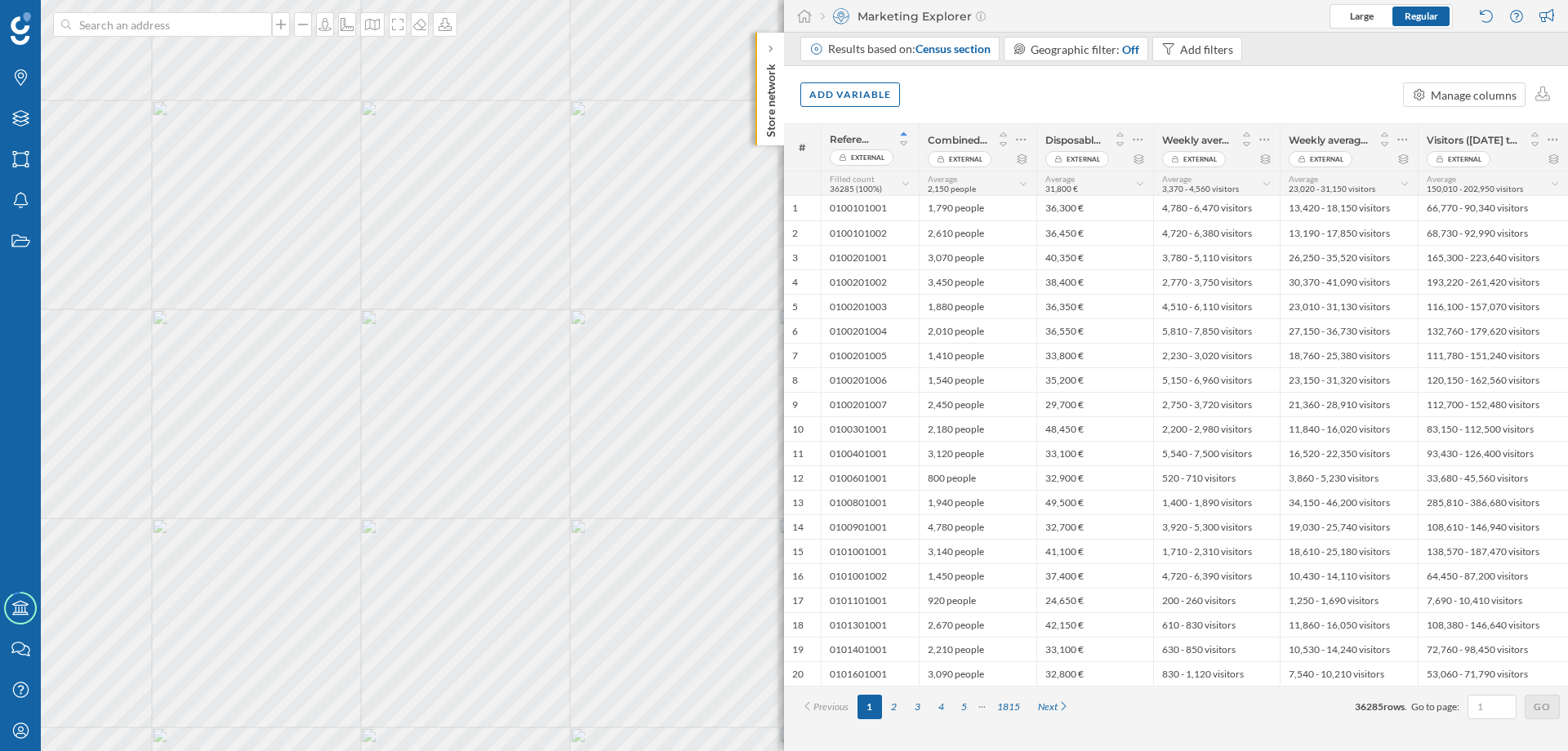
scroll to position [0, 0]
click at [1401, 135] on icon at bounding box center [1403, 139] width 11 height 16
click at [1324, 205] on div "Remove column" at bounding box center [1325, 205] width 148 height 17
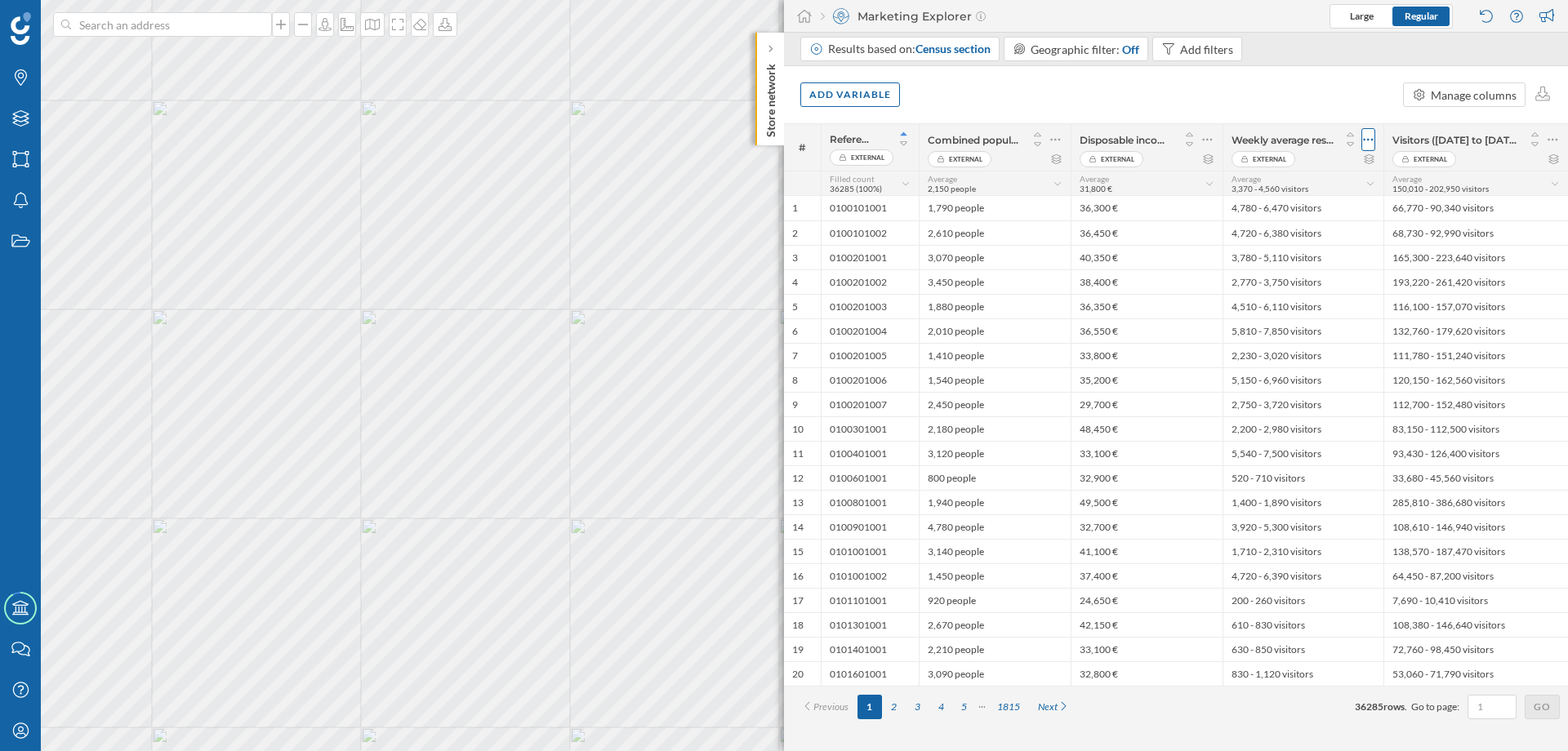
click at [1371, 135] on icon at bounding box center [1368, 139] width 11 height 16
click at [1334, 213] on div "Remove column" at bounding box center [1291, 205] width 148 height 17
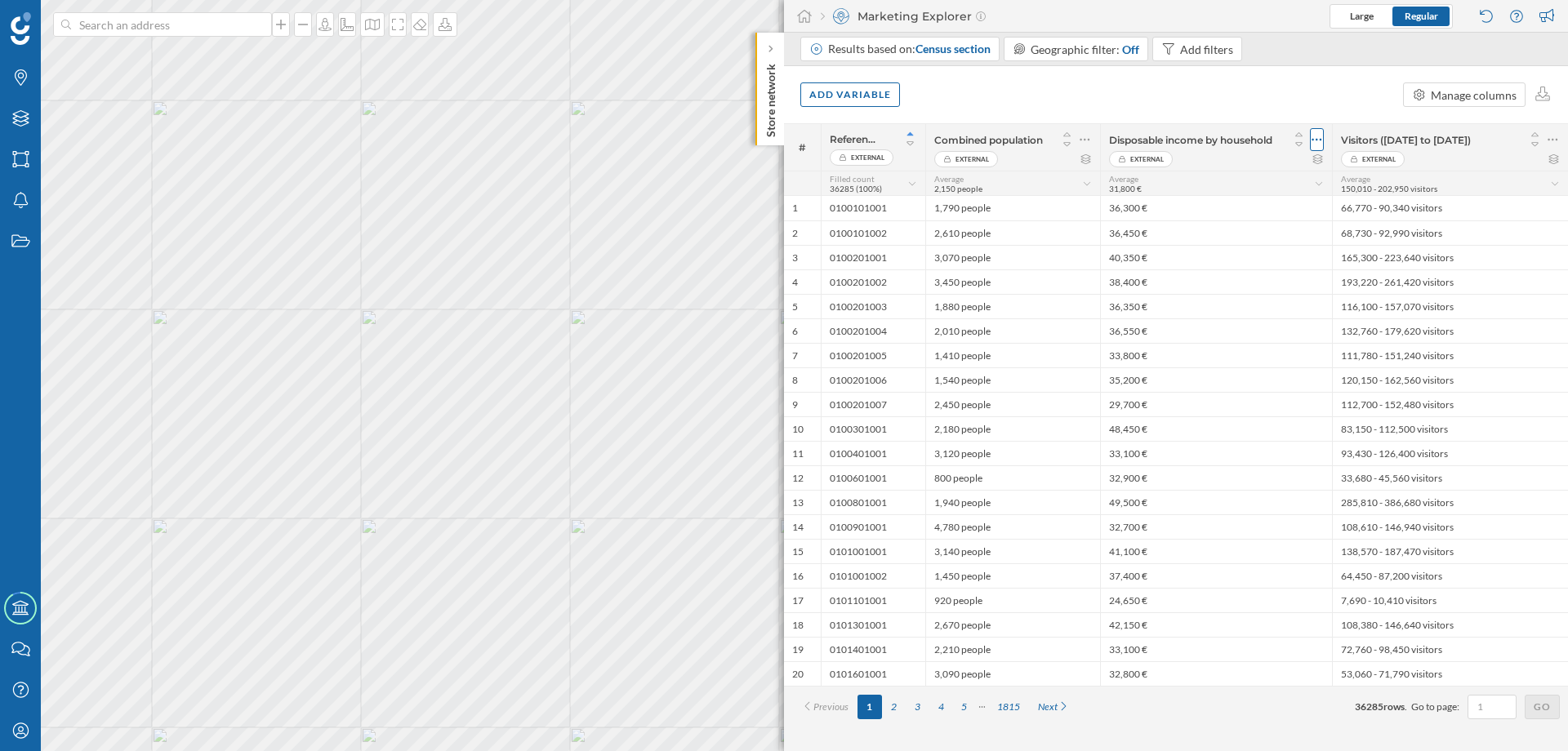
click at [1319, 139] on icon at bounding box center [1316, 139] width 11 height 16
click at [1262, 209] on div "Remove column" at bounding box center [1239, 205] width 148 height 17
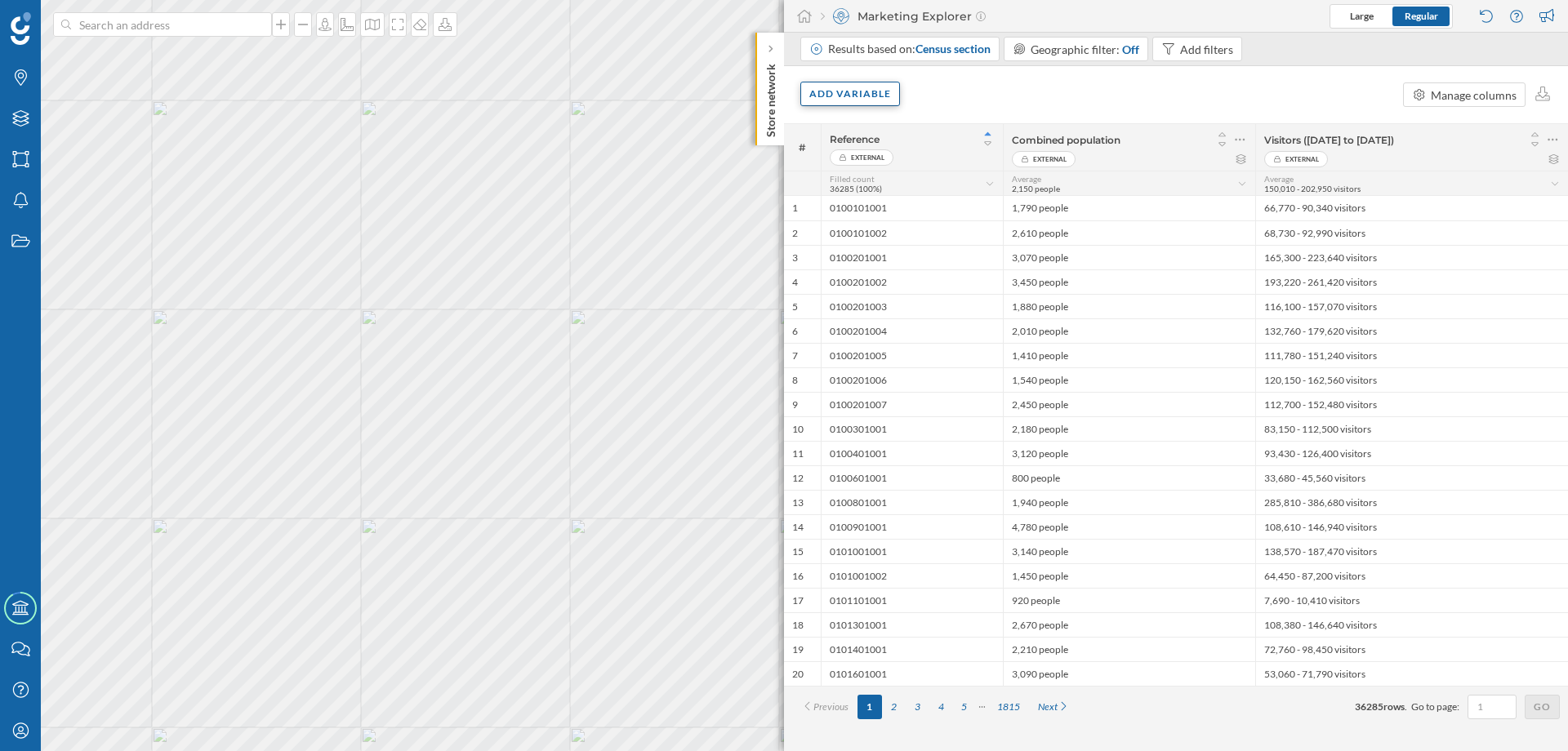
click at [884, 99] on div "Add variable" at bounding box center [850, 93] width 100 height 25
click at [880, 159] on div "External variables" at bounding box center [891, 161] width 163 height 17
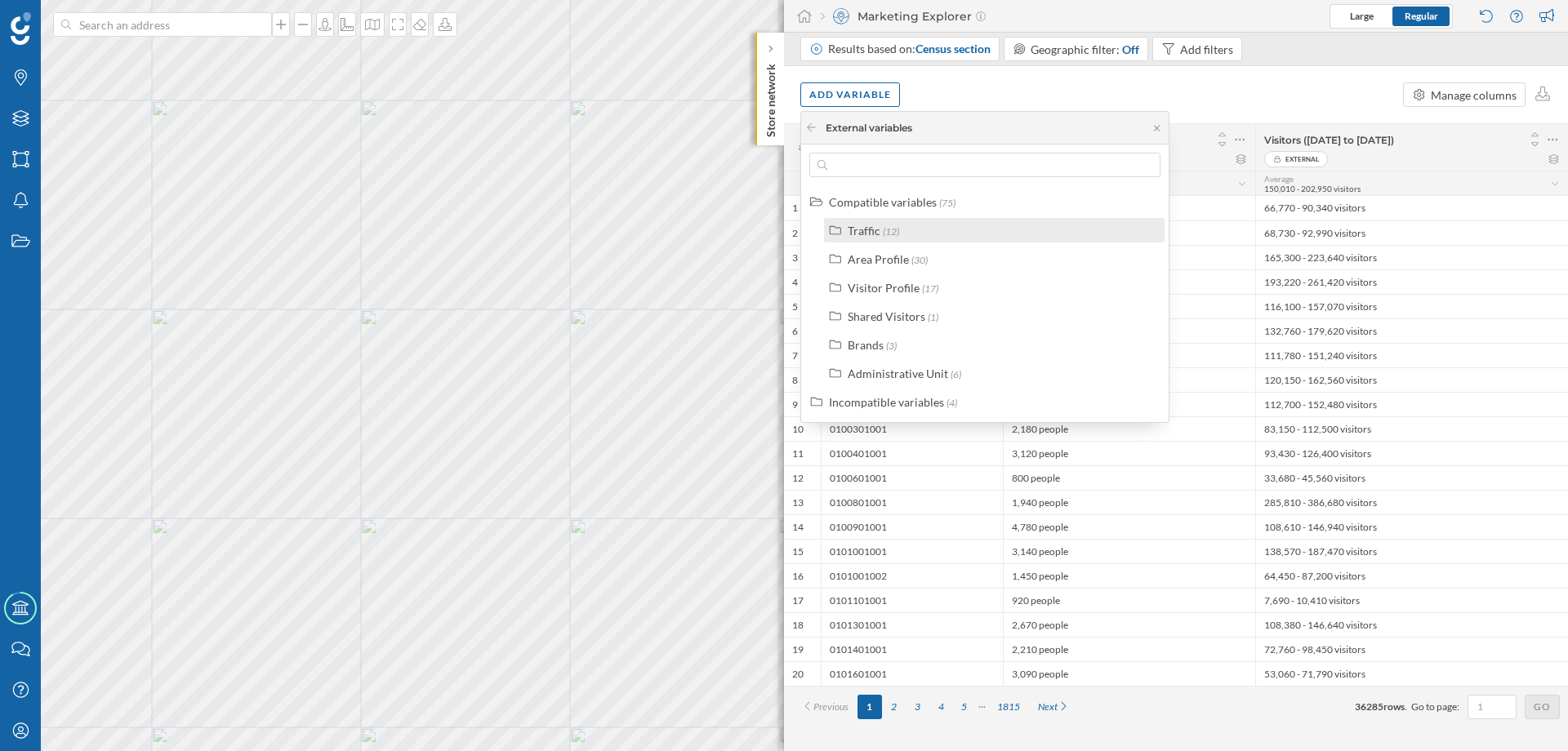
click at [870, 226] on div "Traffic" at bounding box center [864, 231] width 33 height 14
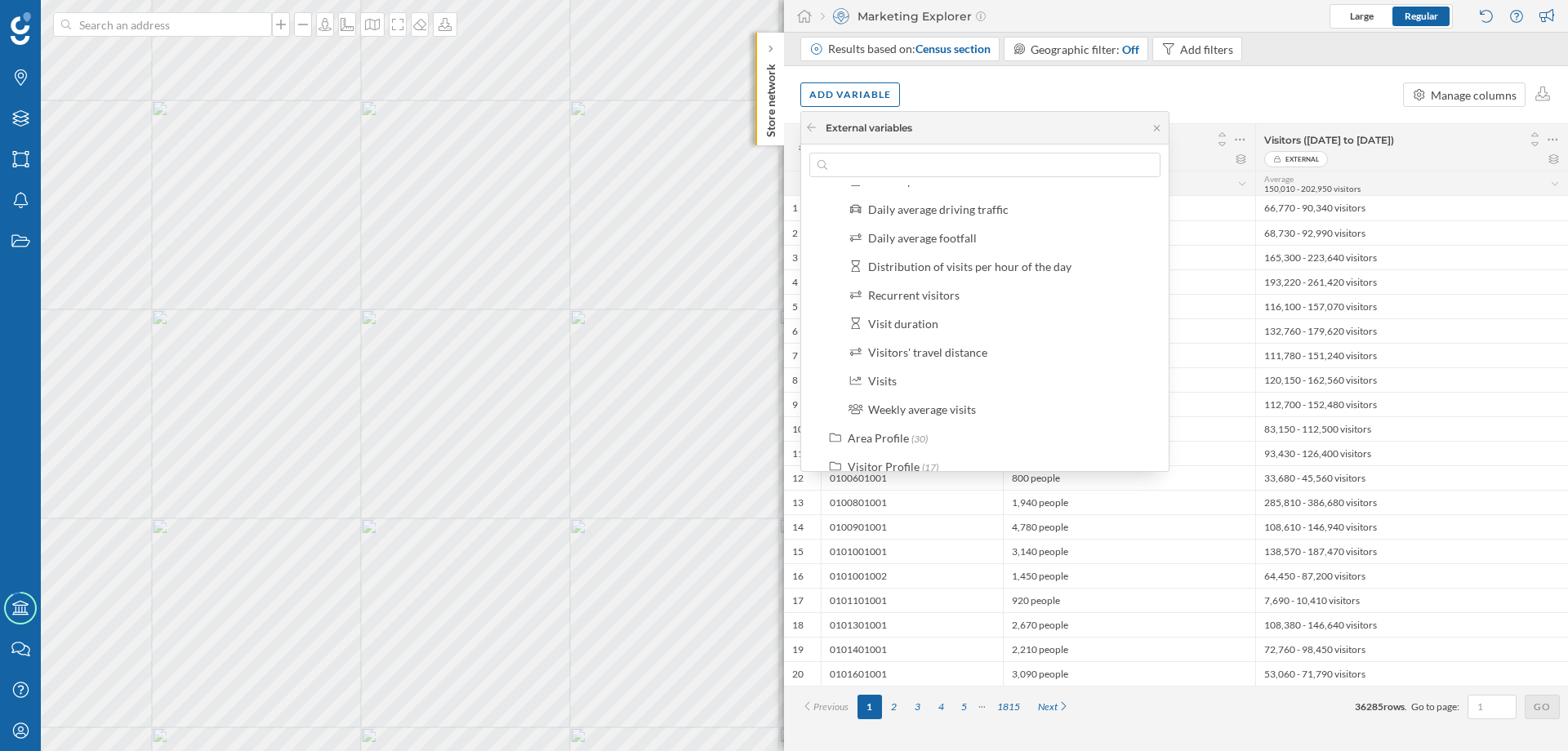
scroll to position [196, 0]
click at [973, 314] on div "Visitors' travel distance" at bounding box center [927, 320] width 120 height 14
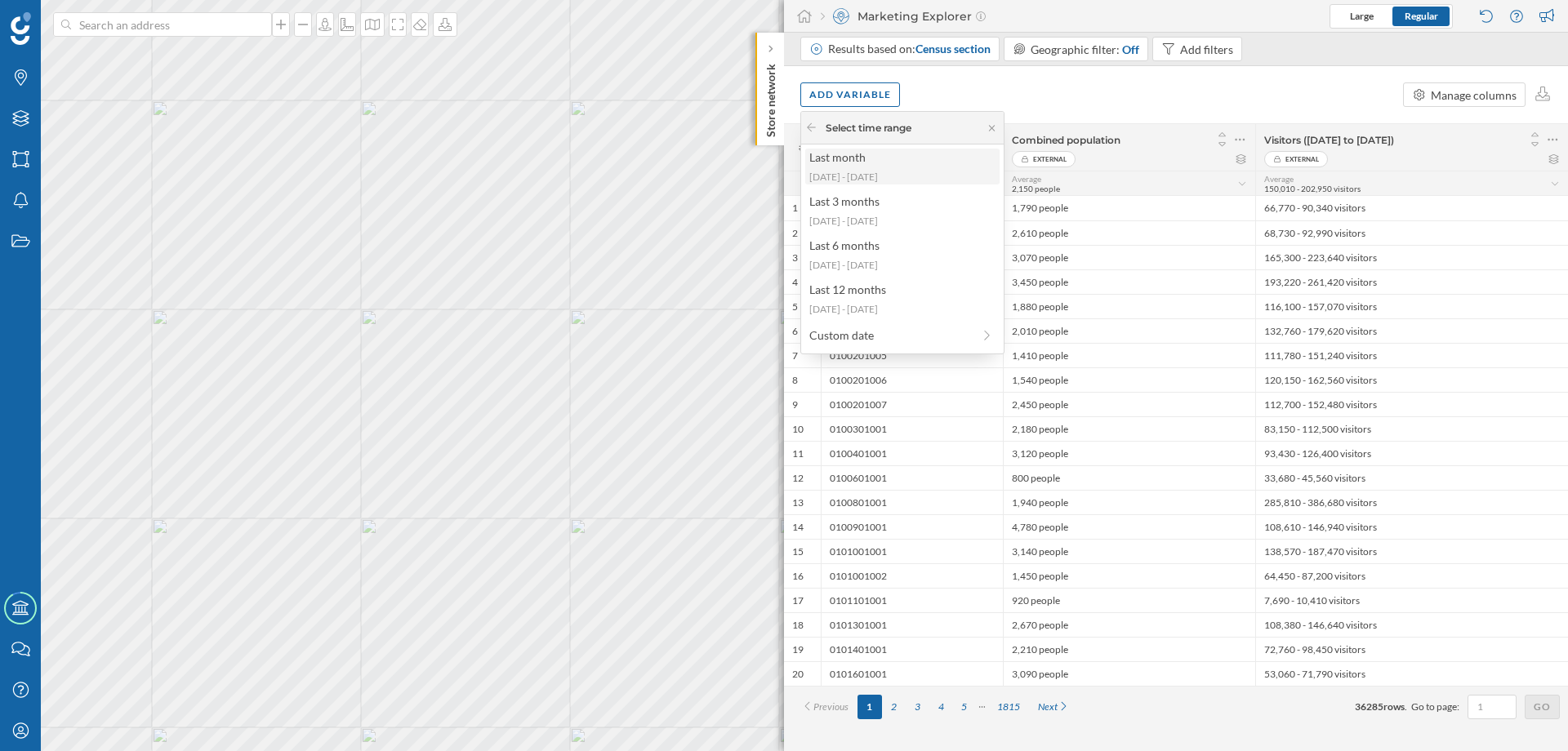
click at [866, 173] on div "[DATE] - [DATE]" at bounding box center [902, 176] width 185 height 14
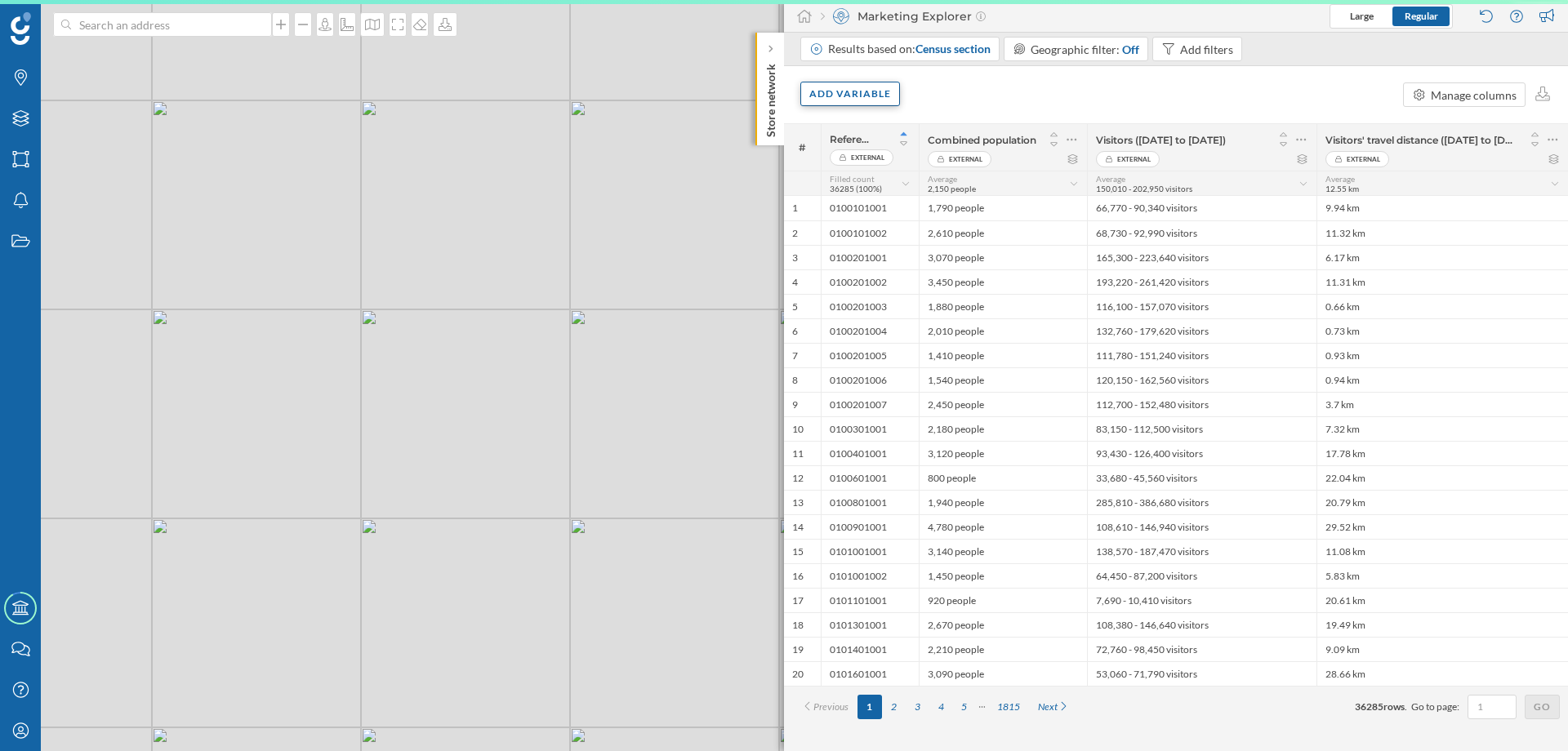
scroll to position [0, 0]
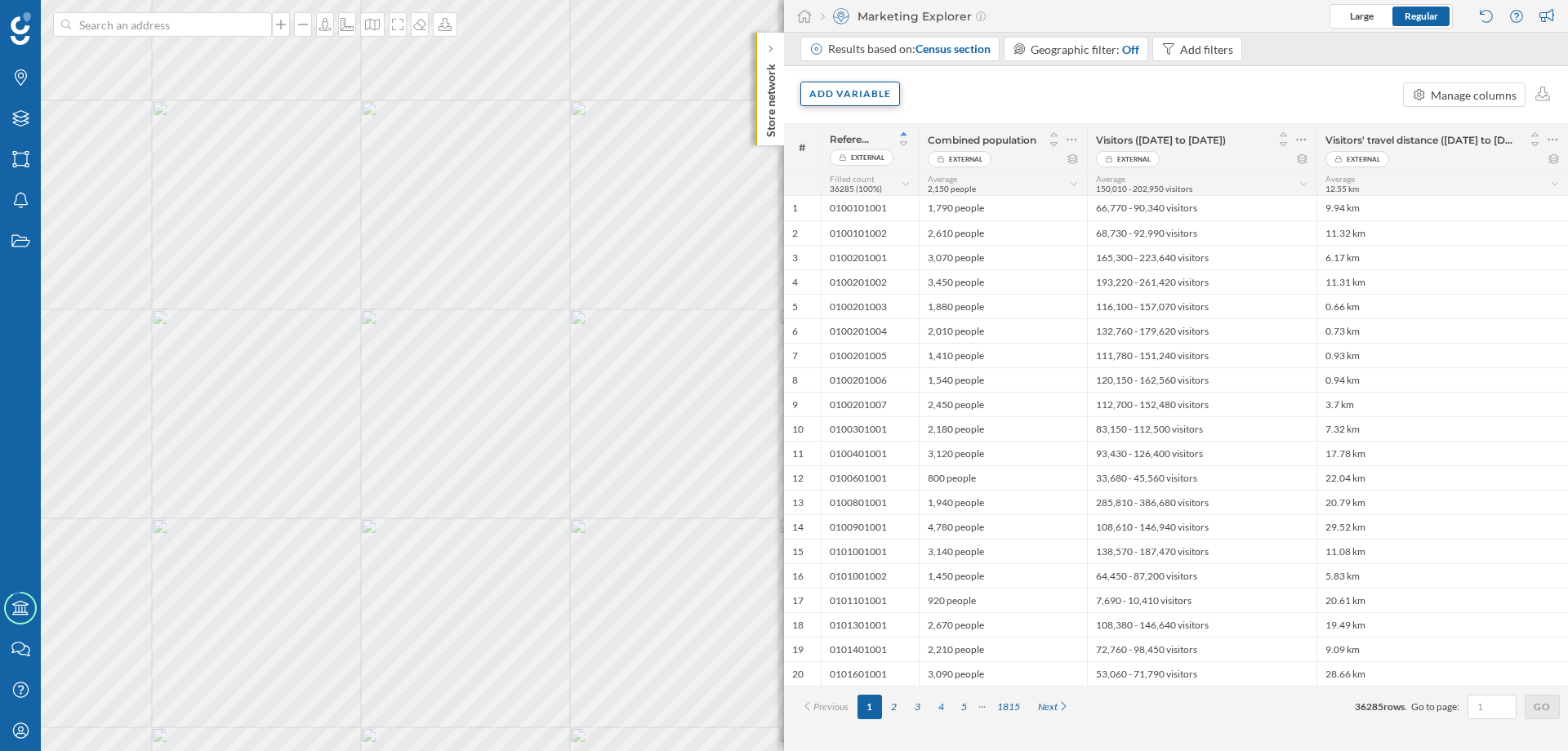
click at [855, 98] on div "Add variable" at bounding box center [850, 93] width 100 height 25
click at [865, 154] on div "External variables" at bounding box center [891, 161] width 163 height 17
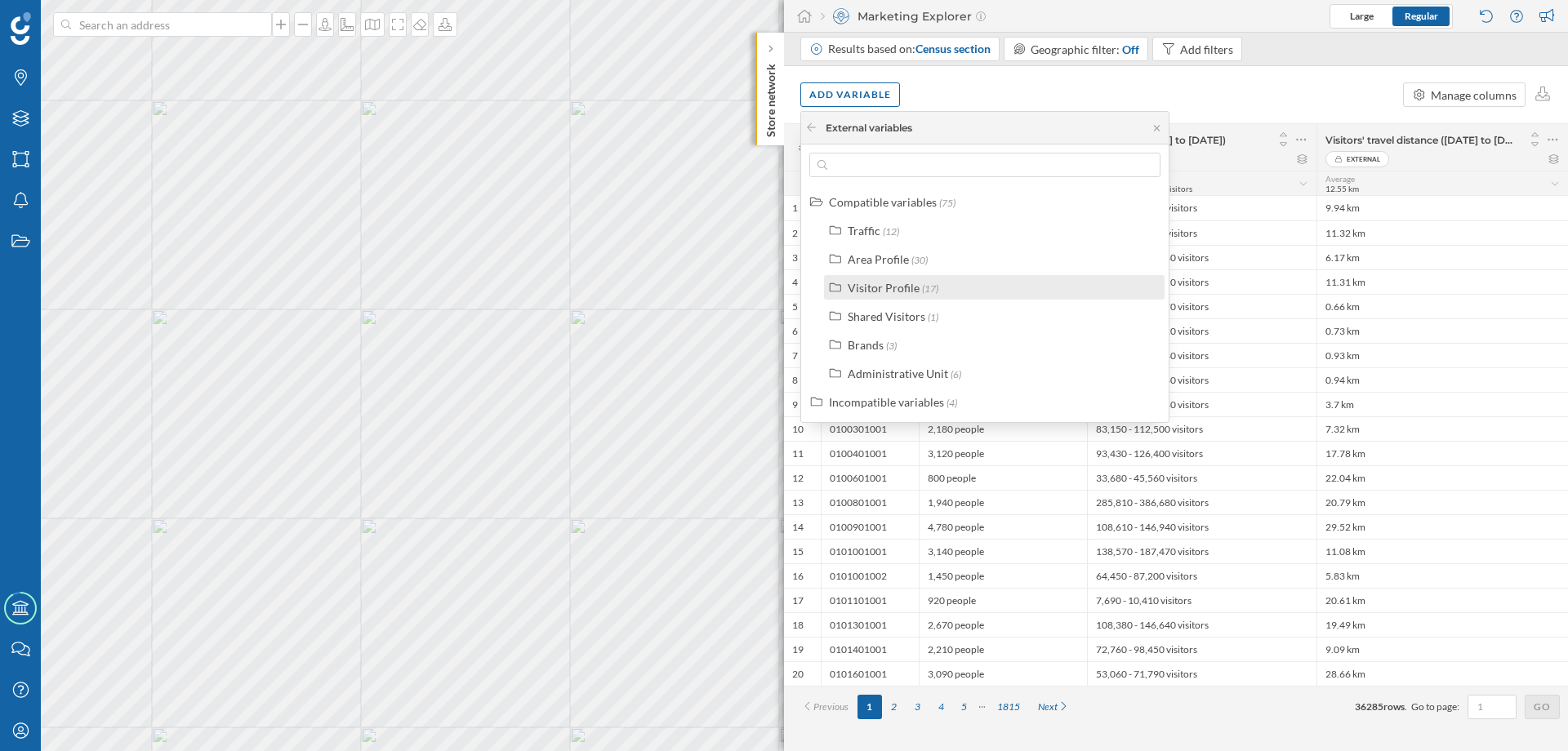
click at [888, 284] on div "Visitor Profile" at bounding box center [883, 287] width 72 height 14
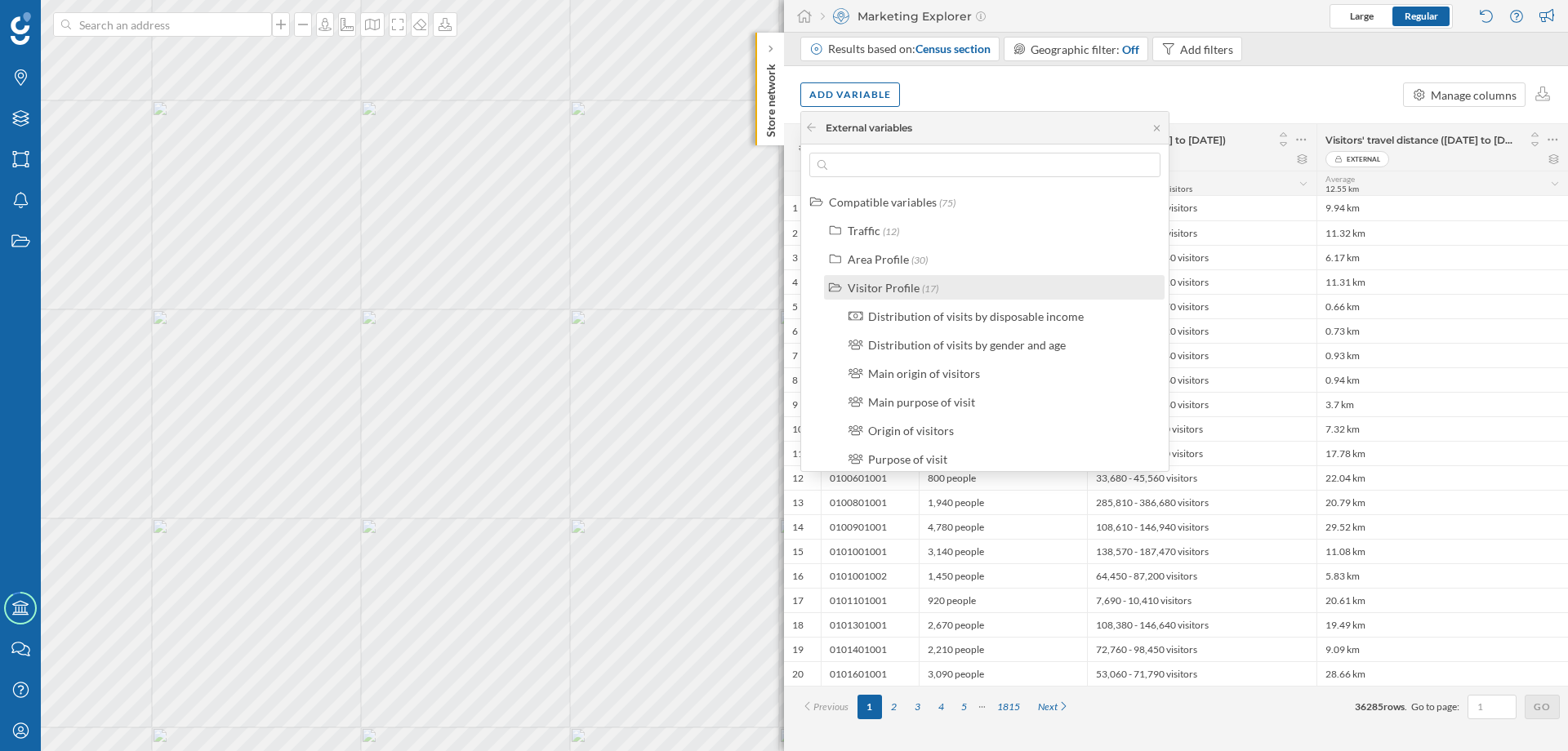
click at [837, 286] on icon at bounding box center [835, 286] width 14 height 11
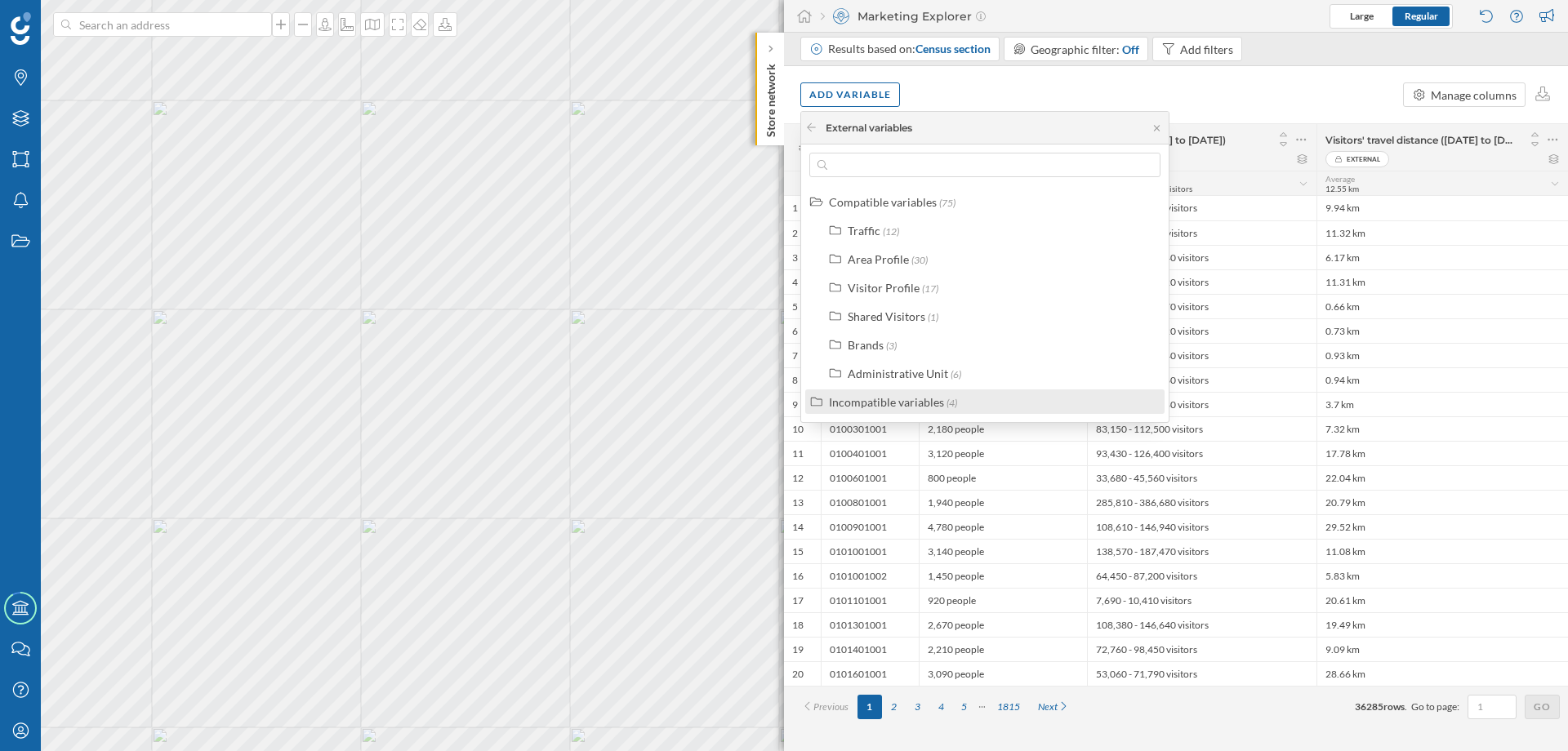
click at [831, 403] on div "Incompatible variables" at bounding box center [887, 402] width 115 height 14
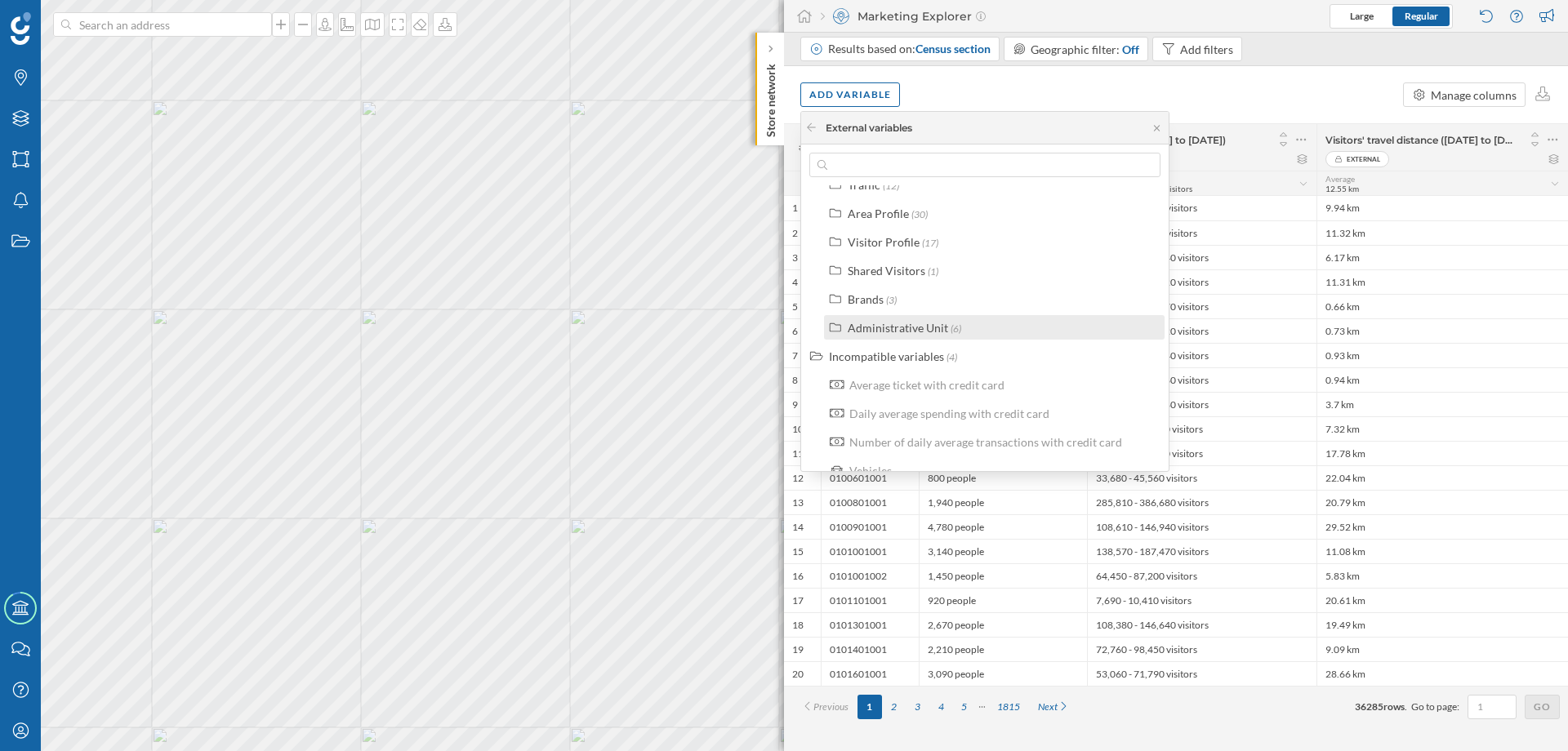
scroll to position [65, 0]
click at [820, 337] on icon at bounding box center [816, 337] width 13 height 9
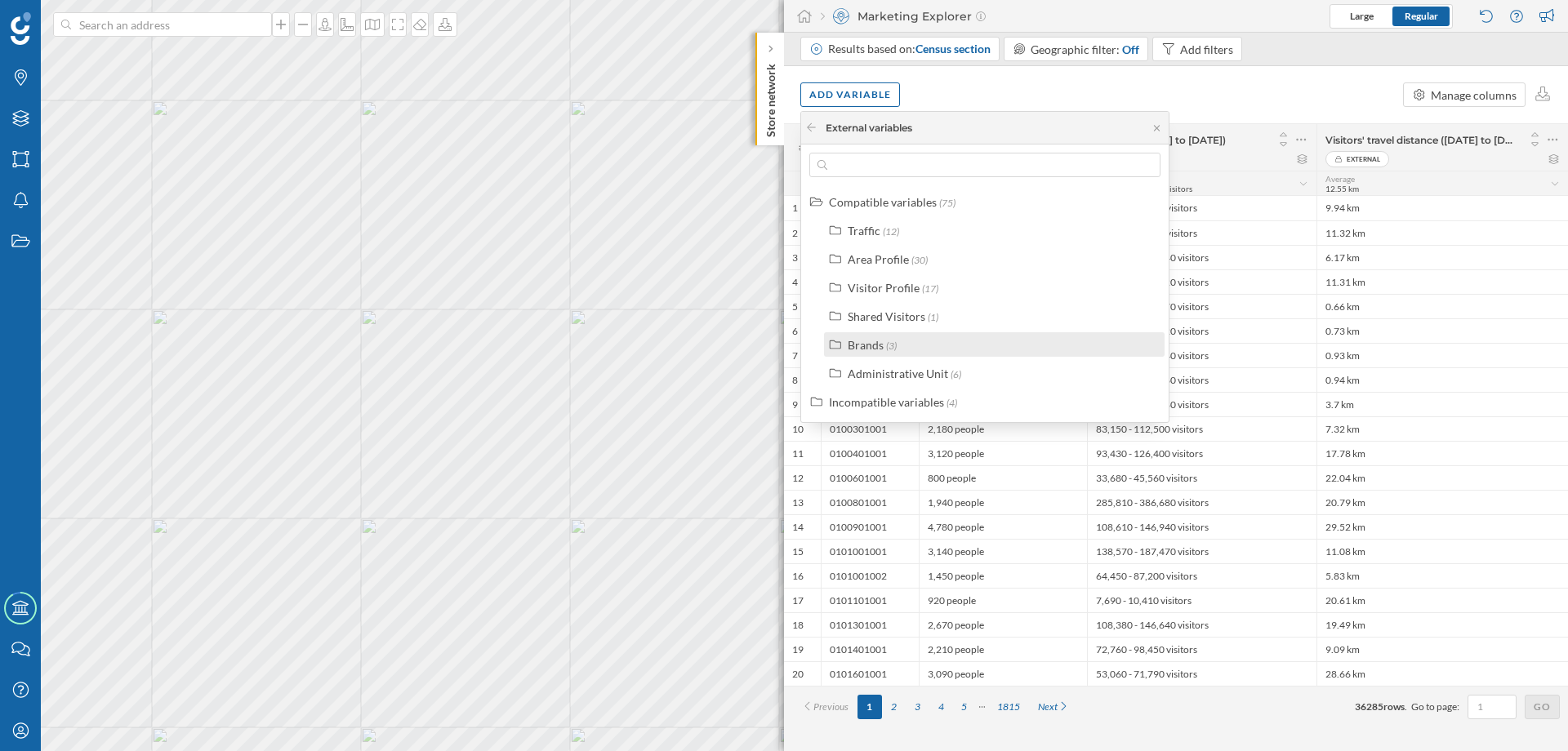
click at [830, 346] on icon at bounding box center [835, 345] width 11 height 9
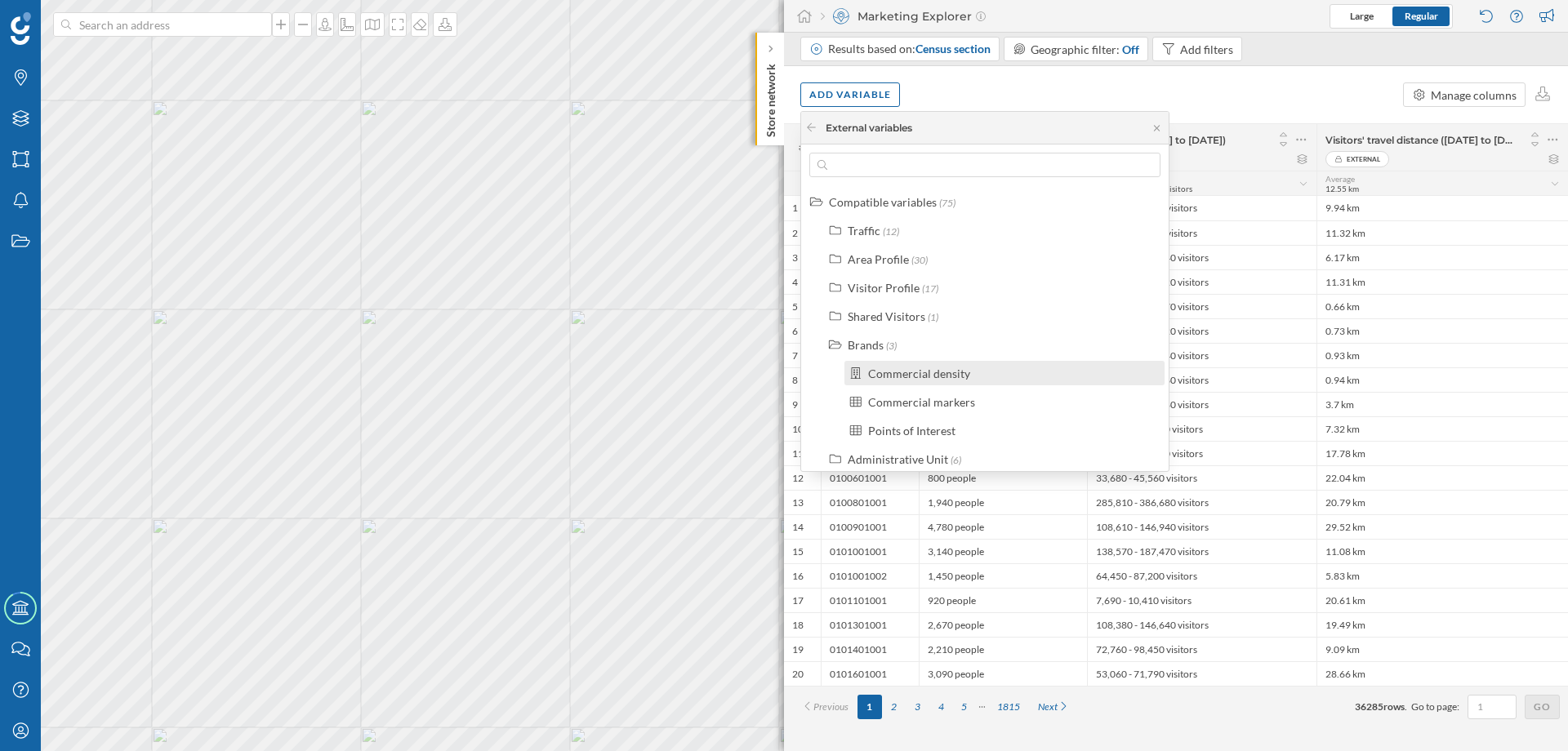
click at [887, 370] on div "Commercial density" at bounding box center [919, 374] width 102 height 14
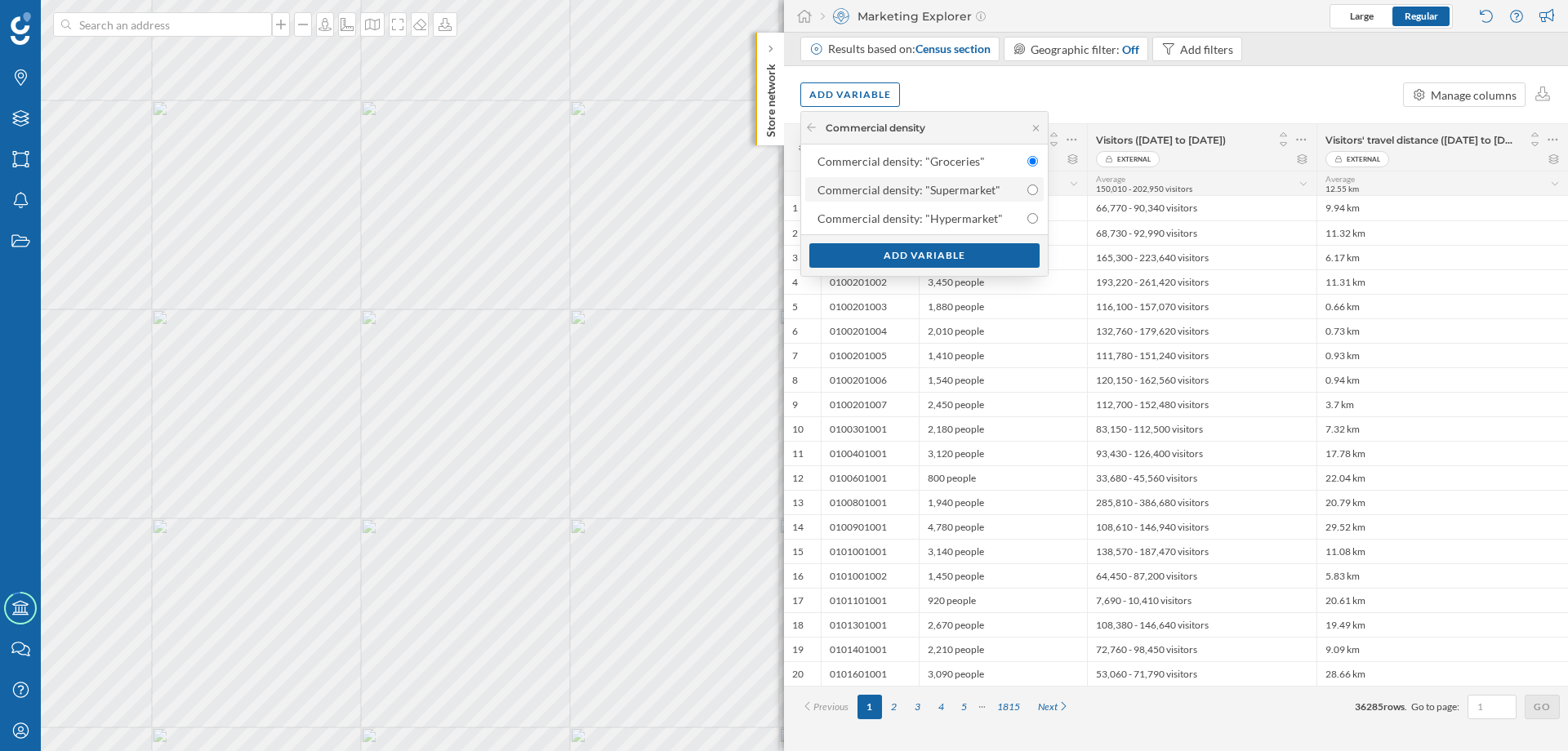
click at [1027, 191] on input "Commercial density: "Supermarket"" at bounding box center [1032, 190] width 11 height 11
radio input "true"
click at [987, 252] on div "Add variable" at bounding box center [925, 254] width 231 height 25
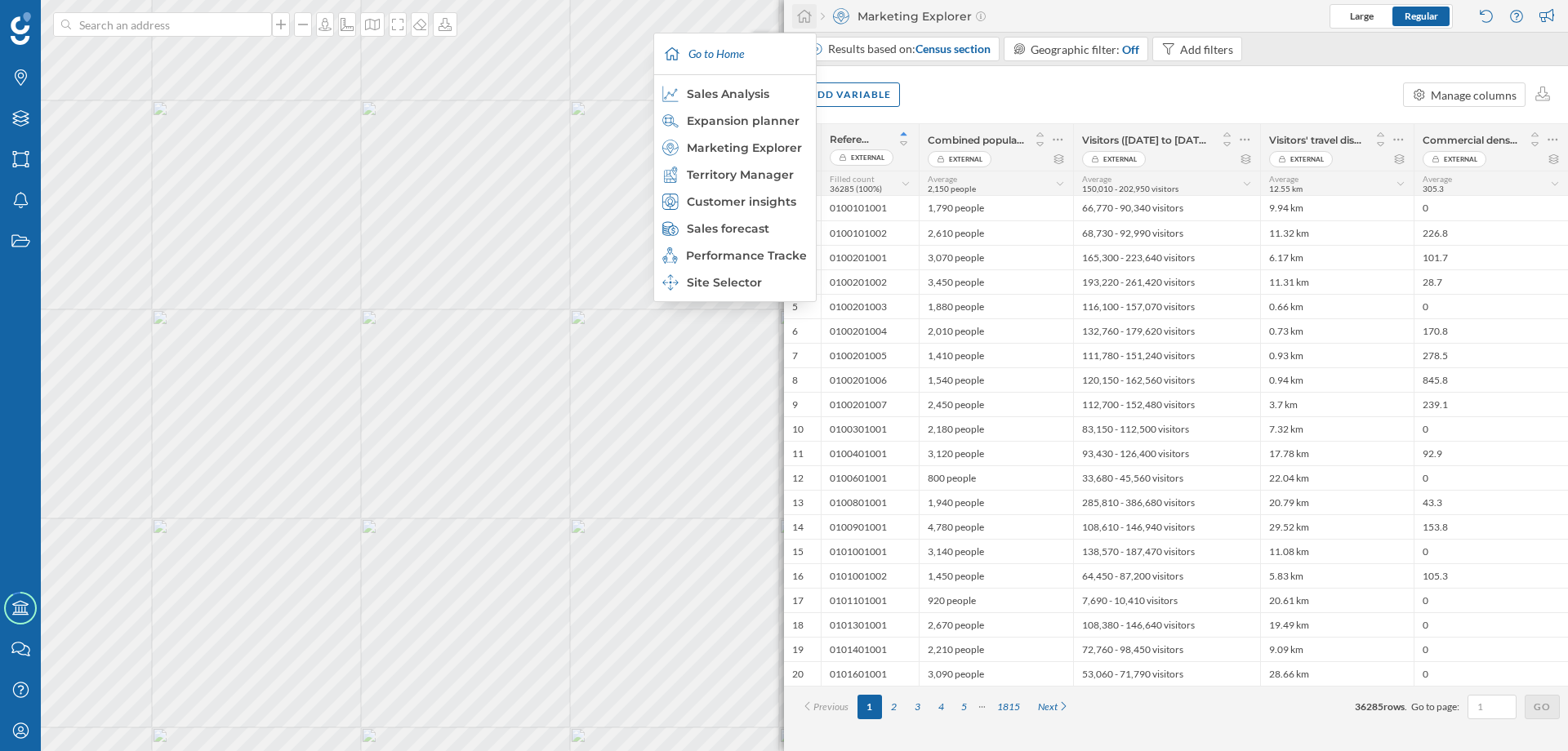
click at [796, 18] on icon at bounding box center [803, 16] width 16 height 14
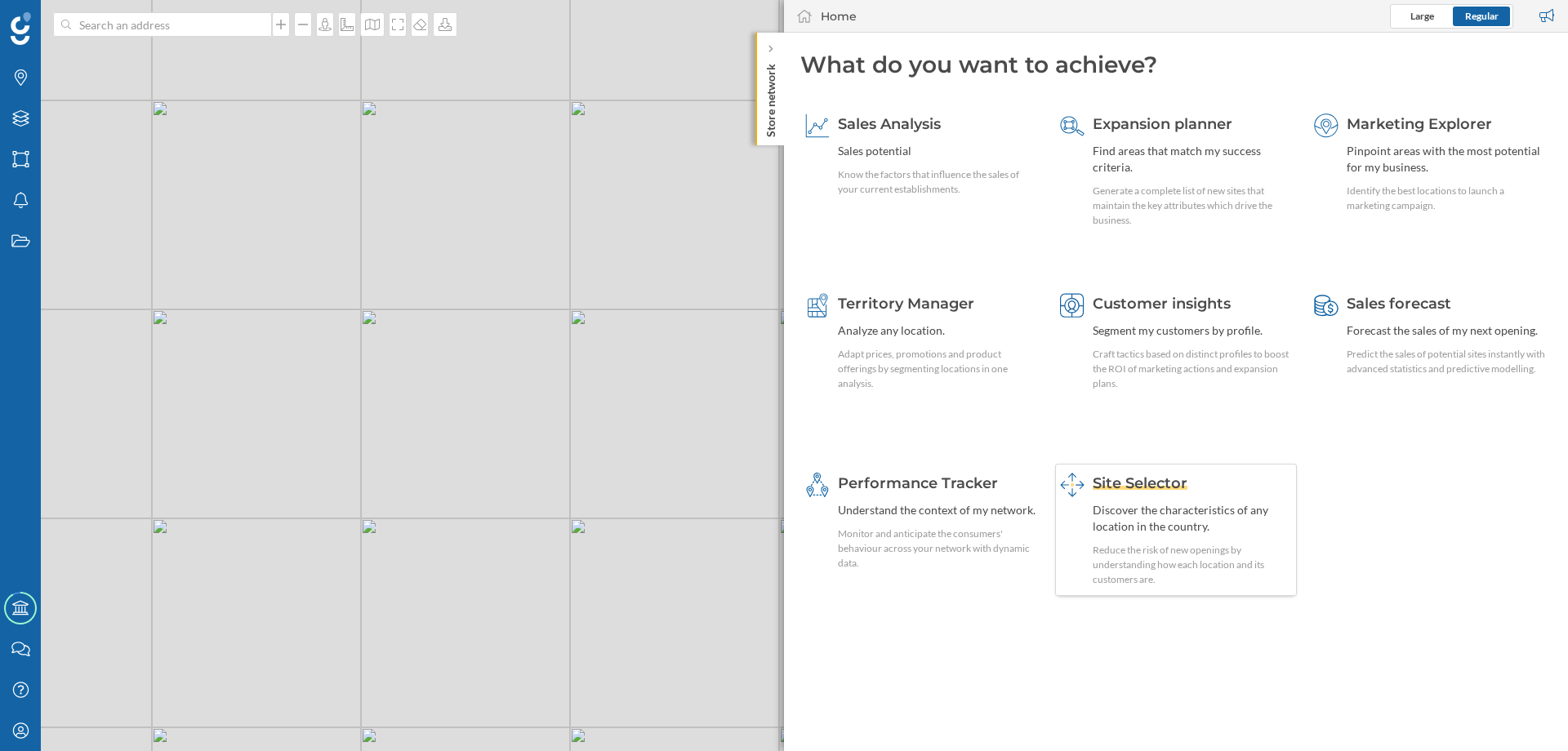
click at [1139, 487] on span "Site Selector" at bounding box center [1140, 483] width 95 height 18
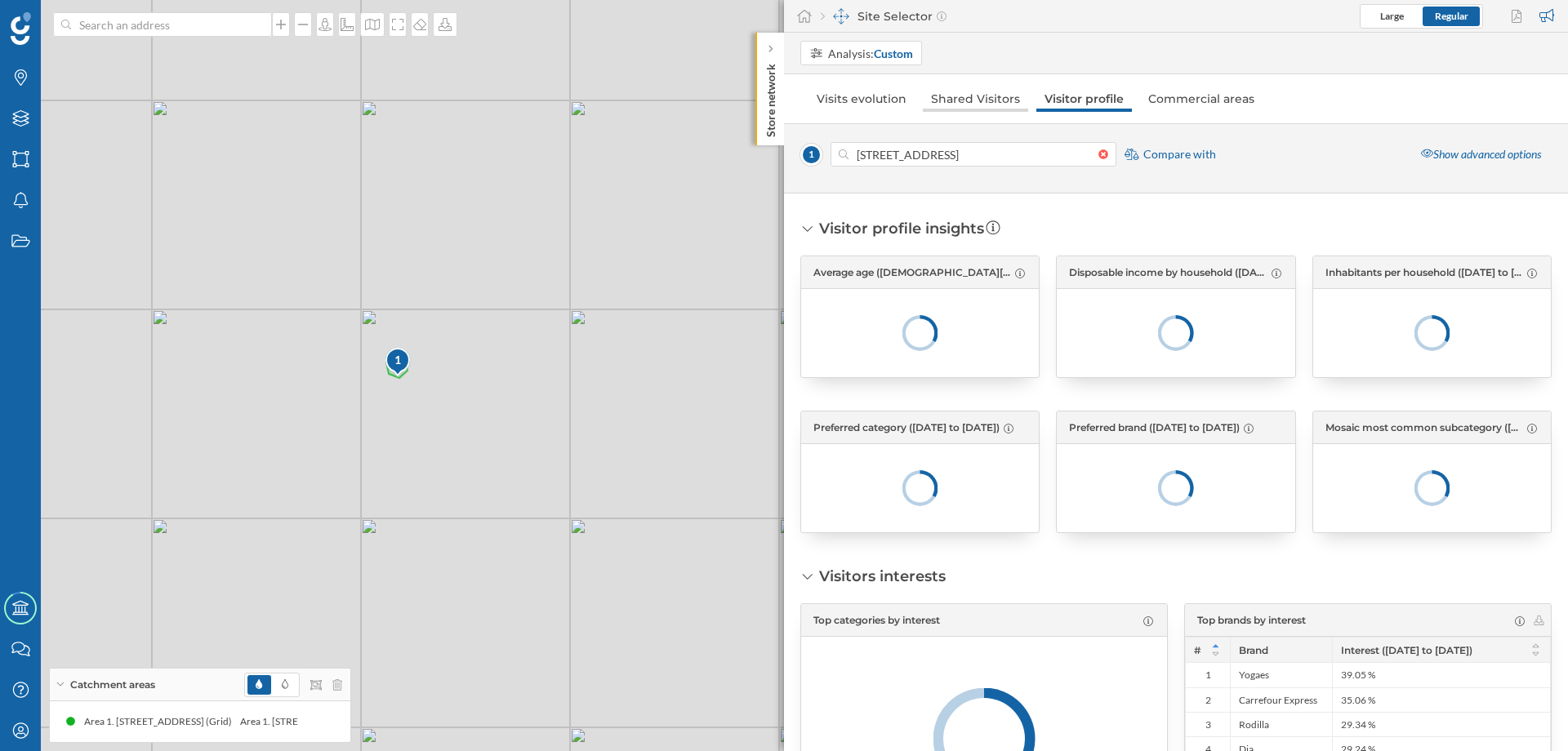
click at [961, 103] on link "Shared Visitors" at bounding box center [976, 98] width 105 height 26
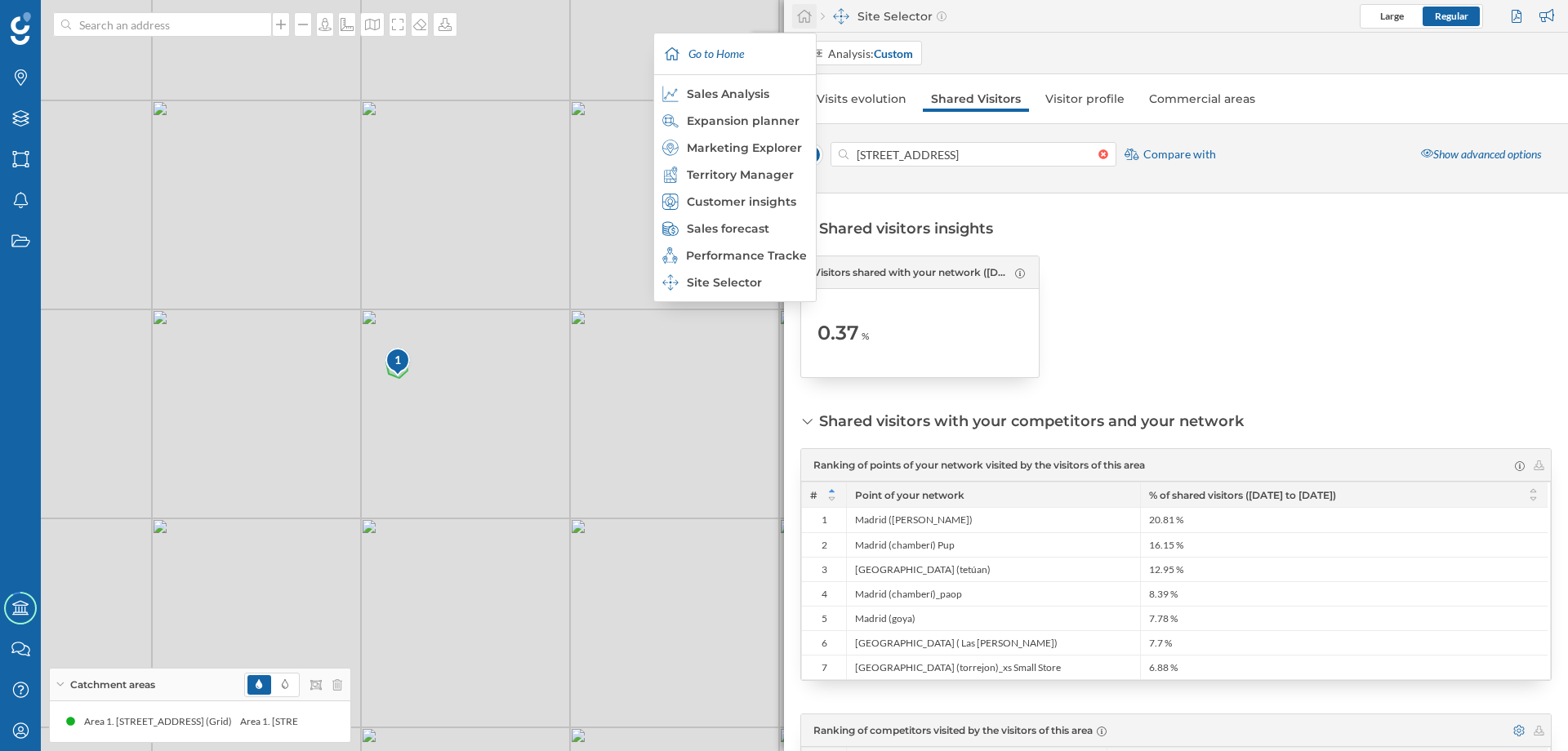
click at [806, 17] on icon at bounding box center [803, 16] width 16 height 14
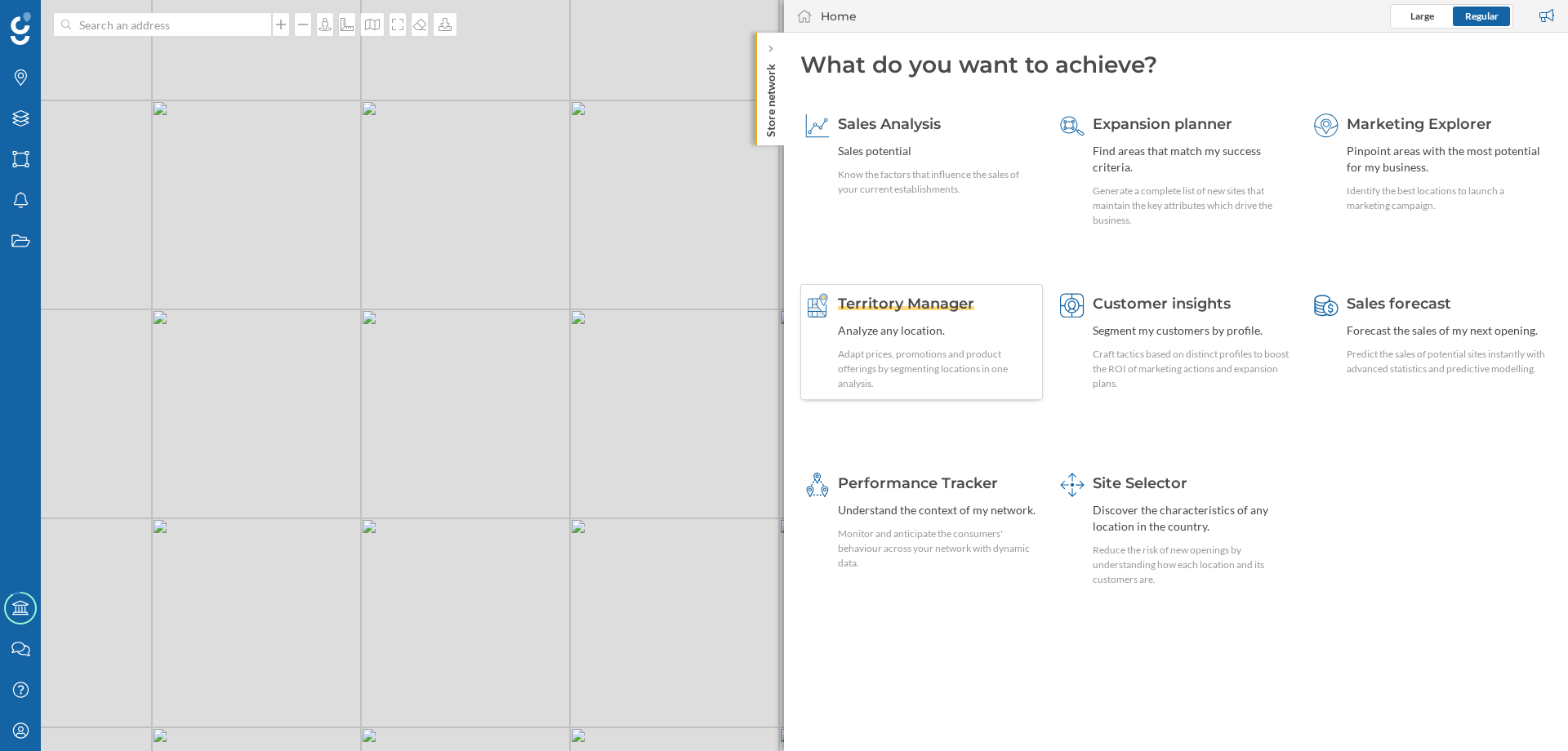
click at [931, 309] on span "Territory Manager" at bounding box center [906, 303] width 136 height 18
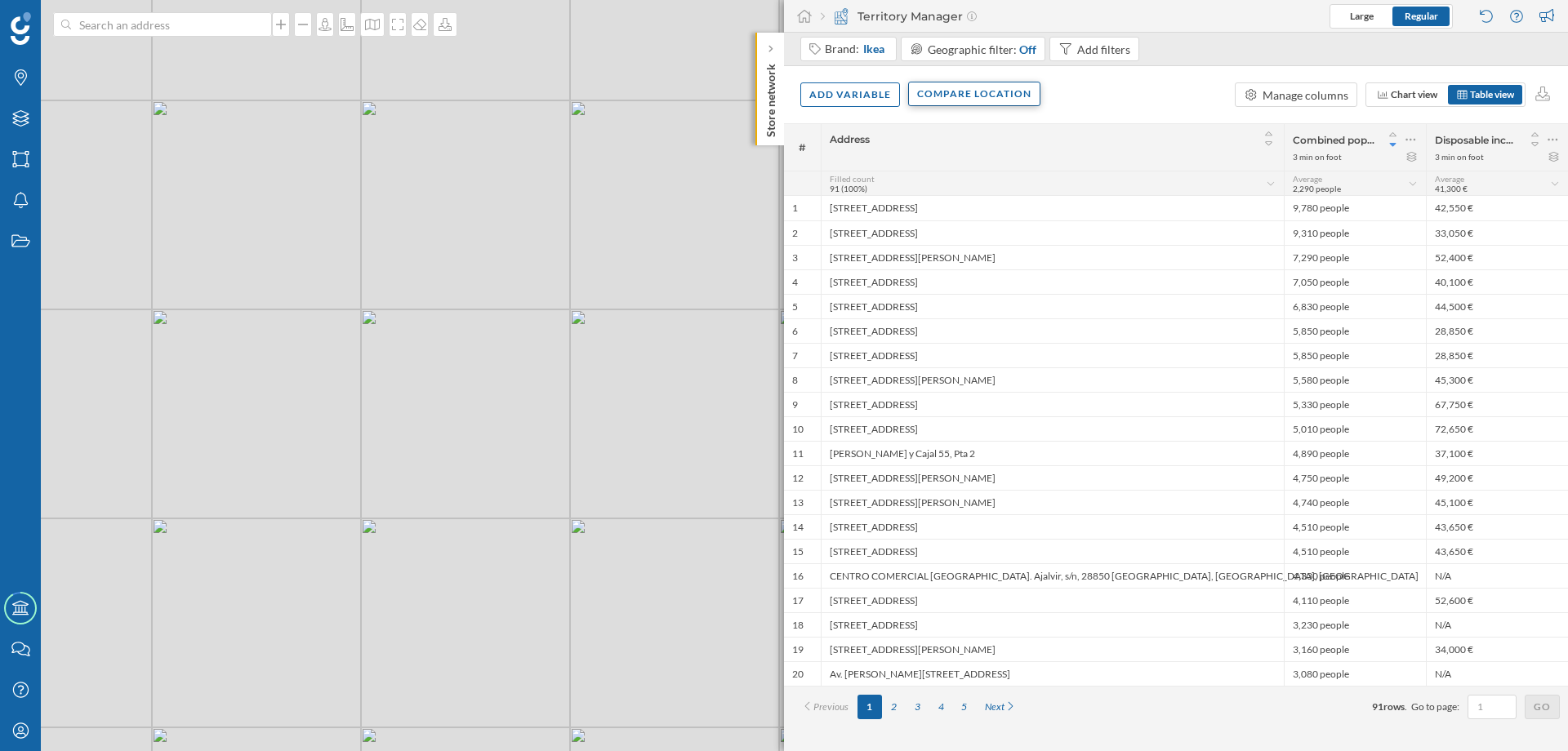
click at [992, 98] on div "Compare location" at bounding box center [974, 93] width 132 height 25
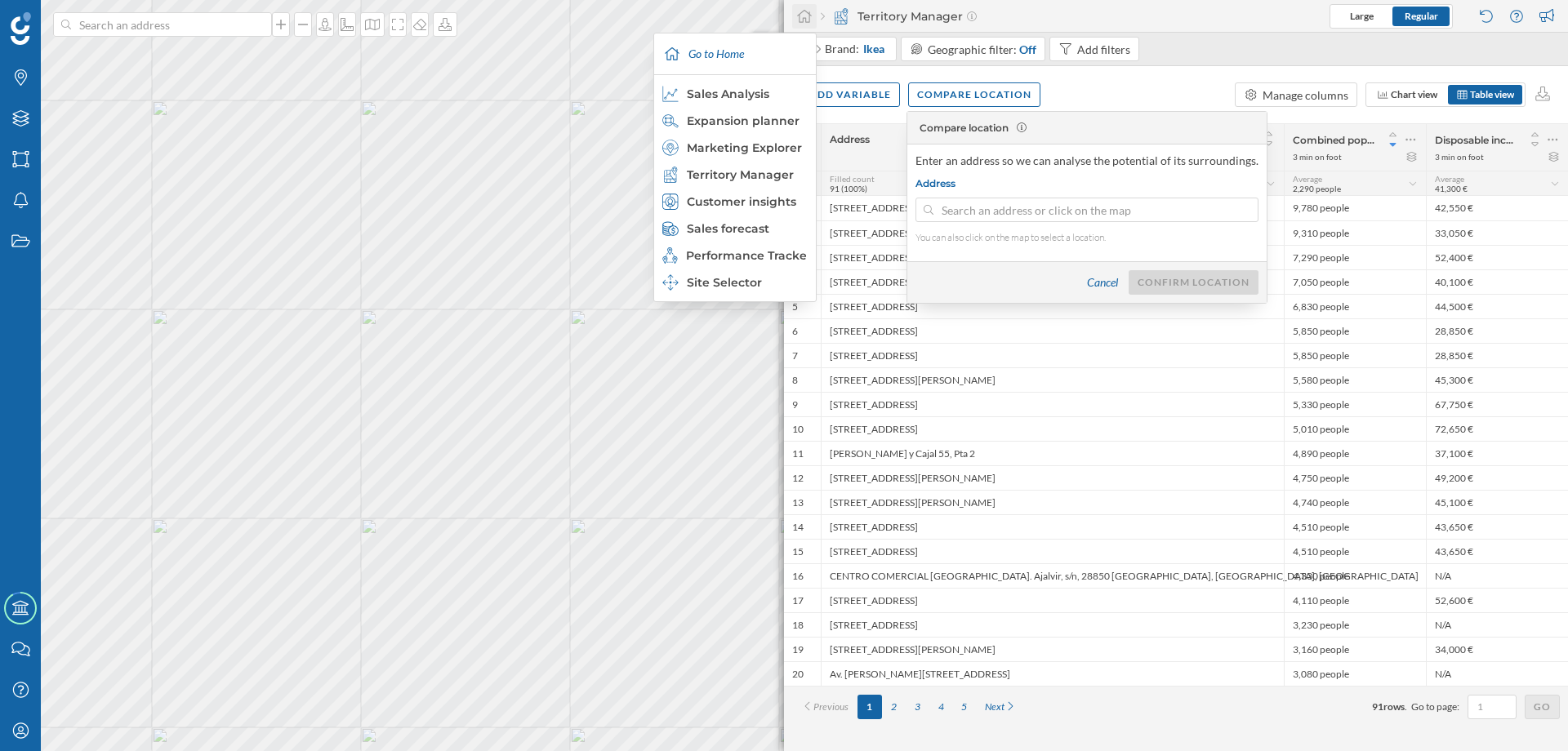
click at [805, 17] on icon at bounding box center [803, 16] width 16 height 14
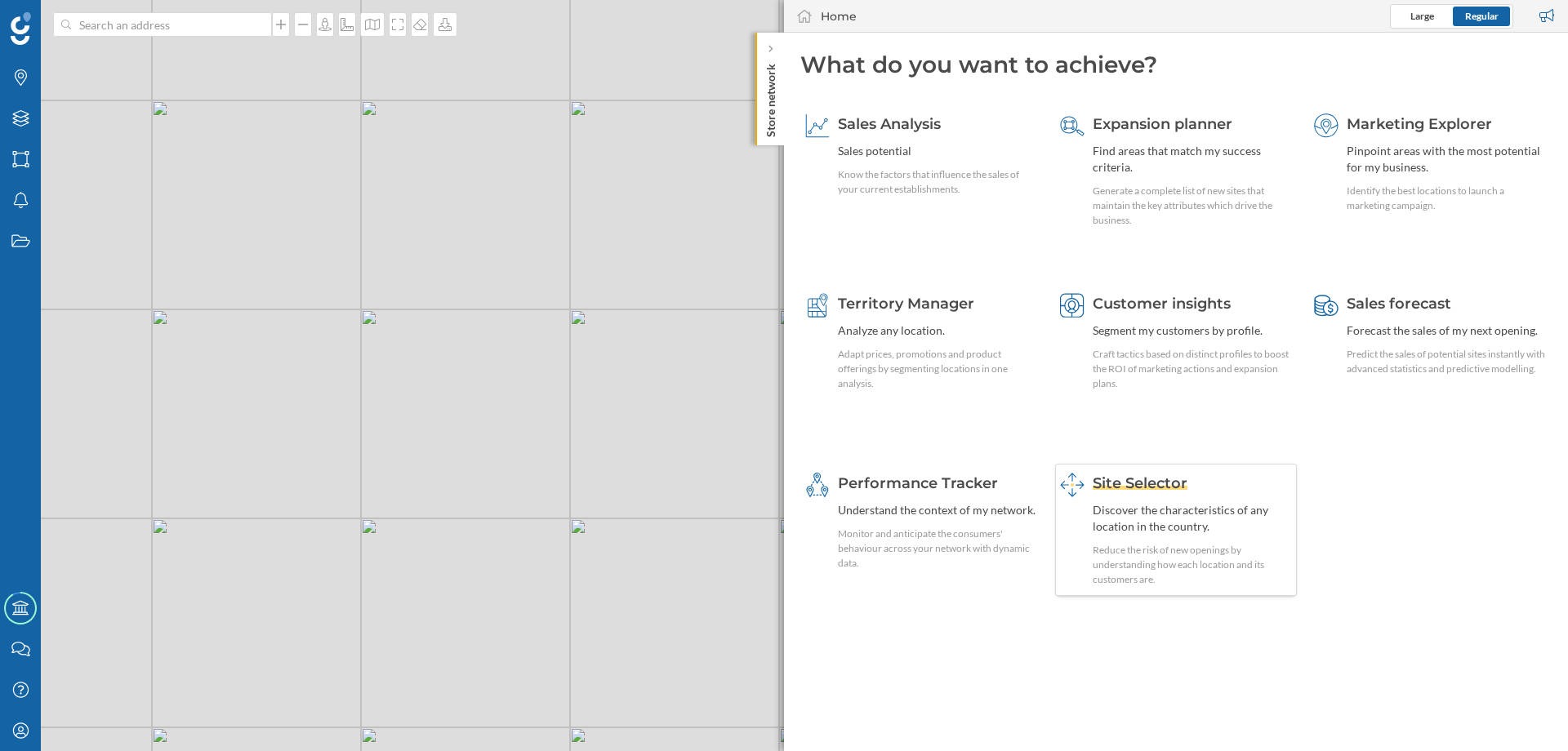
click at [1133, 489] on span "Site Selector" at bounding box center [1140, 483] width 95 height 18
